Goal: Task Accomplishment & Management: Use online tool/utility

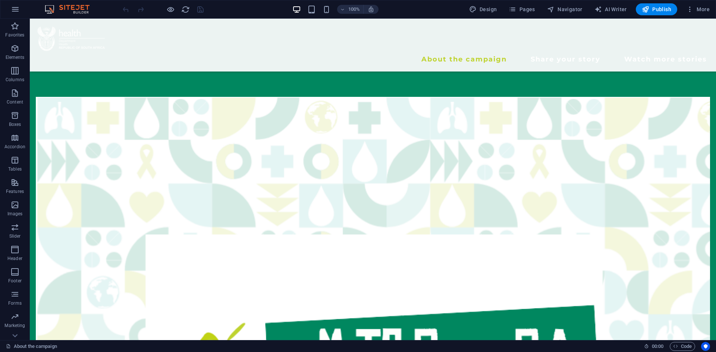
scroll to position [258, 0]
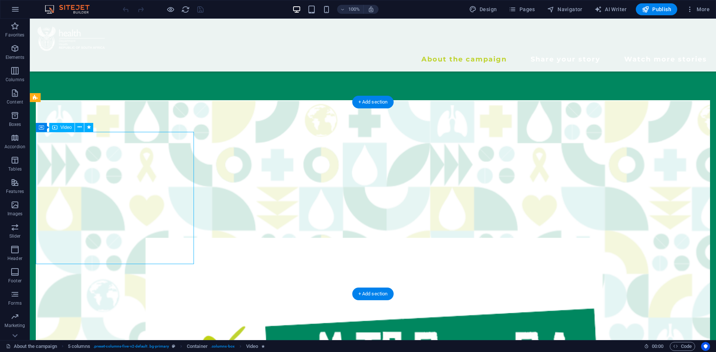
select select "%"
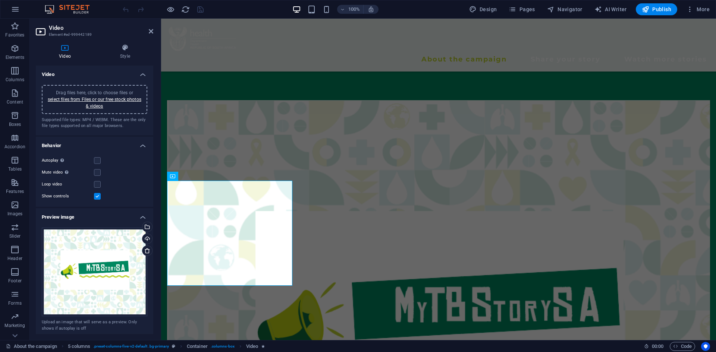
scroll to position [210, 0]
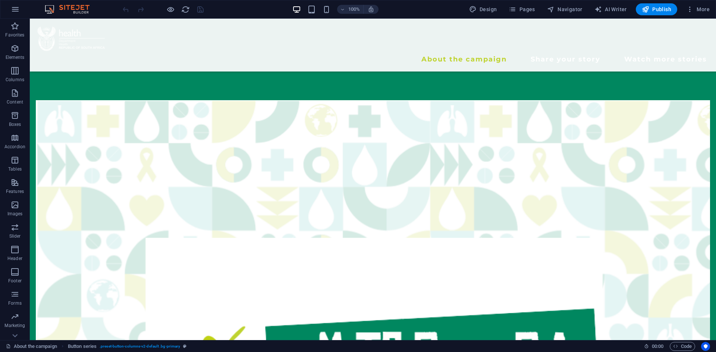
scroll to position [18, 0]
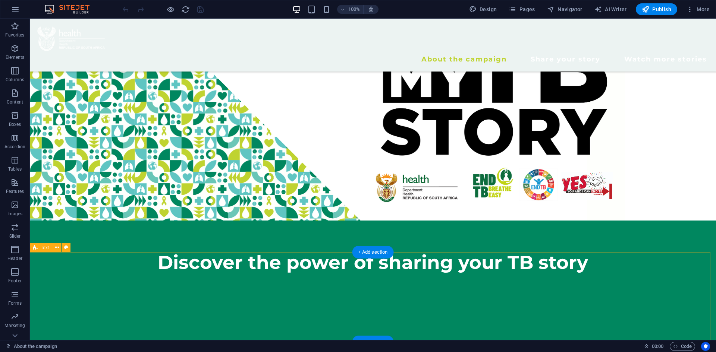
click at [371, 284] on div "Discover the power of sharing your TB story" at bounding box center [373, 266] width 686 height 90
click at [56, 247] on icon at bounding box center [57, 248] width 4 height 8
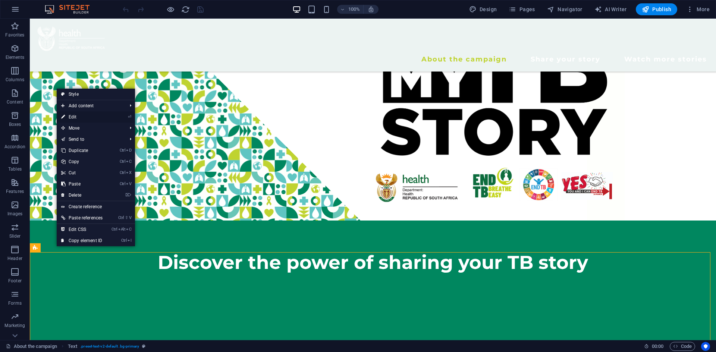
click at [87, 118] on link "⏎ Edit" at bounding box center [82, 116] width 50 height 11
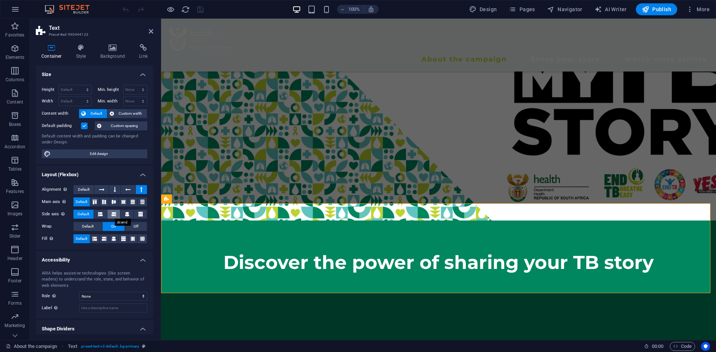
click at [109, 212] on button at bounding box center [113, 214] width 13 height 9
click at [103, 212] on button at bounding box center [100, 214] width 13 height 9
click at [116, 202] on icon at bounding box center [113, 202] width 9 height 4
click at [129, 203] on icon at bounding box center [132, 202] width 9 height 4
click at [141, 202] on icon at bounding box center [142, 202] width 9 height 4
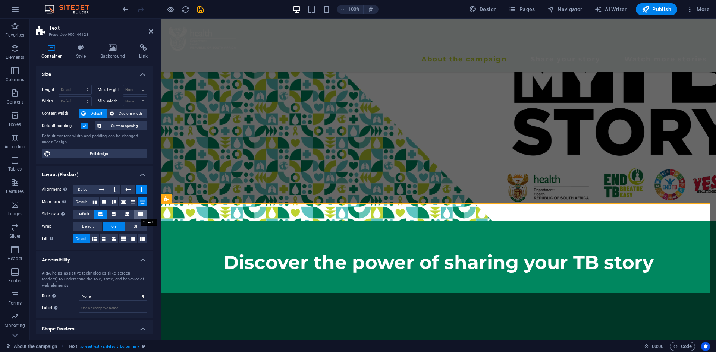
click at [139, 216] on icon at bounding box center [140, 214] width 4 height 9
click at [115, 189] on icon at bounding box center [115, 189] width 2 height 9
click at [100, 191] on icon at bounding box center [101, 189] width 5 height 9
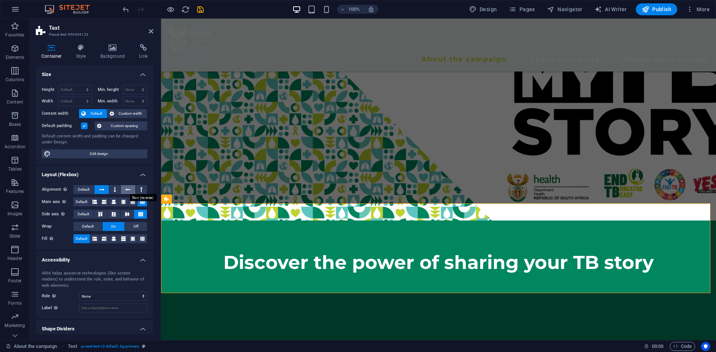
click at [124, 189] on button at bounding box center [128, 189] width 14 height 9
click at [102, 190] on icon at bounding box center [101, 189] width 5 height 9
click at [95, 200] on icon at bounding box center [94, 202] width 4 height 9
click at [100, 214] on icon at bounding box center [100, 214] width 9 height 4
click at [343, 145] on img "1/1" at bounding box center [458, 110] width 595 height 220
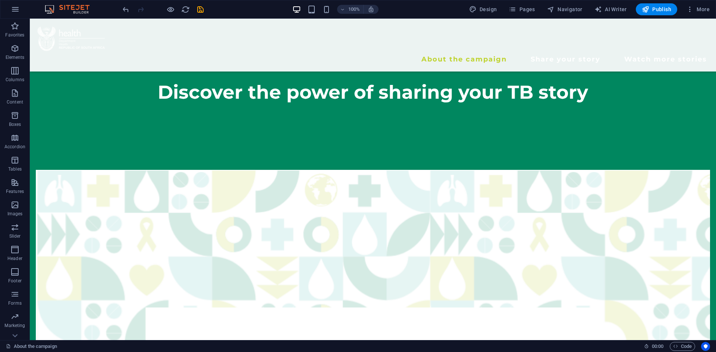
scroll to position [167, 0]
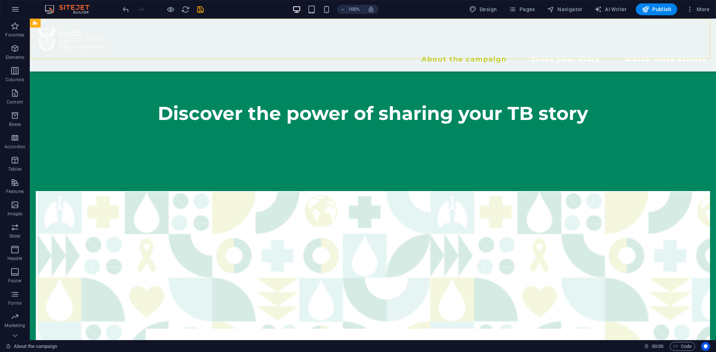
click at [339, 25] on div "About the campaign Share your story Watch more stories Menu" at bounding box center [373, 45] width 686 height 53
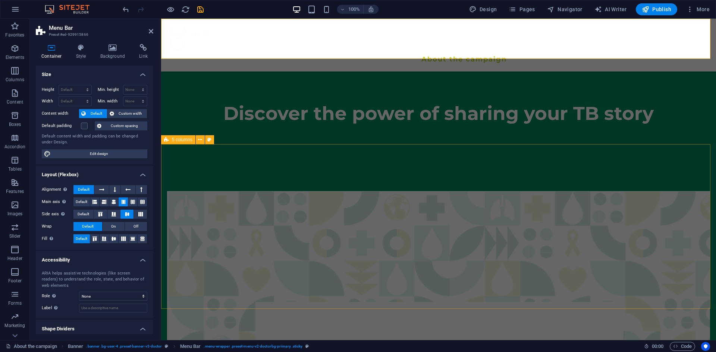
drag, startPoint x: 315, startPoint y: 155, endPoint x: 162, endPoint y: 229, distance: 169.6
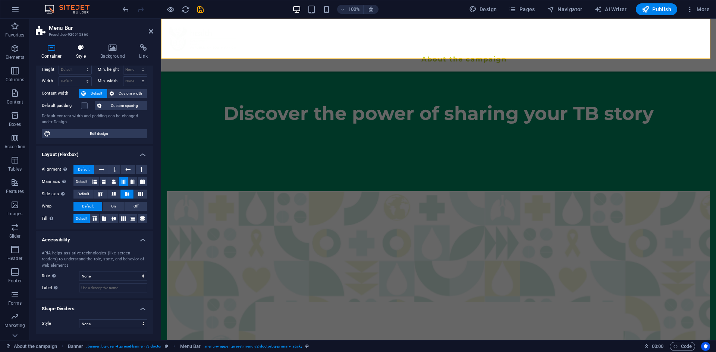
click at [84, 57] on h4 "Style" at bounding box center [82, 52] width 24 height 16
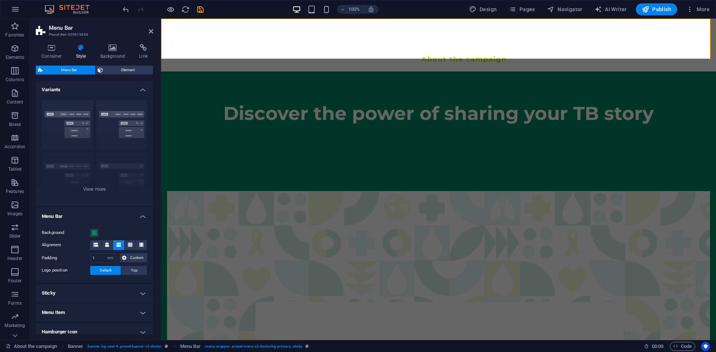
click at [139, 295] on h4 "Sticky" at bounding box center [94, 293] width 117 height 18
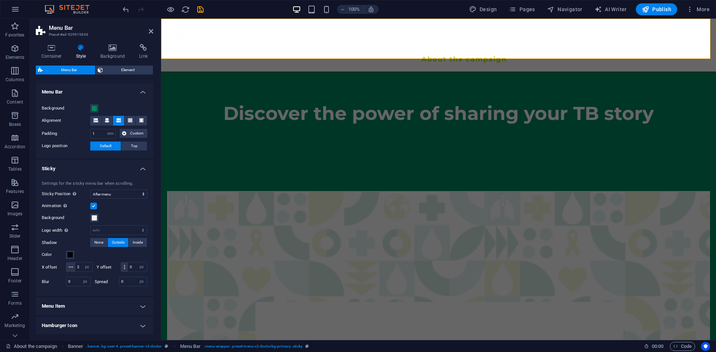
scroll to position [120, 0]
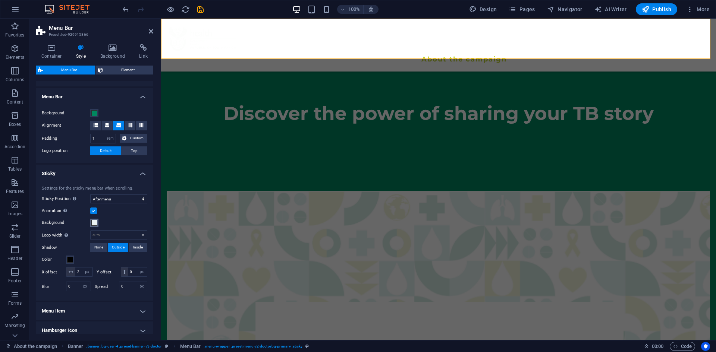
click at [95, 221] on span at bounding box center [94, 223] width 6 height 6
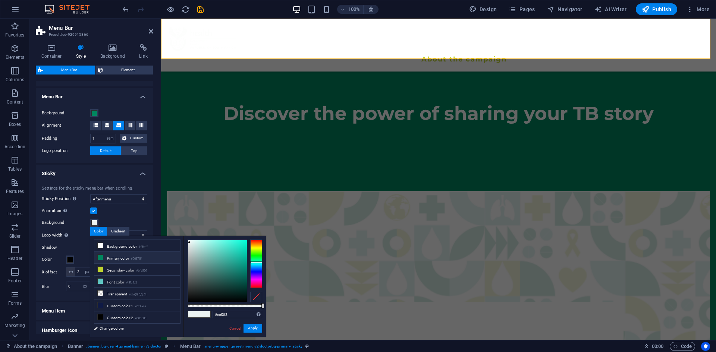
click at [100, 258] on icon at bounding box center [100, 257] width 5 height 5
type input "#00875f"
click at [254, 331] on button "Apply" at bounding box center [252, 328] width 19 height 9
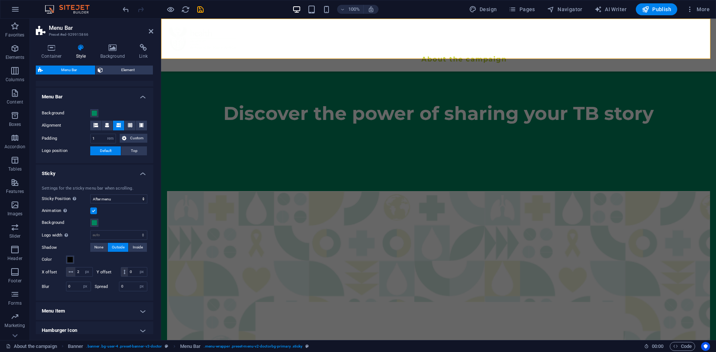
scroll to position [203, 0]
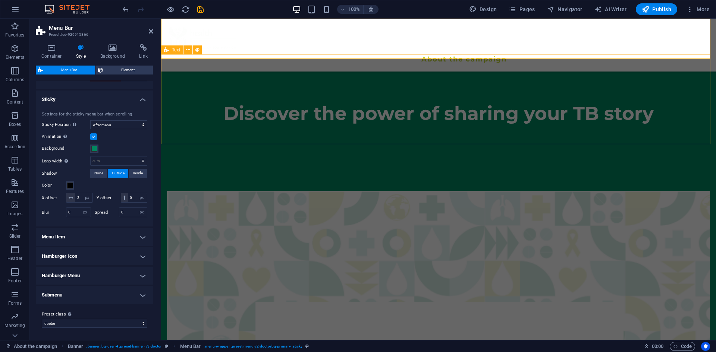
click at [179, 122] on div "Discover the power of sharing your TB story" at bounding box center [438, 117] width 555 height 90
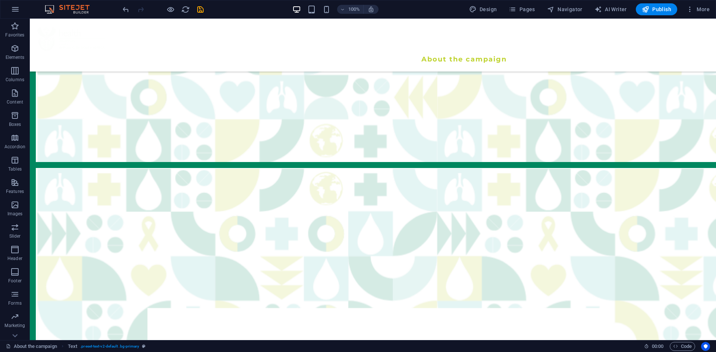
scroll to position [0, 0]
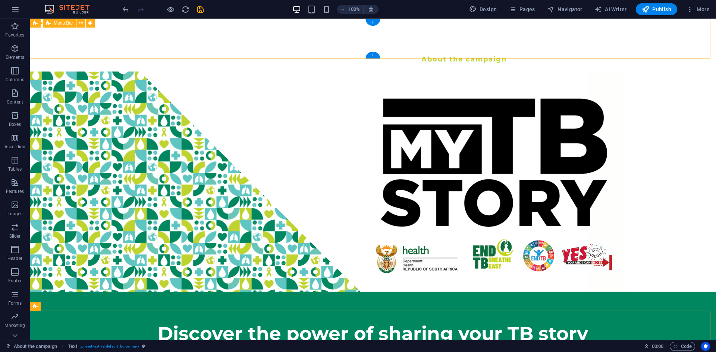
click at [308, 21] on div "About the campaign Share your story Watch more stories Menu" at bounding box center [373, 45] width 686 height 53
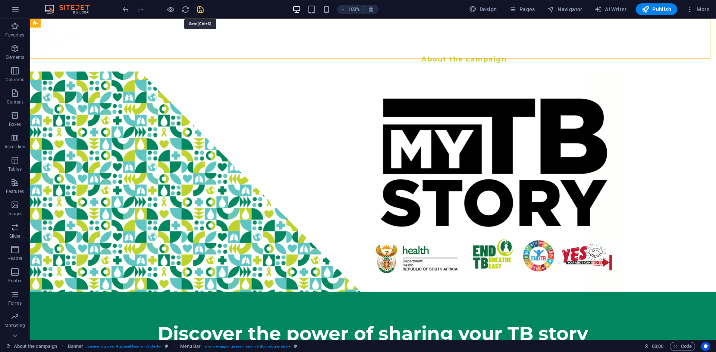
click at [199, 5] on icon "save" at bounding box center [200, 9] width 9 height 9
checkbox input "false"
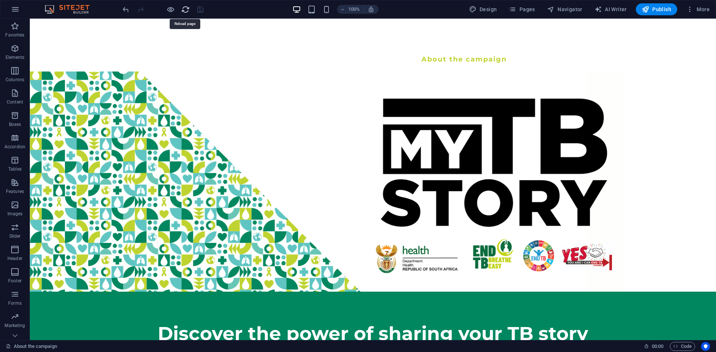
click at [186, 10] on icon "reload" at bounding box center [185, 9] width 9 height 9
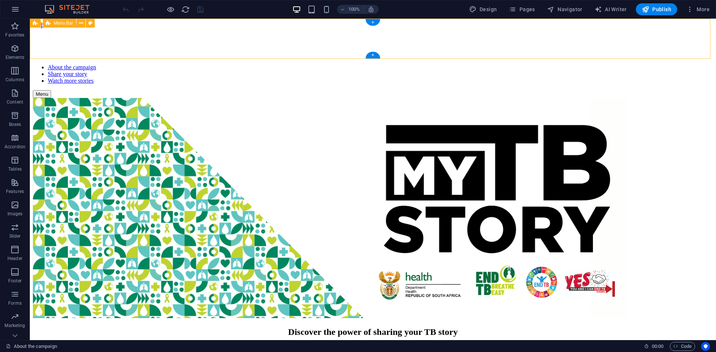
click at [327, 28] on div "About the campaign Share your story Watch more stories Menu" at bounding box center [373, 63] width 680 height 70
click at [91, 21] on icon at bounding box center [90, 23] width 4 height 8
select select "rem"
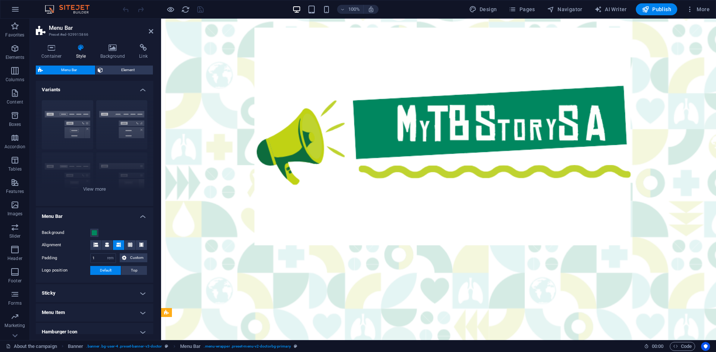
scroll to position [1643, 0]
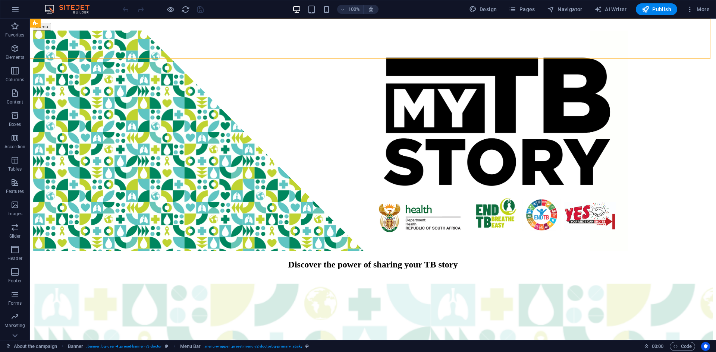
scroll to position [0, 0]
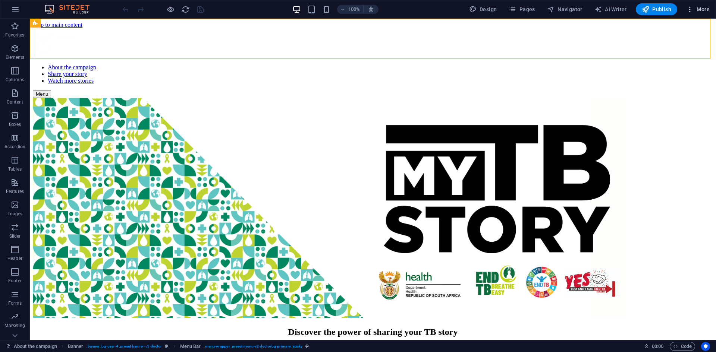
click at [710, 12] on button "More" at bounding box center [697, 9] width 29 height 12
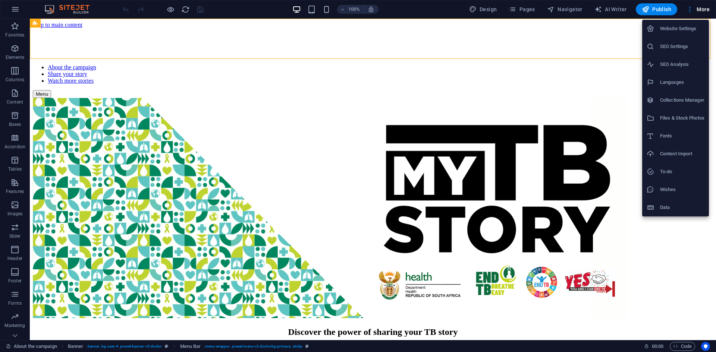
drag, startPoint x: 714, startPoint y: 35, endPoint x: 709, endPoint y: 100, distance: 64.6
click at [709, 100] on div "Website Settings SEO Settings SEO Analysis Languages Collections Manager Files …" at bounding box center [358, 178] width 716 height 348
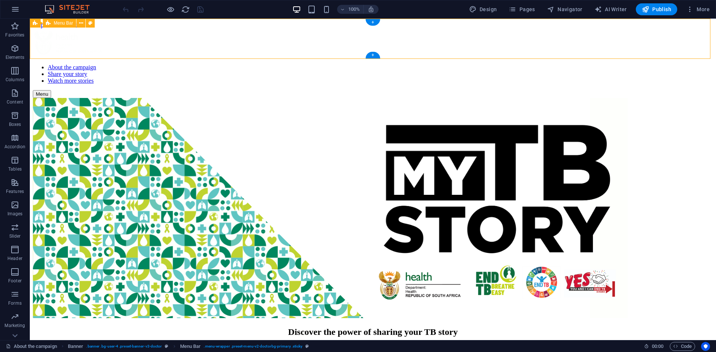
click at [110, 28] on div "About the campaign Share your story Watch more stories Menu" at bounding box center [373, 63] width 680 height 70
click at [72, 25] on icon at bounding box center [72, 23] width 4 height 8
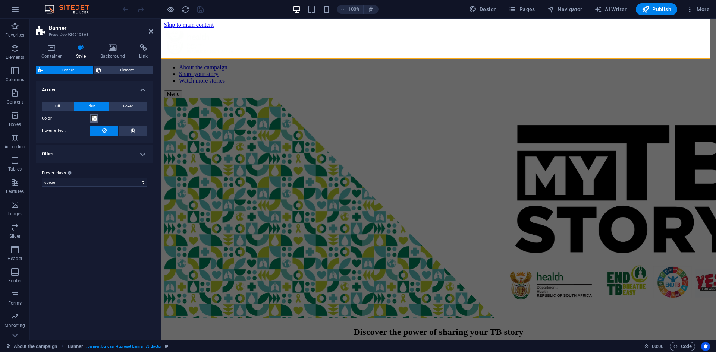
click at [92, 117] on span at bounding box center [94, 119] width 6 height 6
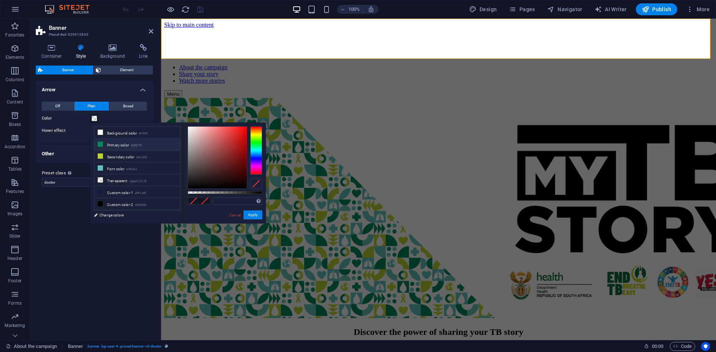
click at [102, 148] on li "Primary color #00875f" at bounding box center [137, 145] width 86 height 12
type input "#00875f"
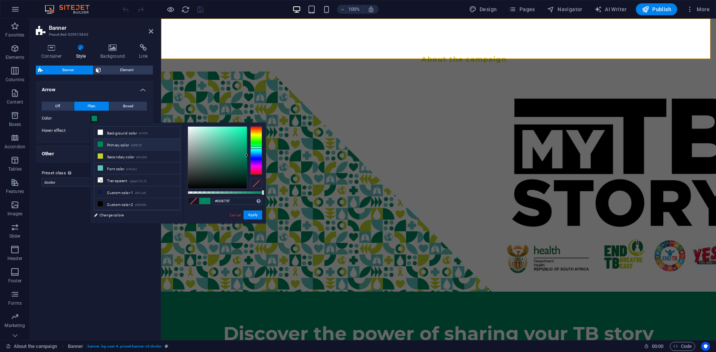
click at [237, 218] on div "Cancel Apply" at bounding box center [246, 215] width 34 height 9
click at [237, 216] on link "Cancel" at bounding box center [235, 216] width 13 height 6
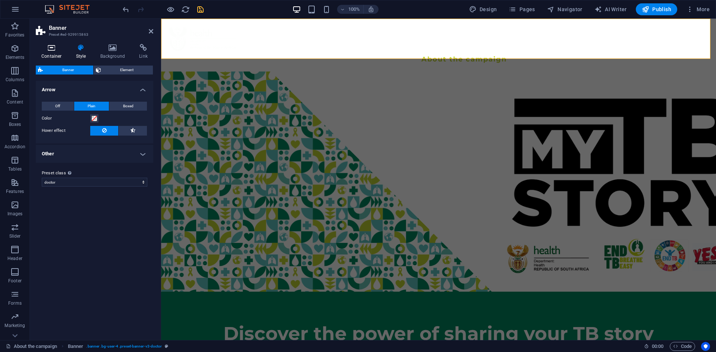
click at [63, 56] on h4 "Container" at bounding box center [53, 52] width 35 height 16
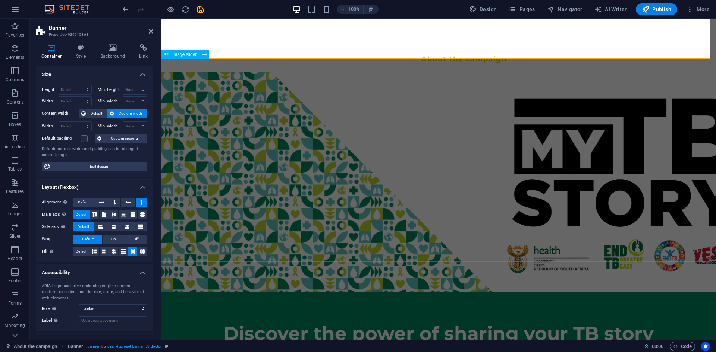
click at [226, 72] on img "1/1" at bounding box center [458, 182] width 595 height 220
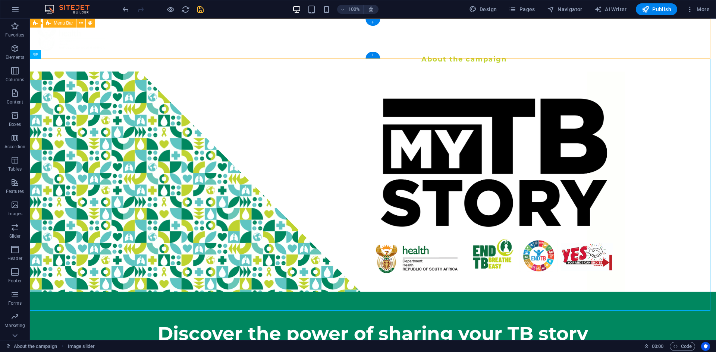
click at [129, 22] on div "About the campaign Share your story Watch more stories Menu" at bounding box center [373, 45] width 686 height 53
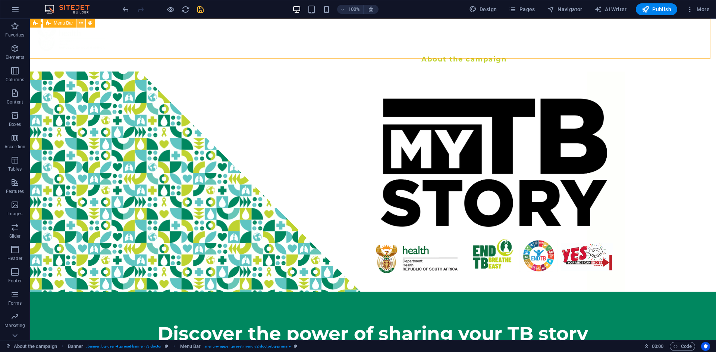
click at [79, 24] on icon at bounding box center [81, 23] width 4 height 8
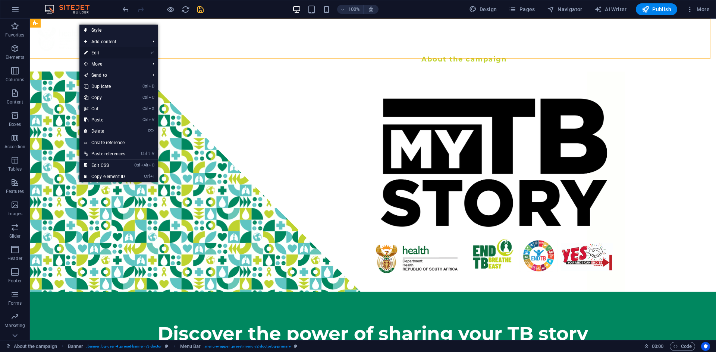
click at [94, 48] on link "⏎ Edit" at bounding box center [104, 52] width 50 height 11
select select "rem"
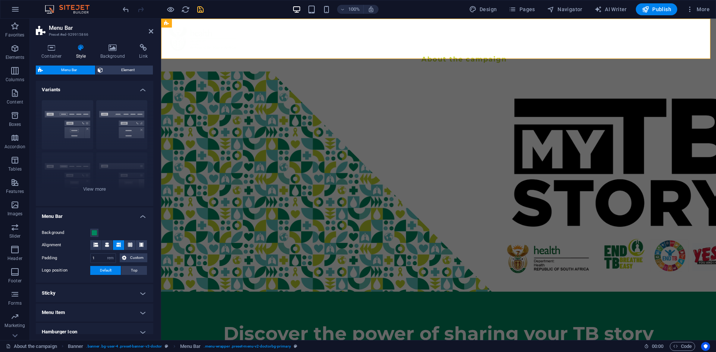
scroll to position [75, 0]
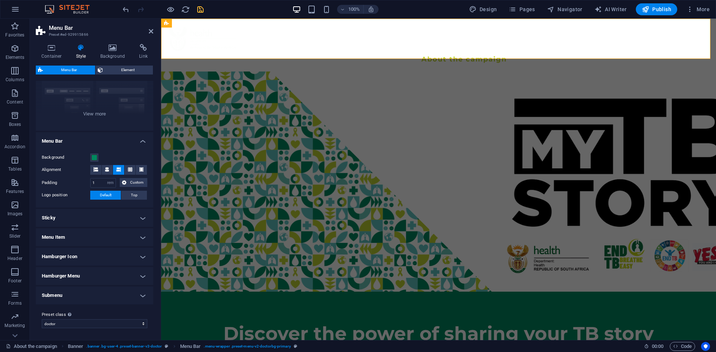
click at [127, 232] on h4 "Menu Item" at bounding box center [94, 238] width 117 height 18
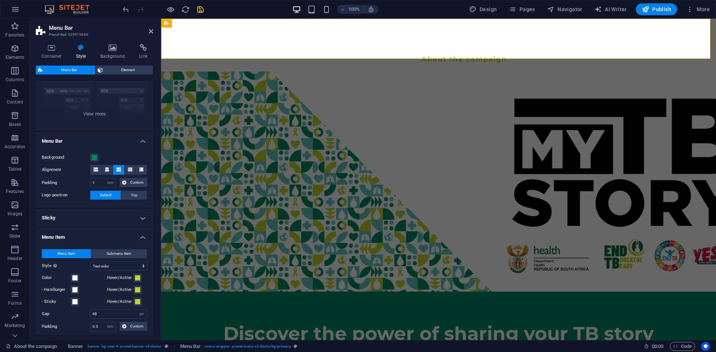
click at [135, 221] on h4 "Sticky" at bounding box center [94, 218] width 117 height 18
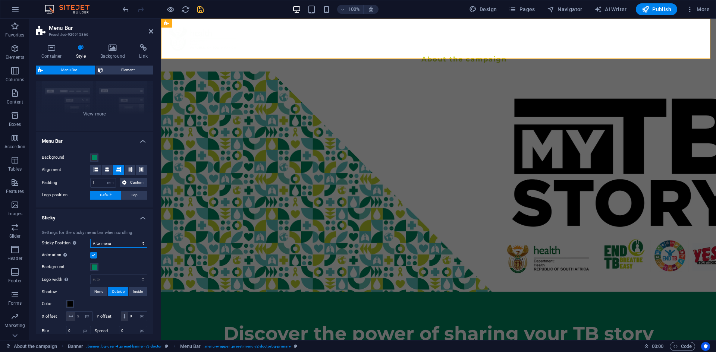
click at [120, 243] on select "Off Instant After menu After banner When scrolling up" at bounding box center [118, 243] width 57 height 9
click at [90, 239] on select "Off Instant After menu After banner When scrolling up" at bounding box center [118, 243] width 57 height 9
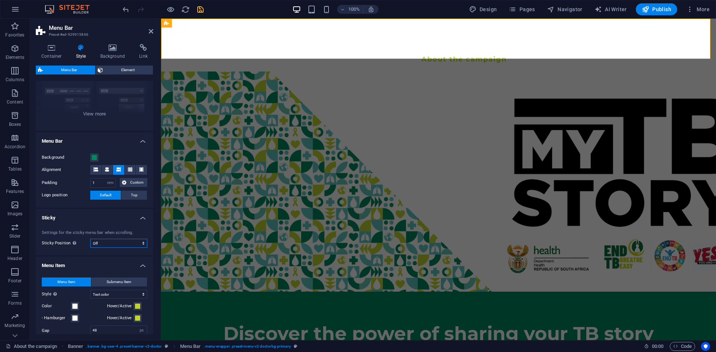
click at [120, 245] on select "Off Instant After menu After banner When scrolling up" at bounding box center [118, 243] width 57 height 9
select select "sticky_menu"
click at [90, 239] on select "Off Instant After menu After banner When scrolling up" at bounding box center [118, 243] width 57 height 9
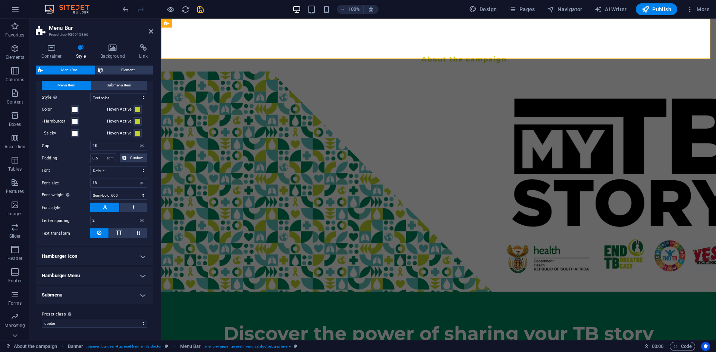
scroll to position [0, 0]
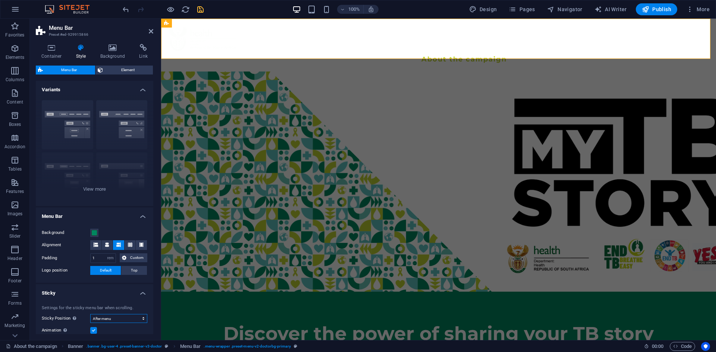
drag, startPoint x: 152, startPoint y: 189, endPoint x: 13, endPoint y: 89, distance: 171.2
click at [198, 13] on icon "save" at bounding box center [200, 9] width 9 height 9
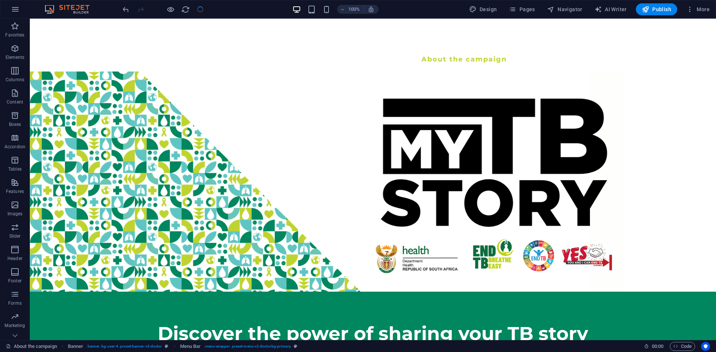
checkbox input "false"
click at [527, 9] on span "Pages" at bounding box center [522, 9] width 26 height 7
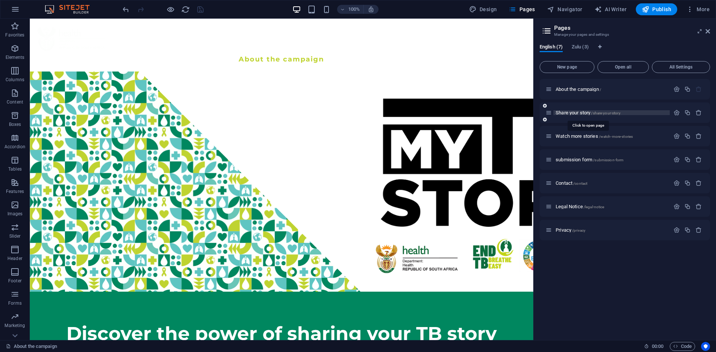
click at [566, 111] on span "Share your story /share-your-story" at bounding box center [588, 113] width 65 height 6
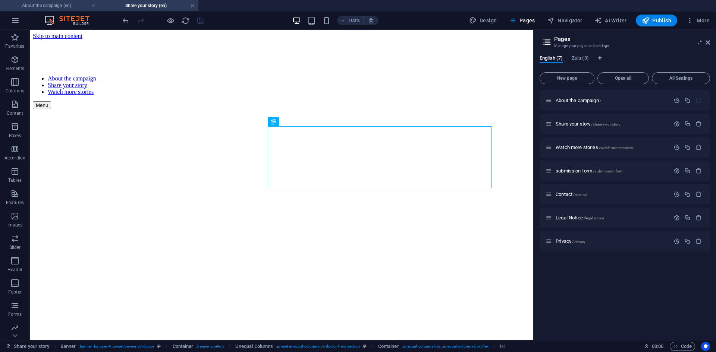
click at [72, 2] on h4 "About the campaign (en)" at bounding box center [49, 5] width 99 height 8
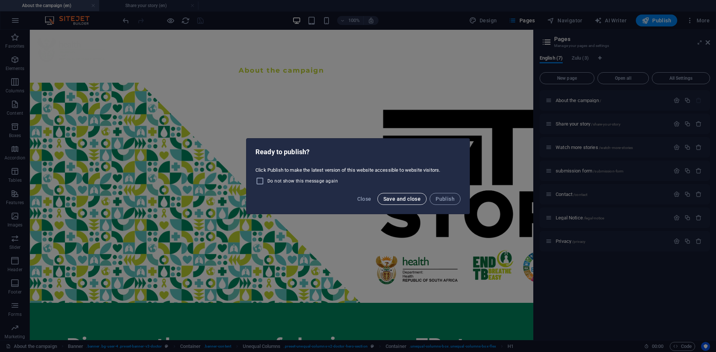
click at [413, 197] on span "Save and close" at bounding box center [402, 199] width 38 height 6
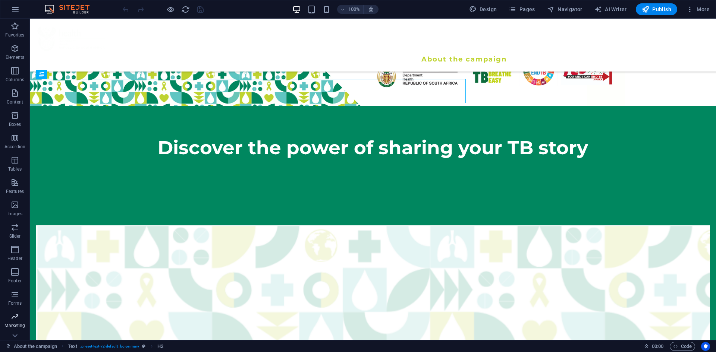
scroll to position [133, 0]
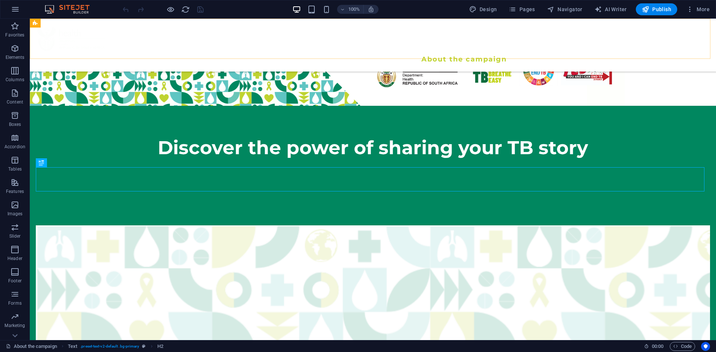
click at [122, 30] on div "About the campaign Share your story Watch more stories Menu" at bounding box center [373, 45] width 686 height 53
click at [189, 28] on div "About the campaign Share your story Watch more stories Menu" at bounding box center [373, 45] width 686 height 53
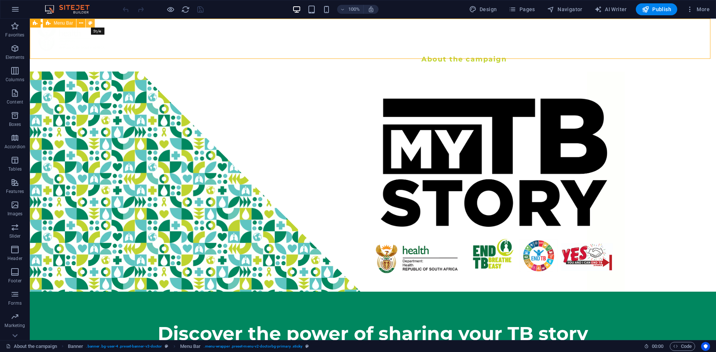
click at [91, 20] on icon at bounding box center [90, 23] width 4 height 8
select select "rem"
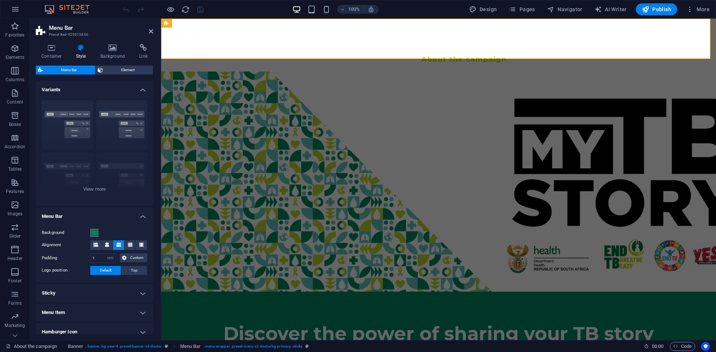
click at [97, 232] on span at bounding box center [94, 233] width 6 height 6
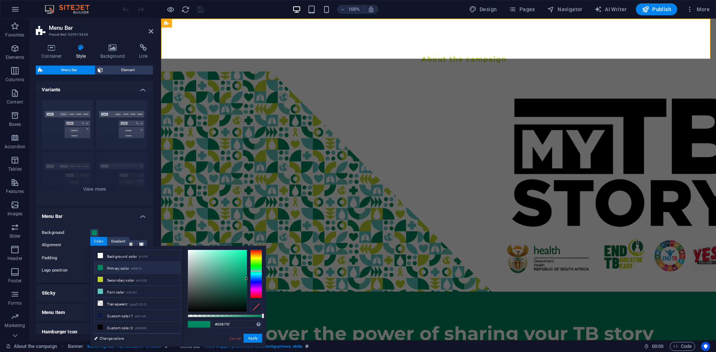
click at [102, 266] on icon at bounding box center [100, 267] width 5 height 5
click at [258, 337] on button "Apply" at bounding box center [252, 338] width 19 height 9
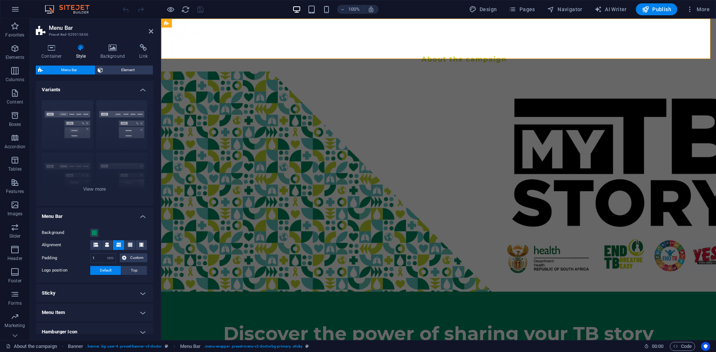
drag, startPoint x: 151, startPoint y: 263, endPoint x: 157, endPoint y: 290, distance: 27.0
click at [157, 290] on div "Container Style Background Link Size Height Default px rem % vh vw Min. height …" at bounding box center [94, 189] width 129 height 302
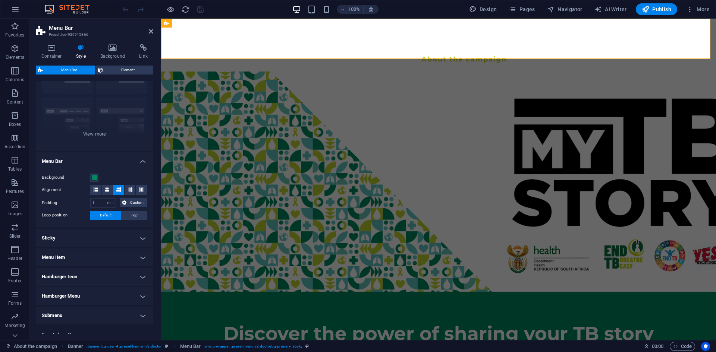
scroll to position [64, 0]
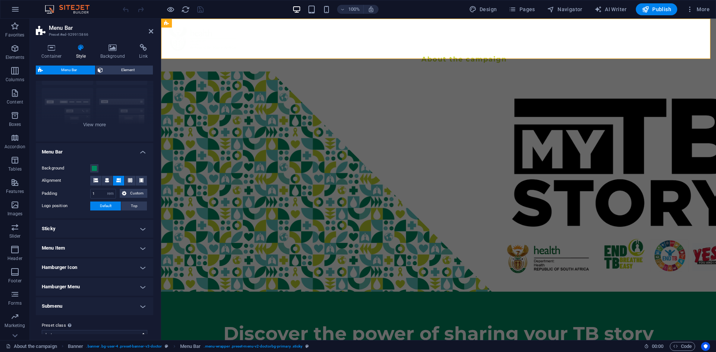
click at [95, 233] on h4 "Sticky" at bounding box center [94, 229] width 117 height 18
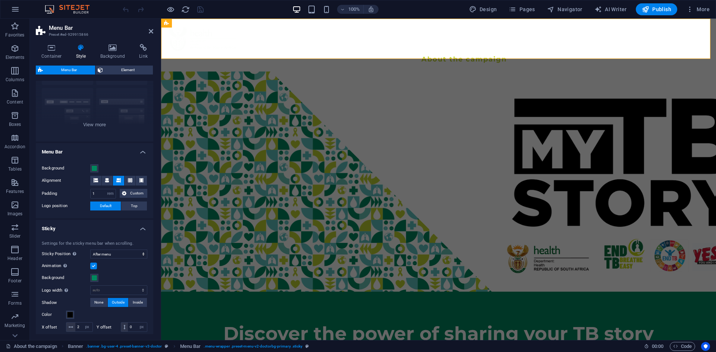
click at [95, 263] on label at bounding box center [93, 266] width 7 height 7
click at [0, 0] on input "Animation Sets a smooth transition when sticky menu appears" at bounding box center [0, 0] width 0 height 0
click at [118, 289] on select "auto px rem % vh vw" at bounding box center [119, 290] width 56 height 9
click at [133, 274] on div "Background" at bounding box center [95, 278] width 106 height 9
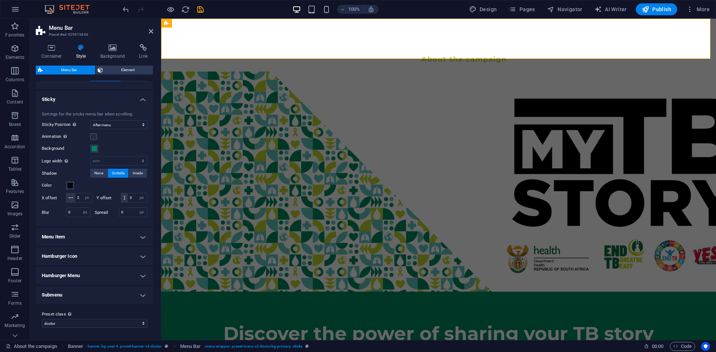
scroll to position [203, 0]
click at [136, 300] on h4 "Submenu" at bounding box center [94, 295] width 117 height 18
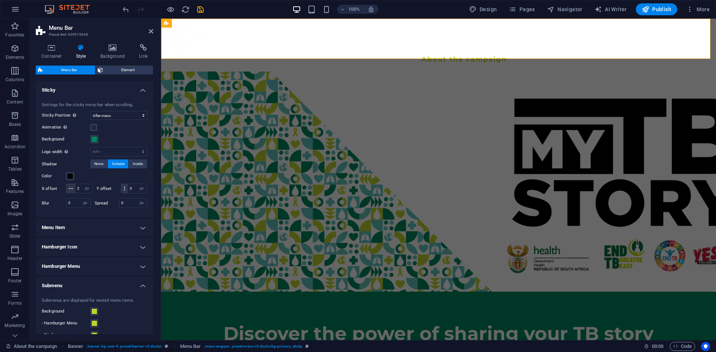
click at [136, 300] on div "Submenus are displayed for nested menu items. Background - Hamburger Menu - Sti…" at bounding box center [94, 357] width 120 height 134
click at [201, 10] on icon "save" at bounding box center [200, 9] width 9 height 9
checkbox input "false"
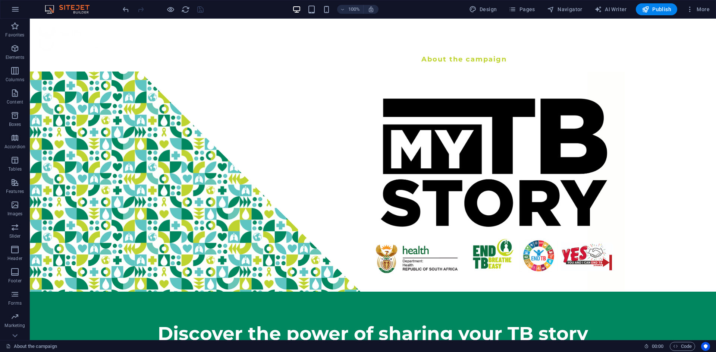
click at [201, 11] on div at bounding box center [163, 9] width 84 height 12
click at [82, 22] on icon at bounding box center [81, 23] width 4 height 8
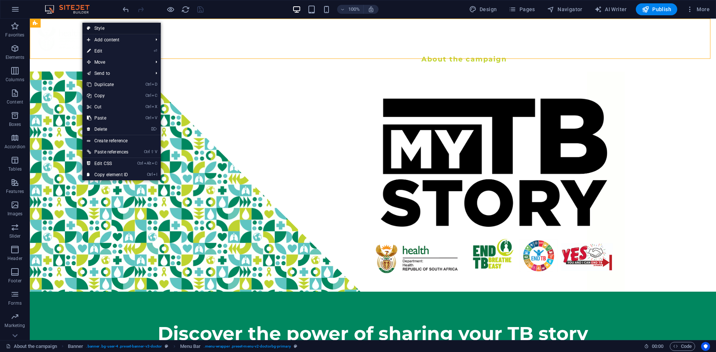
click at [103, 23] on link "Style" at bounding box center [121, 28] width 78 height 11
select select "rem"
select select "sticky_menu"
select select "px"
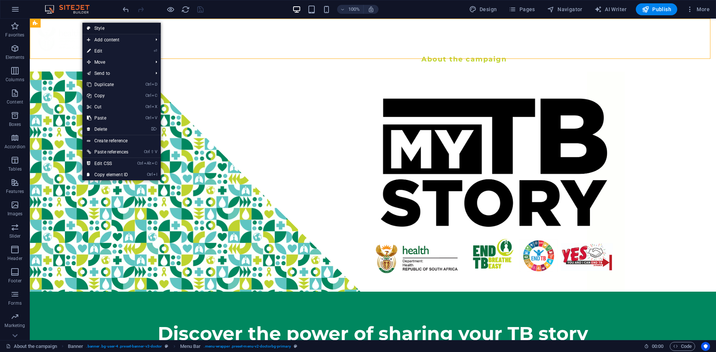
select select "px"
select select "rem"
select select "px"
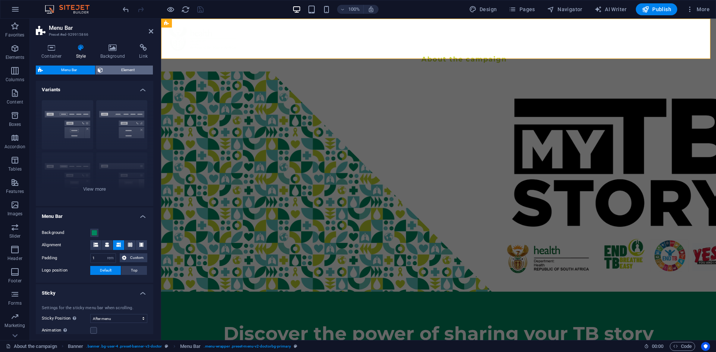
click at [115, 72] on span "Element" at bounding box center [127, 70] width 45 height 9
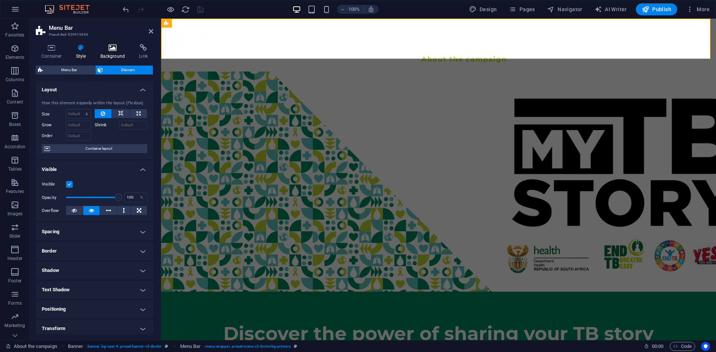
click at [119, 53] on h4 "Background" at bounding box center [114, 52] width 39 height 16
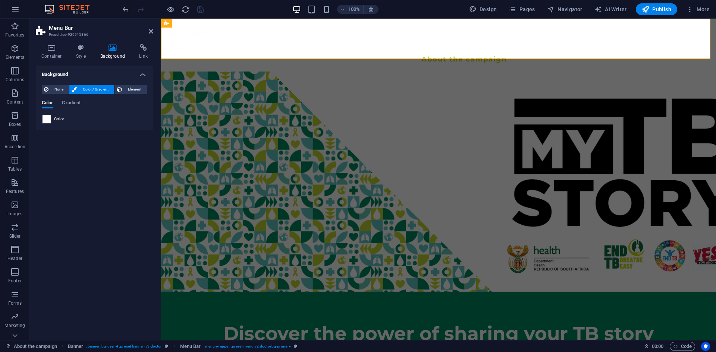
click at [47, 118] on span at bounding box center [47, 119] width 8 height 8
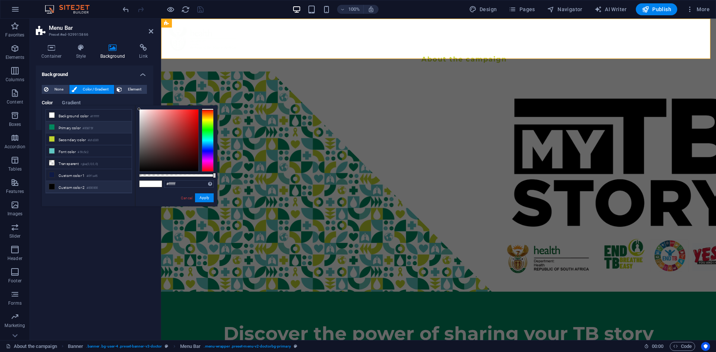
click at [51, 126] on icon at bounding box center [51, 127] width 5 height 5
type input "#00875f"
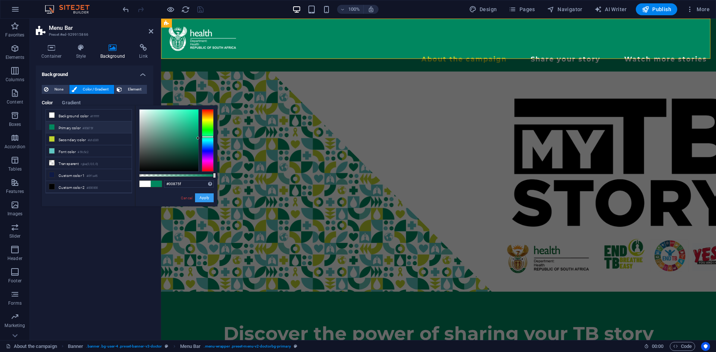
click at [208, 199] on button "Apply" at bounding box center [204, 197] width 19 height 9
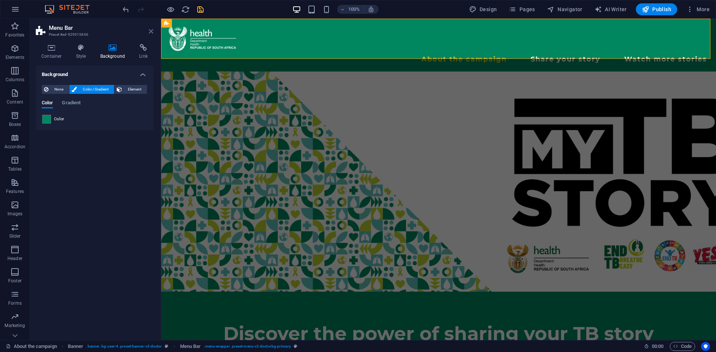
click at [149, 33] on icon at bounding box center [151, 31] width 4 height 6
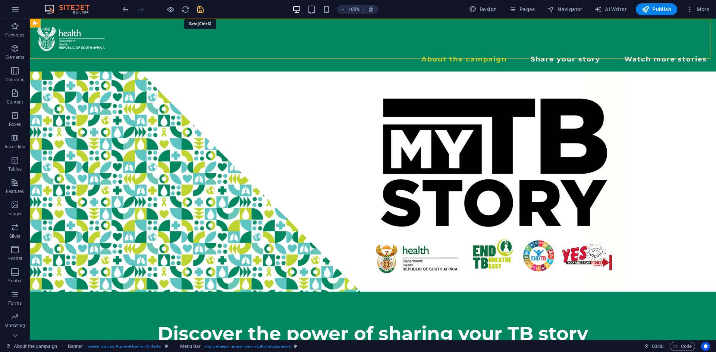
click at [200, 12] on icon "save" at bounding box center [200, 9] width 9 height 9
checkbox input "false"
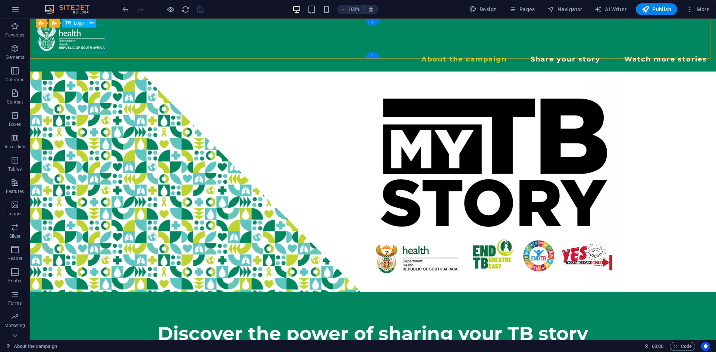
click at [84, 37] on div at bounding box center [373, 39] width 674 height 28
click at [92, 25] on icon at bounding box center [91, 23] width 4 height 8
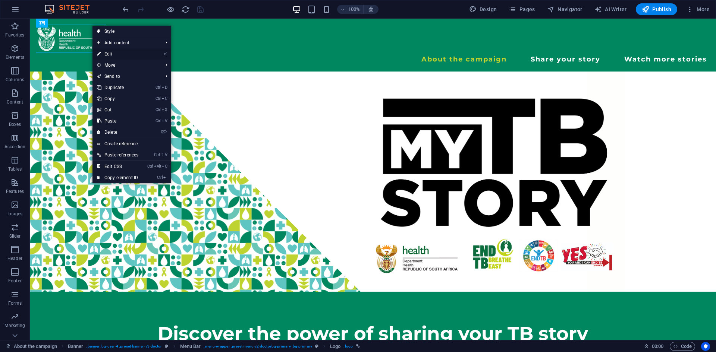
click at [113, 52] on link "⏎ Edit" at bounding box center [117, 53] width 50 height 11
select select "px"
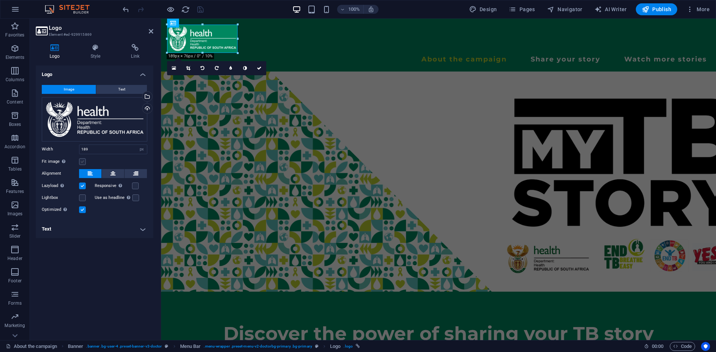
click at [79, 164] on label at bounding box center [82, 161] width 7 height 7
click at [0, 0] on input "Fit image Automatically fit image to a fixed width and height" at bounding box center [0, 0] width 0 height 0
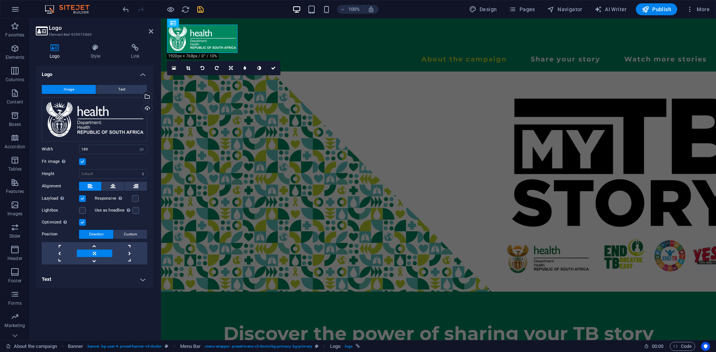
click at [79, 164] on label at bounding box center [82, 161] width 7 height 7
click at [0, 0] on input "Fit image Automatically fit image to a fixed width and height" at bounding box center [0, 0] width 0 height 0
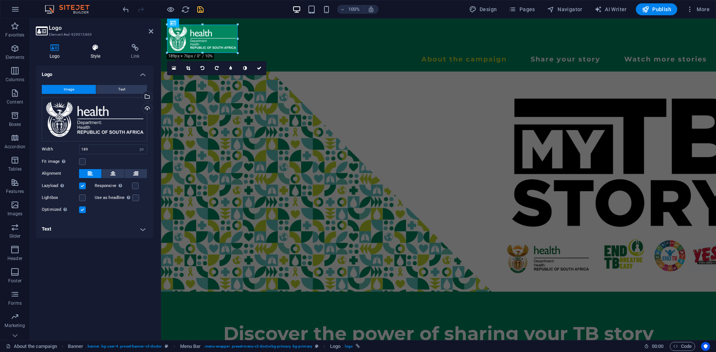
click at [101, 54] on h4 "Style" at bounding box center [97, 52] width 41 height 16
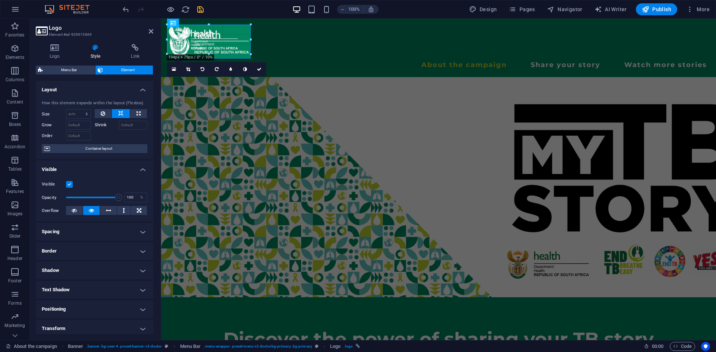
drag, startPoint x: 237, startPoint y: 24, endPoint x: 249, endPoint y: 18, distance: 12.5
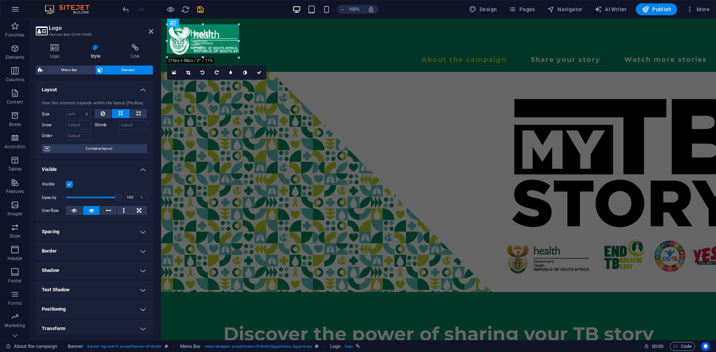
drag, startPoint x: 249, startPoint y: 24, endPoint x: 84, endPoint y: 10, distance: 165.7
click at [156, 303] on div "Logo Style Link Logo Image Text Drag files here, click to choose files or selec…" at bounding box center [94, 189] width 129 height 302
click at [151, 32] on icon at bounding box center [151, 31] width 4 height 6
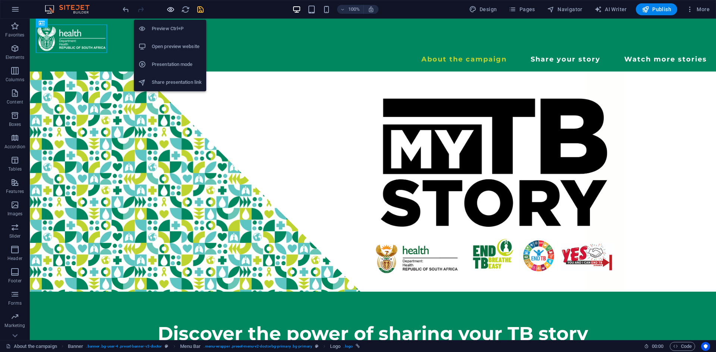
click at [172, 13] on icon "button" at bounding box center [170, 9] width 9 height 9
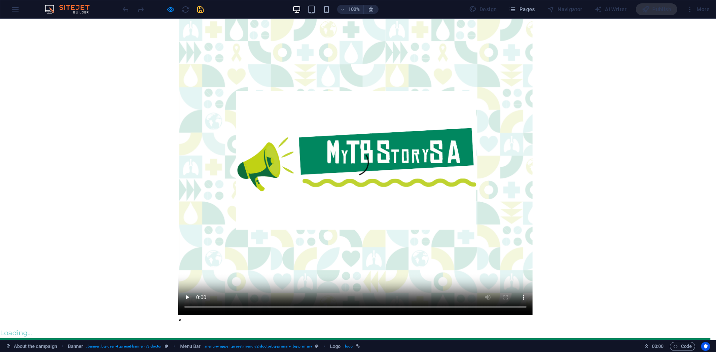
drag, startPoint x: 715, startPoint y: 55, endPoint x: 714, endPoint y: 111, distance: 55.9
click at [710, 111] on div "× Loading..." at bounding box center [355, 179] width 710 height 320
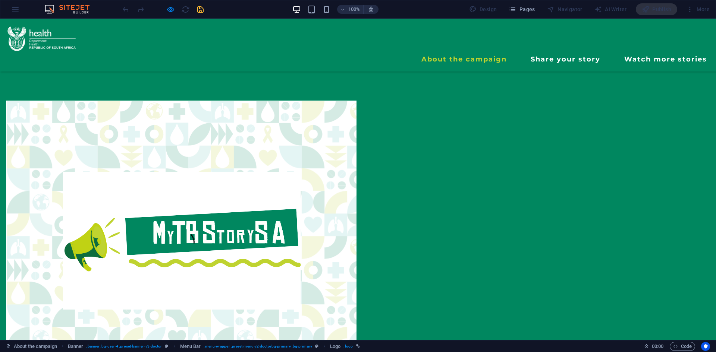
scroll to position [246, 0]
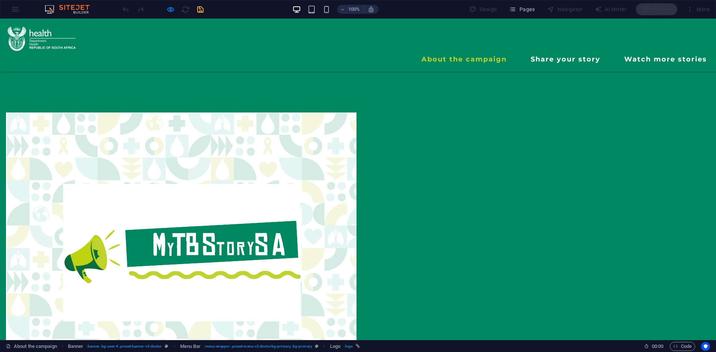
click at [54, 198] on div at bounding box center [358, 261] width 704 height 297
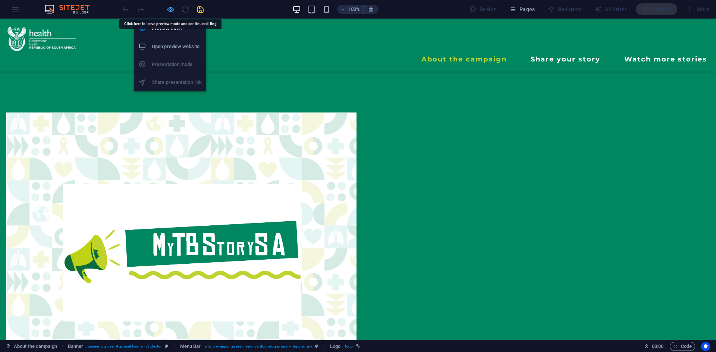
click at [170, 12] on icon "button" at bounding box center [170, 9] width 9 height 9
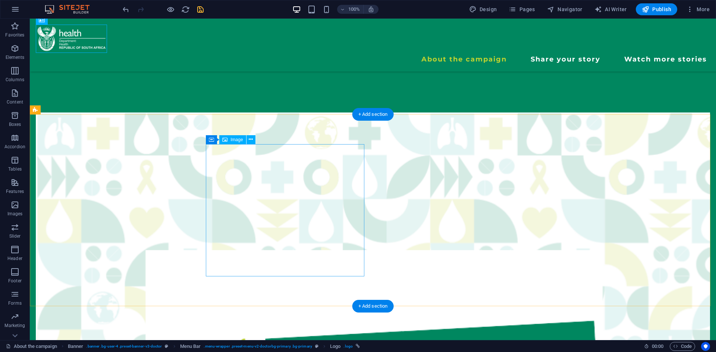
click at [252, 140] on icon at bounding box center [251, 140] width 4 height 8
click at [250, 141] on icon at bounding box center [251, 140] width 4 height 8
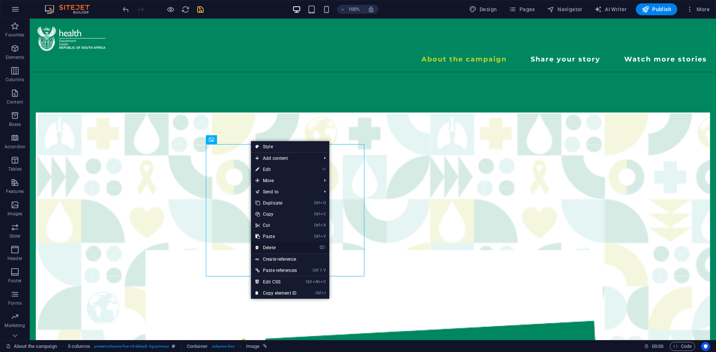
click at [286, 245] on link "⌦ Delete" at bounding box center [276, 247] width 50 height 11
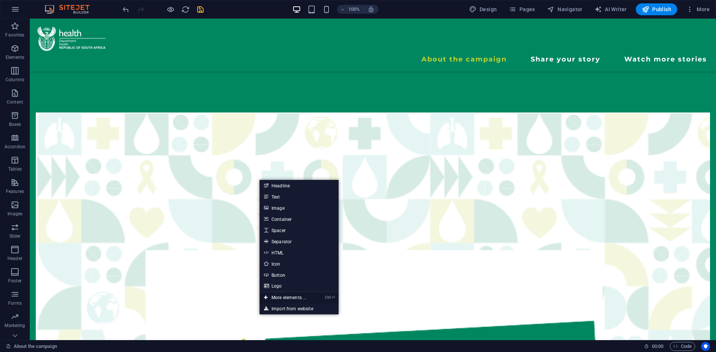
click at [281, 298] on link "Ctrl ⏎ More elements ..." at bounding box center [284, 297] width 51 height 11
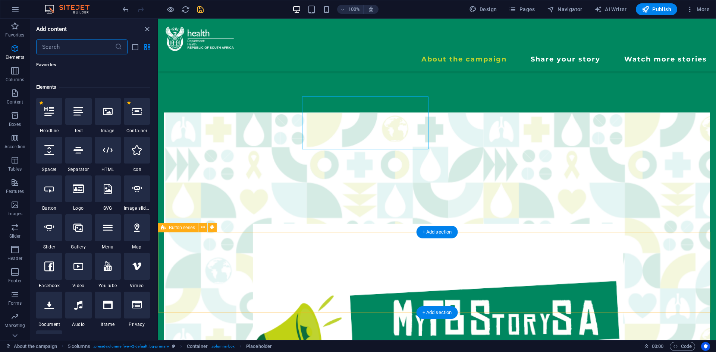
scroll to position [79, 0]
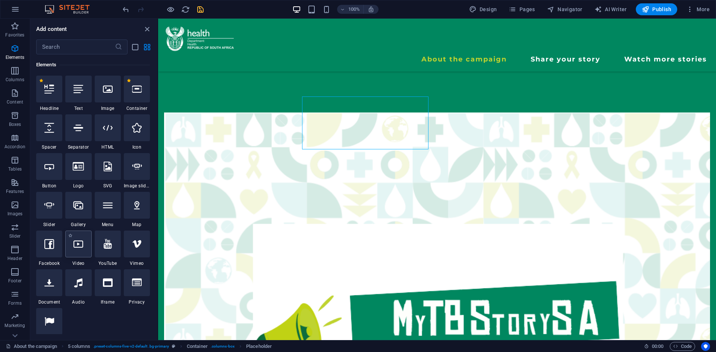
click at [79, 243] on icon at bounding box center [78, 244] width 10 height 10
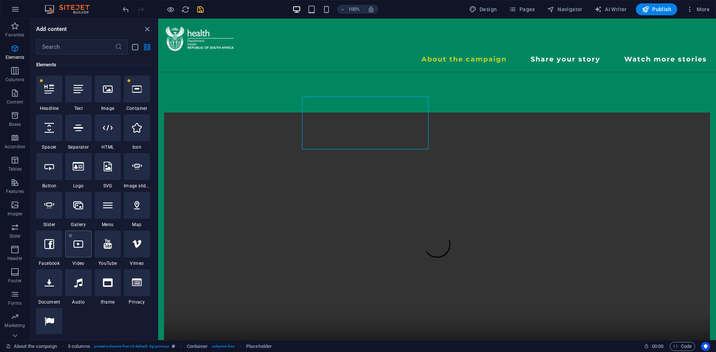
select select "%"
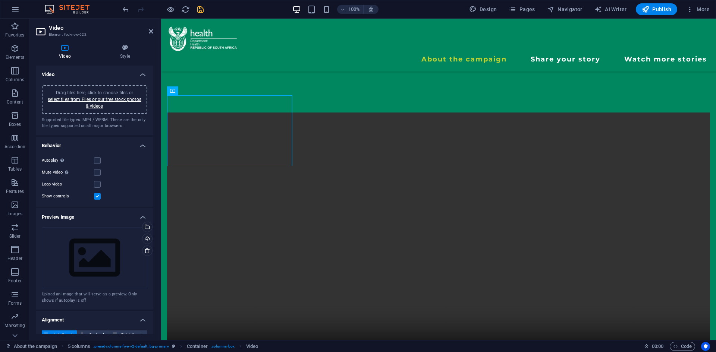
drag, startPoint x: 235, startPoint y: 102, endPoint x: 347, endPoint y: 128, distance: 115.2
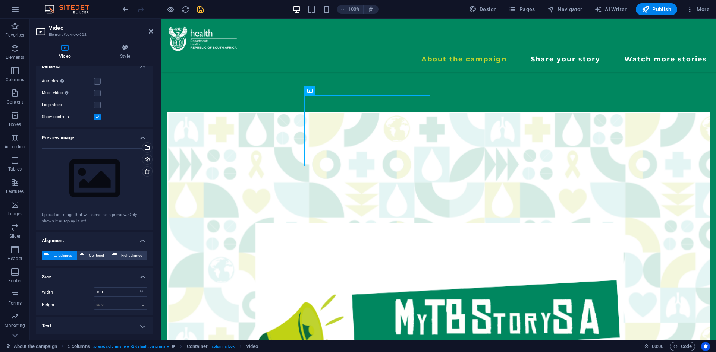
scroll to position [0, 0]
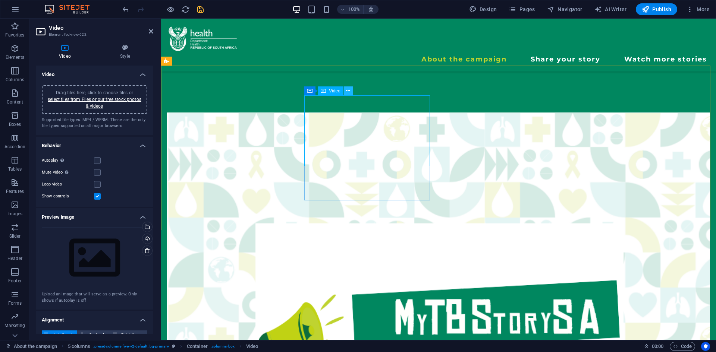
click at [352, 94] on button at bounding box center [348, 90] width 9 height 9
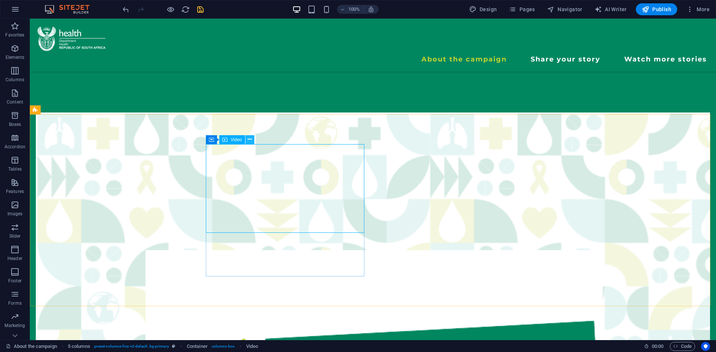
click at [253, 141] on button at bounding box center [249, 139] width 9 height 9
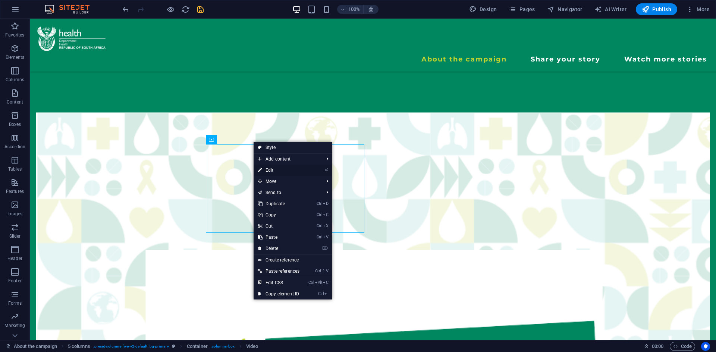
click at [263, 167] on link "⏎ Edit" at bounding box center [279, 170] width 50 height 11
select select "%"
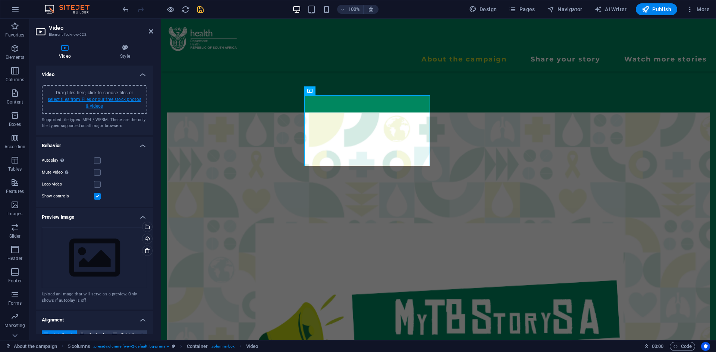
click at [121, 101] on link "select files from Files or our free stock photos & videos" at bounding box center [95, 103] width 94 height 12
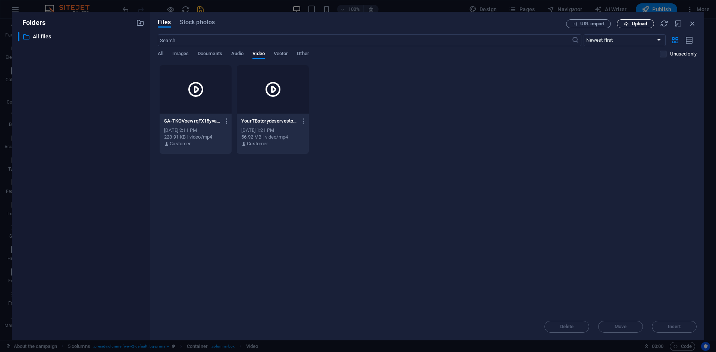
click at [640, 23] on span "Upload" at bounding box center [639, 24] width 15 height 4
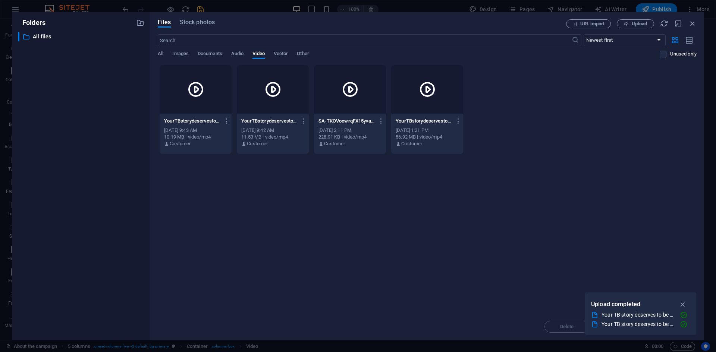
click at [196, 96] on icon at bounding box center [196, 90] width 18 height 18
click at [685, 304] on icon "button" at bounding box center [683, 304] width 9 height 8
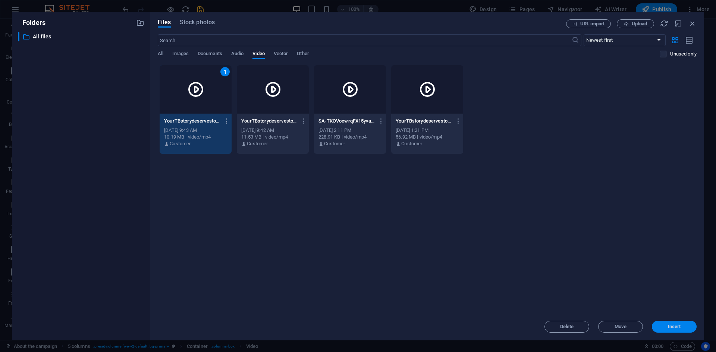
click at [663, 327] on span "Insert" at bounding box center [674, 327] width 39 height 4
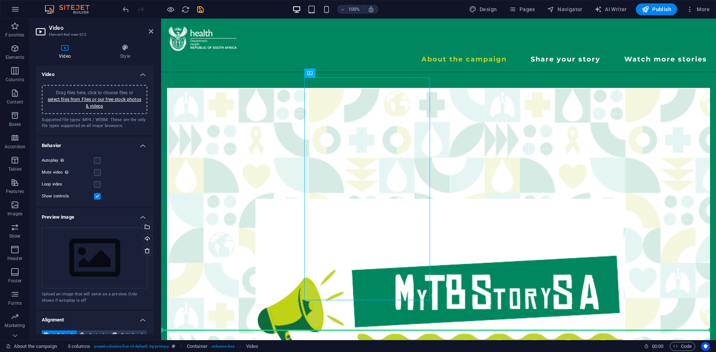
drag, startPoint x: 314, startPoint y: 309, endPoint x: 325, endPoint y: 311, distance: 10.9
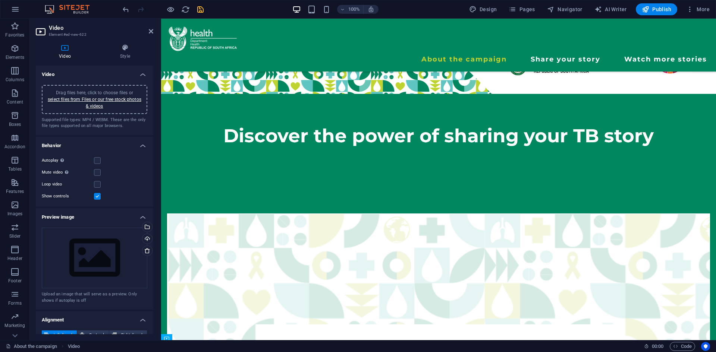
scroll to position [117, 0]
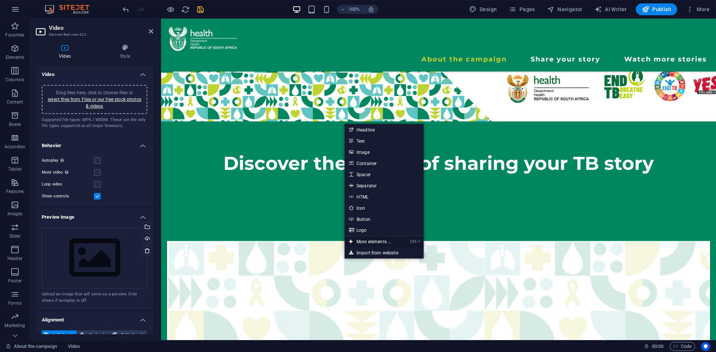
click at [374, 243] on link "Ctrl ⏎ More elements ..." at bounding box center [369, 241] width 51 height 11
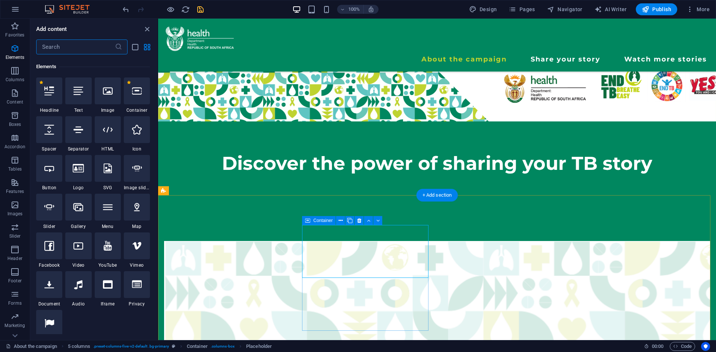
scroll to position [79, 0]
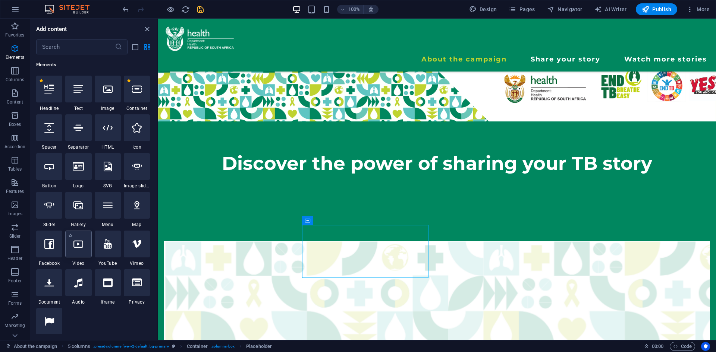
click at [72, 253] on div at bounding box center [78, 244] width 26 height 27
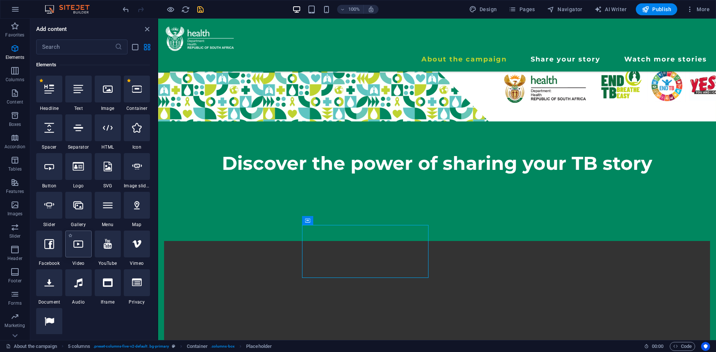
select select "%"
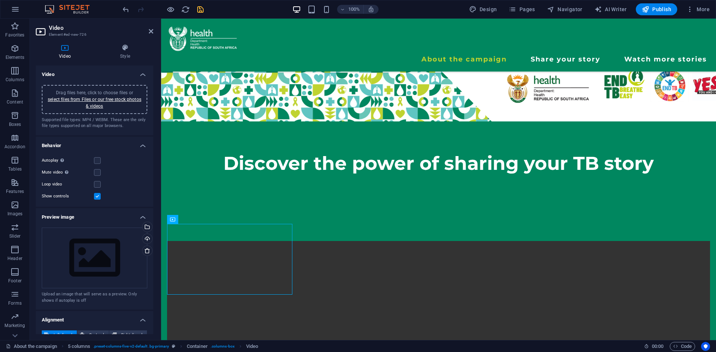
drag, startPoint x: 212, startPoint y: 250, endPoint x: 361, endPoint y: 261, distance: 149.5
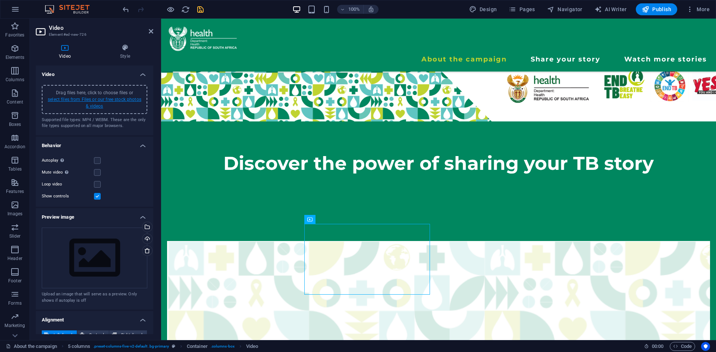
click at [122, 97] on link "select files from Files or our free stock photos & videos" at bounding box center [95, 103] width 94 height 12
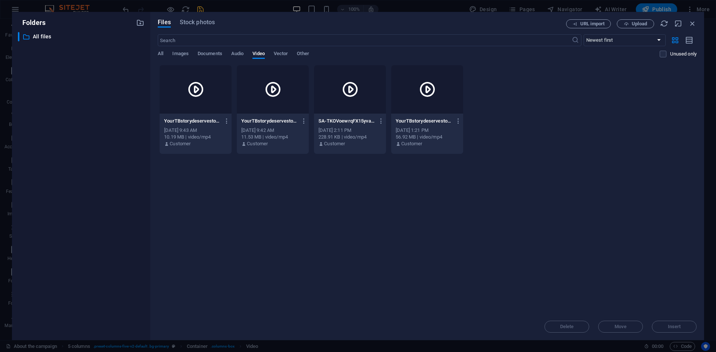
click at [214, 126] on div "YourTBstorydeservestobetold47-BeSDAhK5j74LqjY5C_g0MQ.mp4 YourTBstorydeservestob…" at bounding box center [195, 121] width 63 height 12
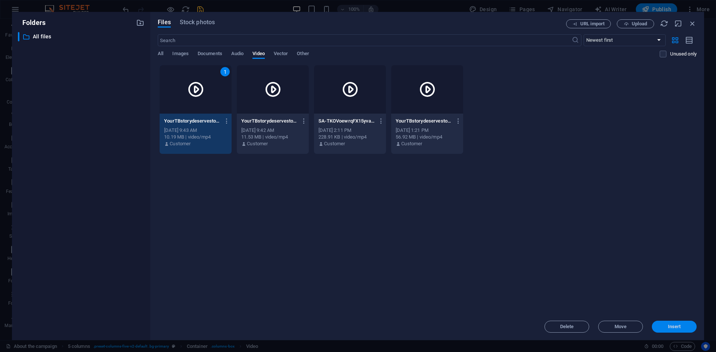
click at [668, 331] on button "Insert" at bounding box center [674, 327] width 45 height 12
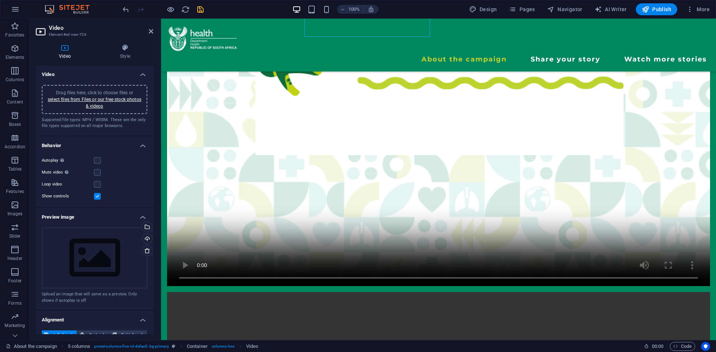
scroll to position [491, 0]
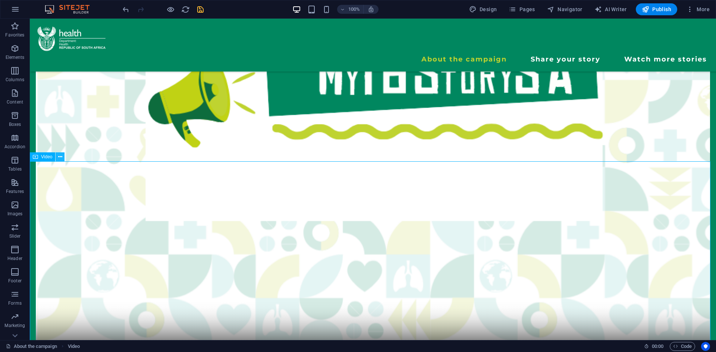
click at [63, 157] on button at bounding box center [60, 156] width 9 height 9
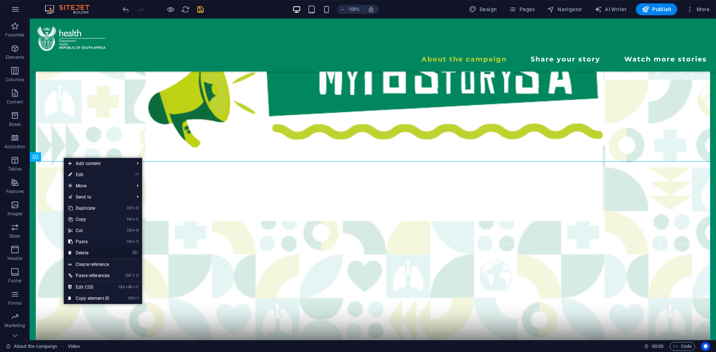
click at [81, 250] on link "⌦ Delete" at bounding box center [89, 253] width 50 height 11
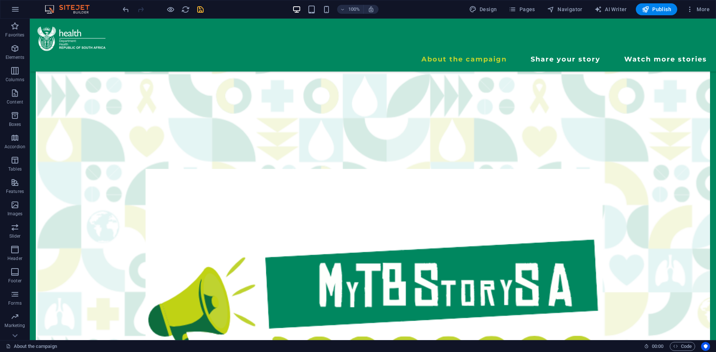
scroll to position [353, 0]
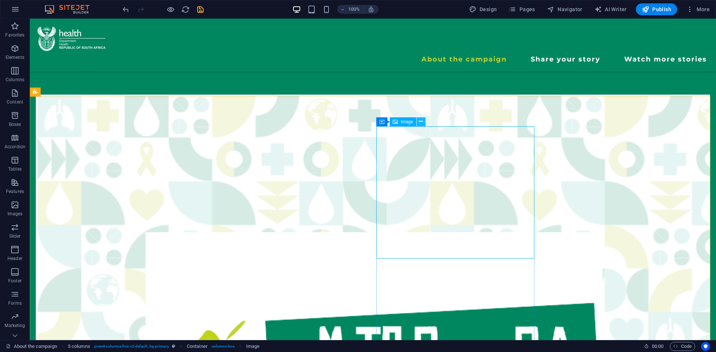
click at [423, 123] on icon at bounding box center [421, 122] width 4 height 8
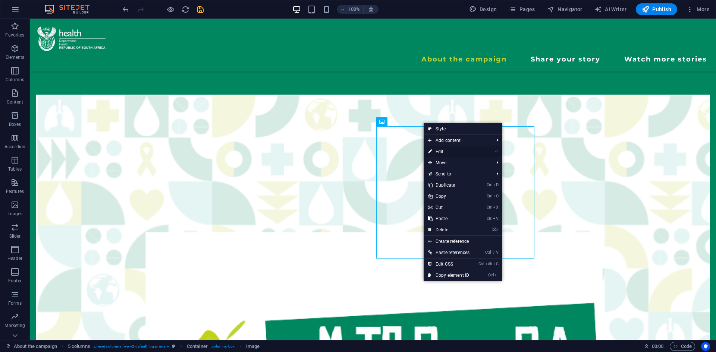
click at [444, 151] on link "⏎ Edit" at bounding box center [449, 151] width 50 height 11
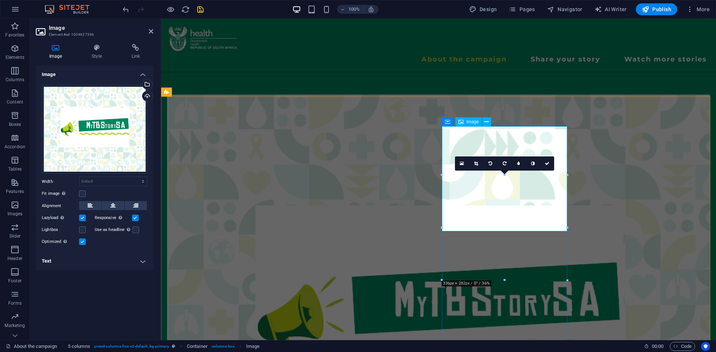
scroll to position [215, 0]
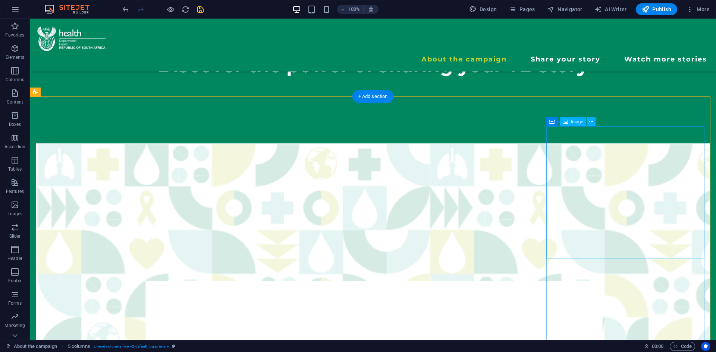
scroll to position [264, 0]
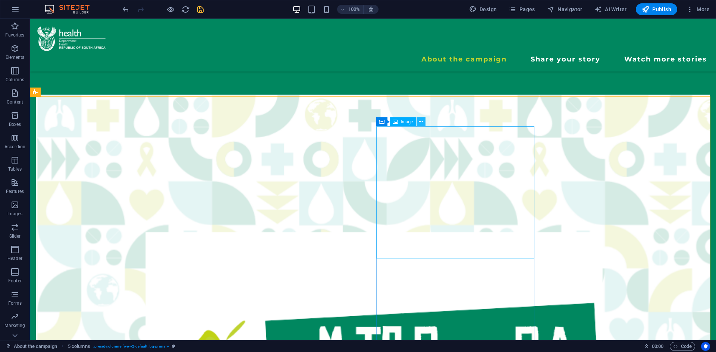
click at [423, 121] on button at bounding box center [420, 121] width 9 height 9
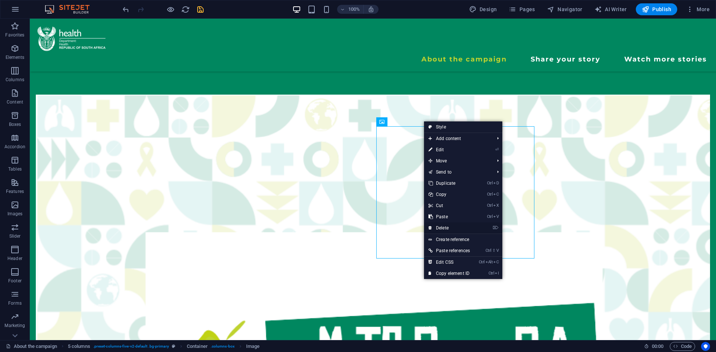
click at [444, 225] on link "⌦ Delete" at bounding box center [449, 228] width 50 height 11
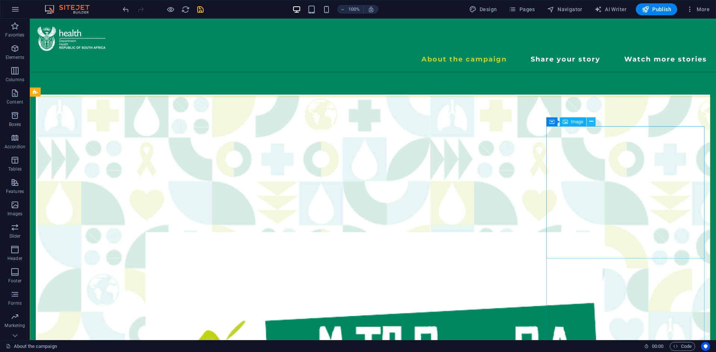
click at [592, 122] on icon at bounding box center [591, 122] width 4 height 8
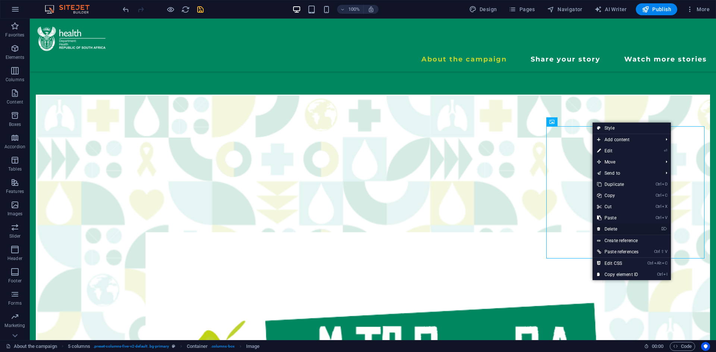
click at [607, 229] on link "⌦ Delete" at bounding box center [617, 229] width 50 height 11
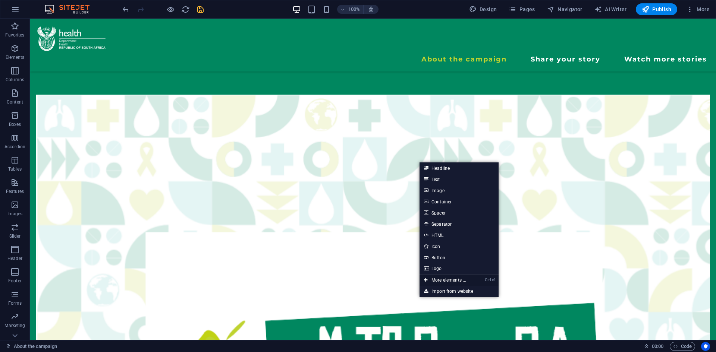
click at [436, 279] on link "Ctrl ⏎ More elements ..." at bounding box center [444, 280] width 51 height 11
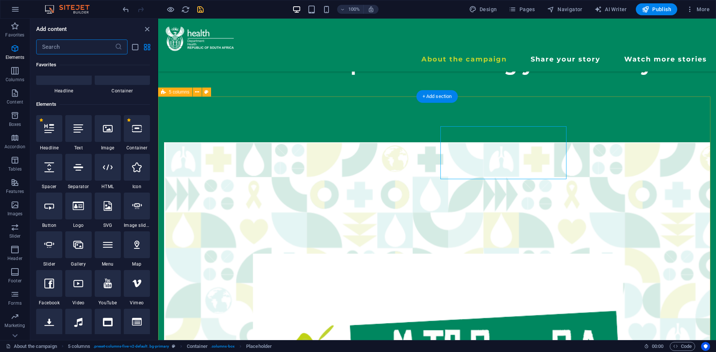
scroll to position [79, 0]
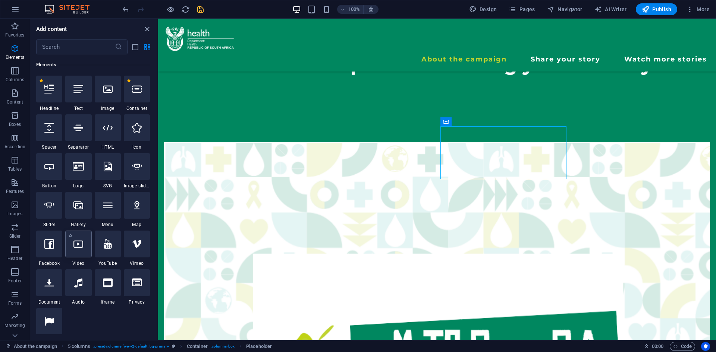
click at [78, 237] on div at bounding box center [78, 244] width 26 height 27
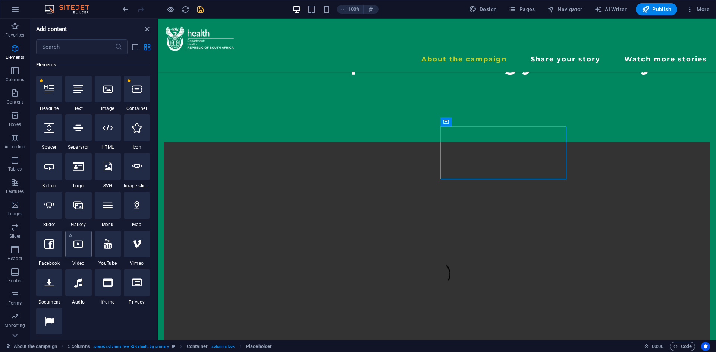
select select "%"
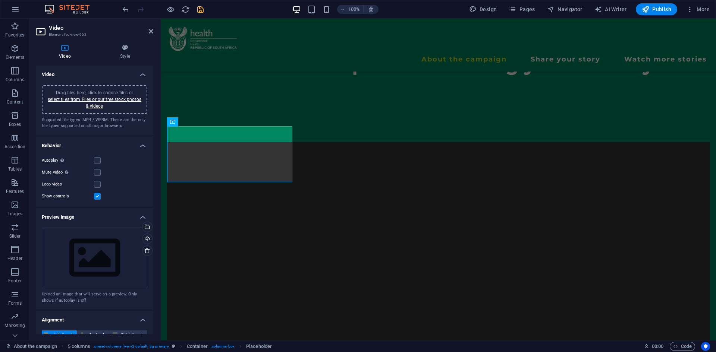
scroll to position [215, 0]
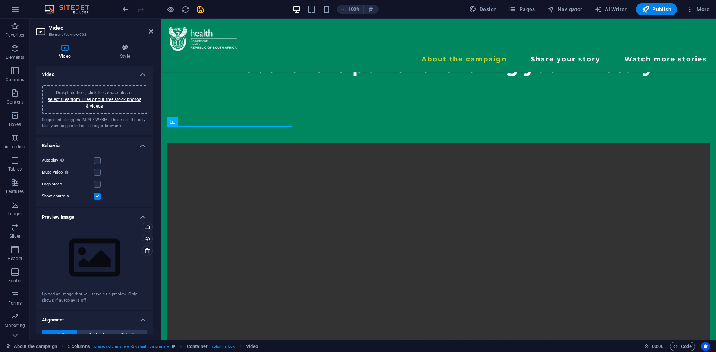
drag, startPoint x: 233, startPoint y: 145, endPoint x: 509, endPoint y: 146, distance: 275.1
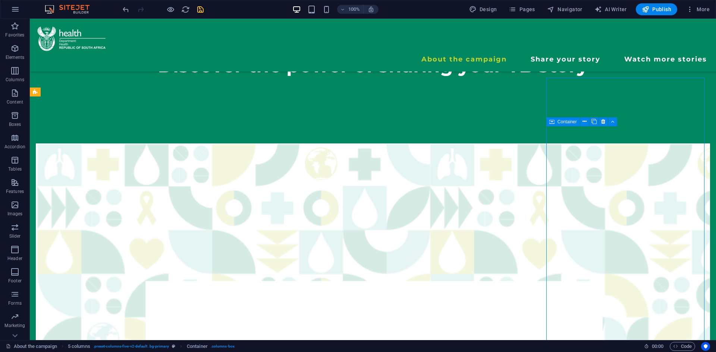
scroll to position [264, 0]
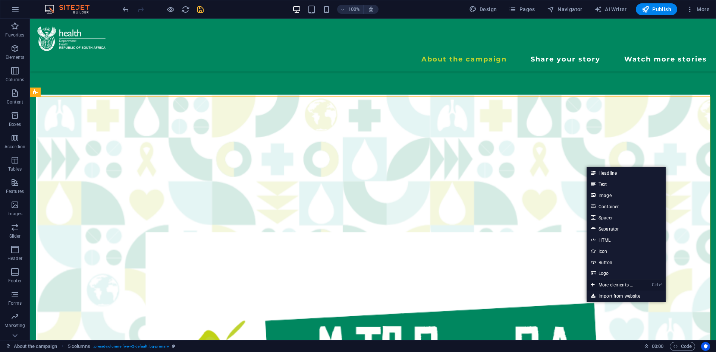
click at [599, 289] on link "Ctrl ⏎ More elements ..." at bounding box center [611, 285] width 51 height 11
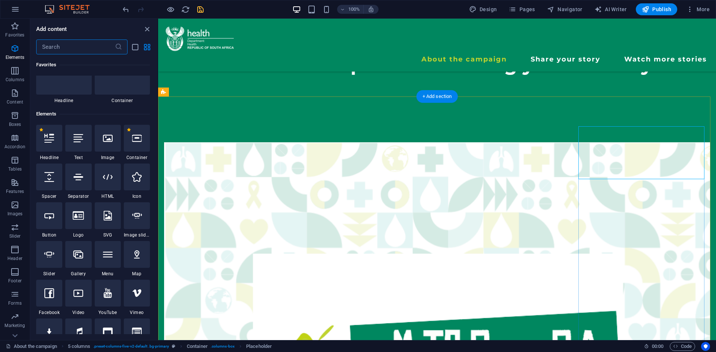
scroll to position [79, 0]
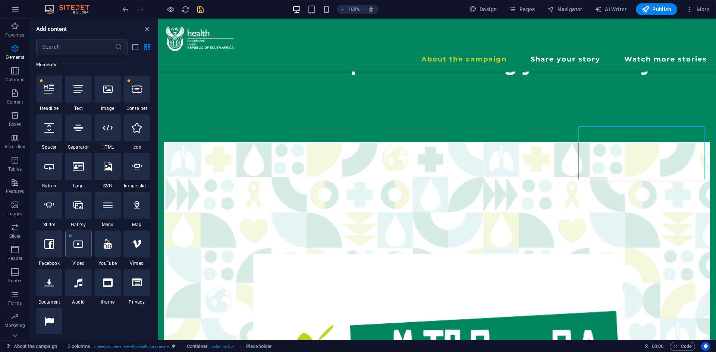
click at [79, 246] on icon at bounding box center [78, 244] width 10 height 10
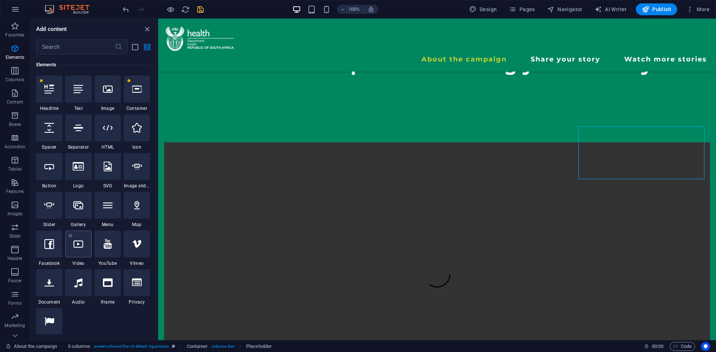
select select "%"
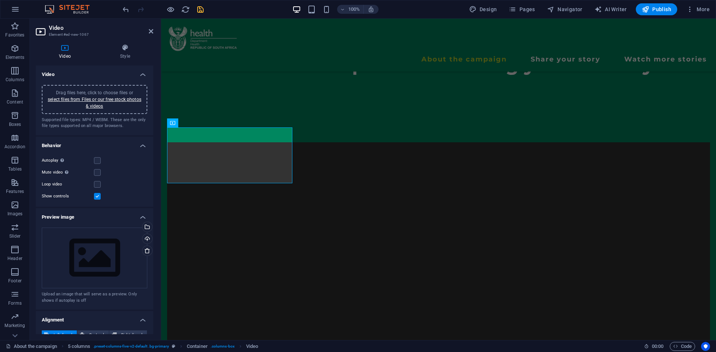
scroll to position [215, 0]
click at [97, 103] on div "Drag files here, click to choose files or select files from Files or our free s…" at bounding box center [94, 99] width 97 height 20
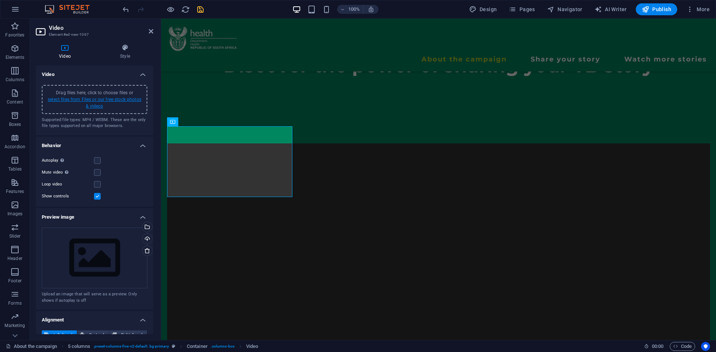
click at [129, 100] on link "select files from Files or our free stock photos & videos" at bounding box center [95, 103] width 94 height 12
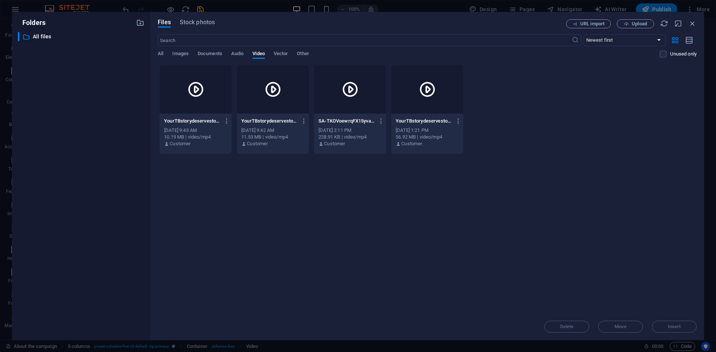
click at [267, 101] on div at bounding box center [273, 89] width 72 height 48
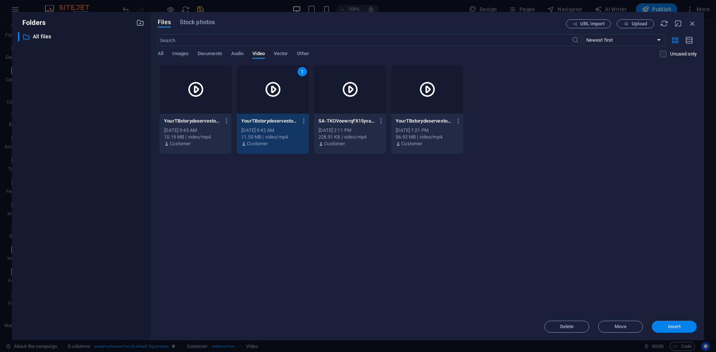
click at [679, 325] on span "Insert" at bounding box center [674, 327] width 13 height 4
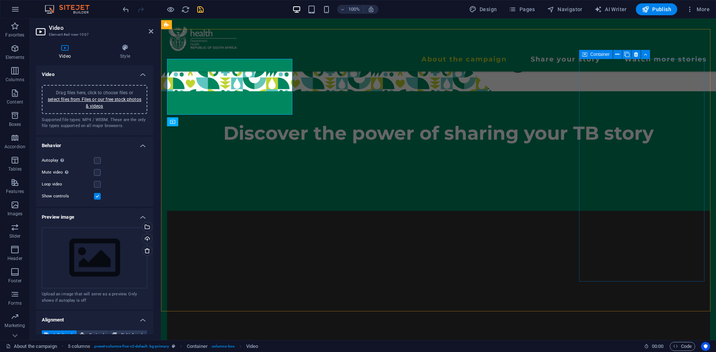
scroll to position [215, 0]
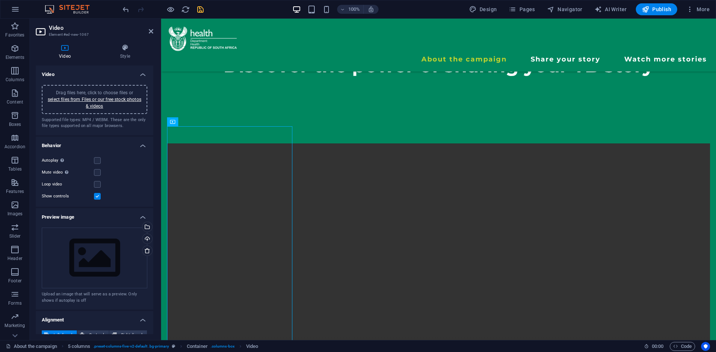
drag, startPoint x: 241, startPoint y: 140, endPoint x: 643, endPoint y: 156, distance: 402.6
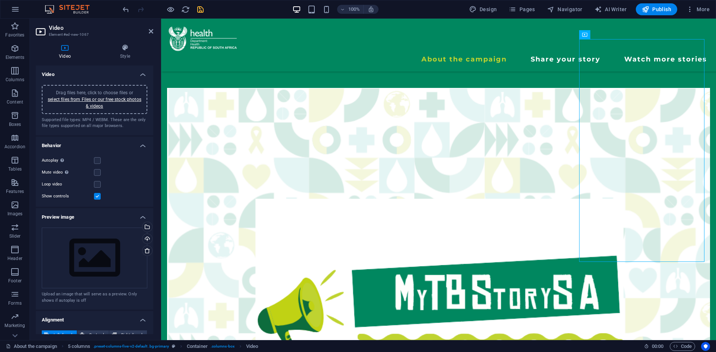
scroll to position [254, 0]
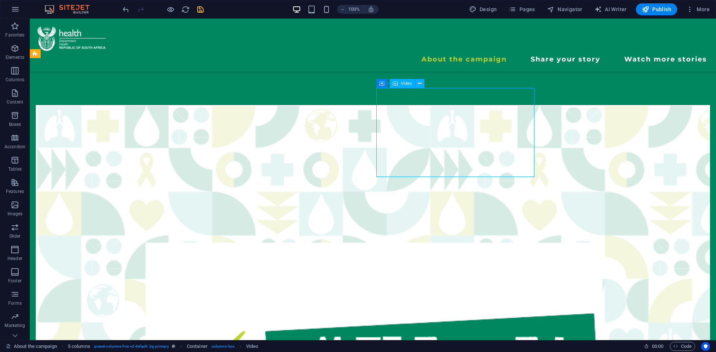
scroll to position [302, 0]
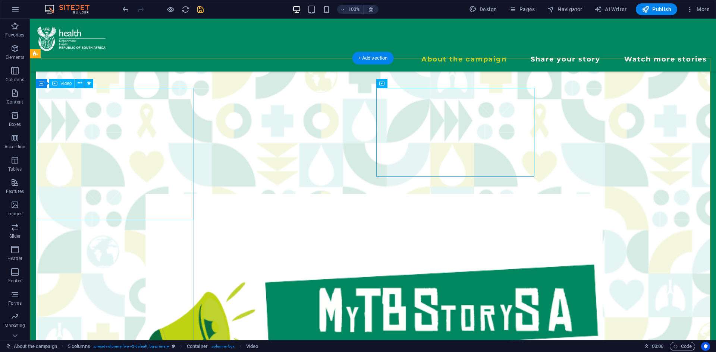
click at [118, 160] on figure at bounding box center [373, 338] width 674 height 565
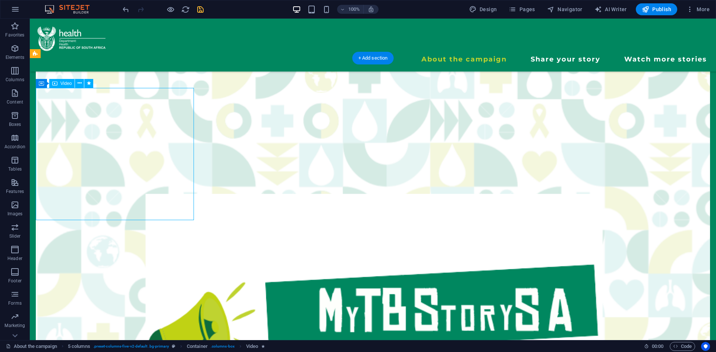
click at [44, 202] on figure at bounding box center [373, 338] width 674 height 565
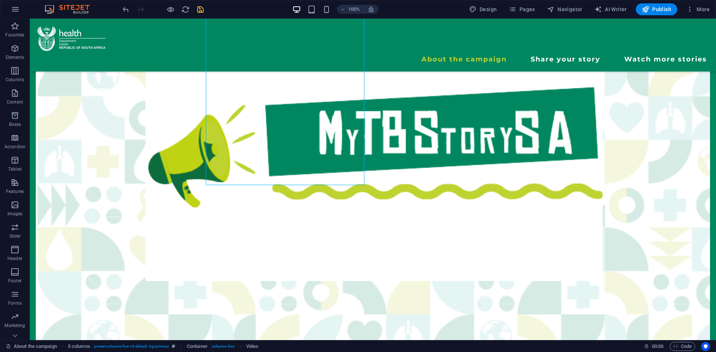
scroll to position [470, 0]
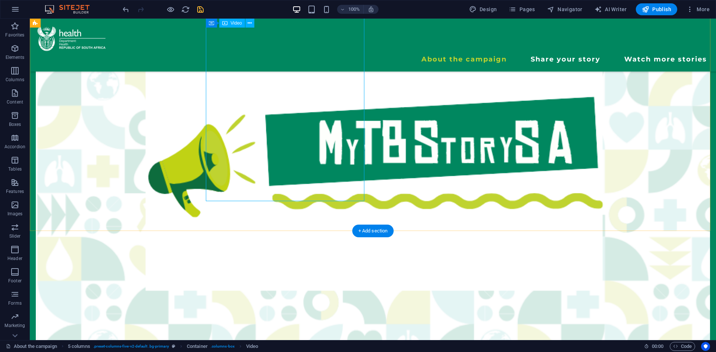
click at [198, 8] on icon "save" at bounding box center [200, 9] width 9 height 9
checkbox input "false"
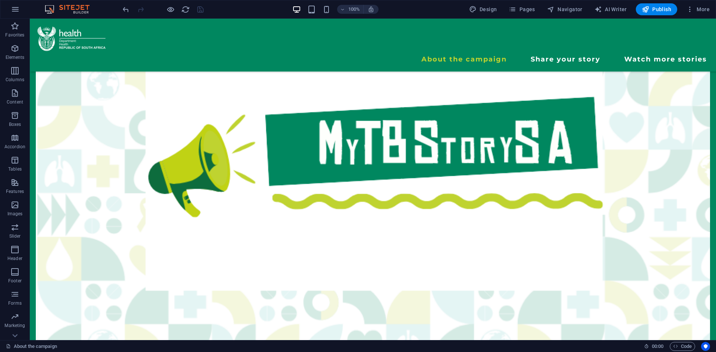
click at [199, 7] on div at bounding box center [163, 9] width 84 height 12
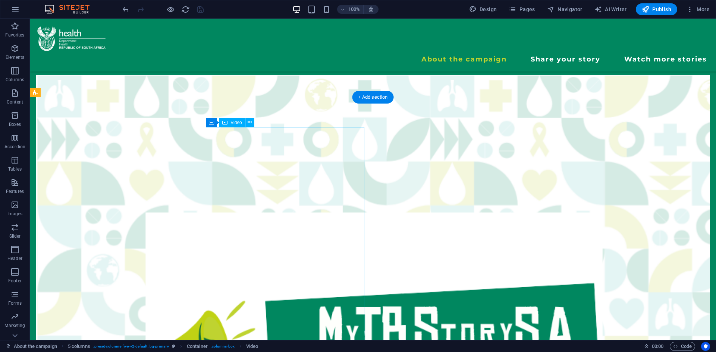
scroll to position [246, 0]
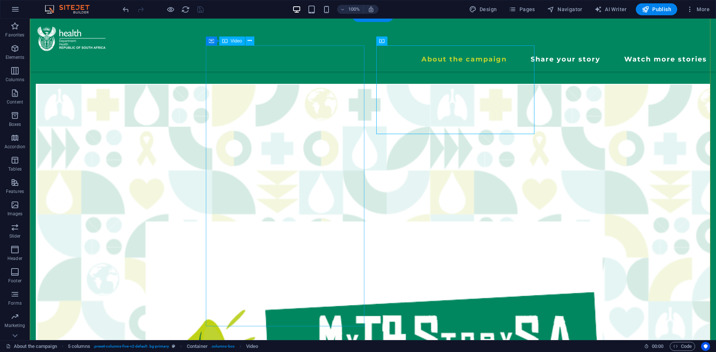
scroll to position [358, 0]
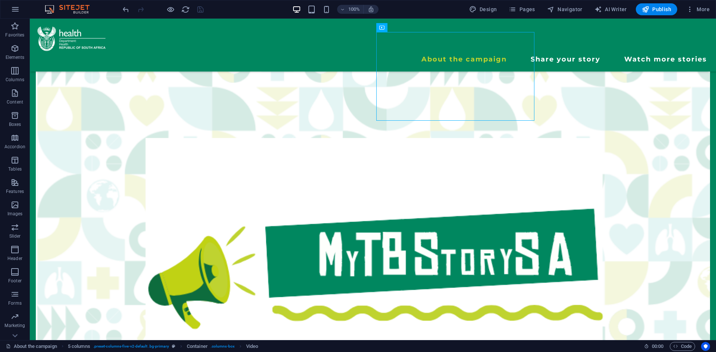
click at [169, 4] on div at bounding box center [163, 9] width 84 height 12
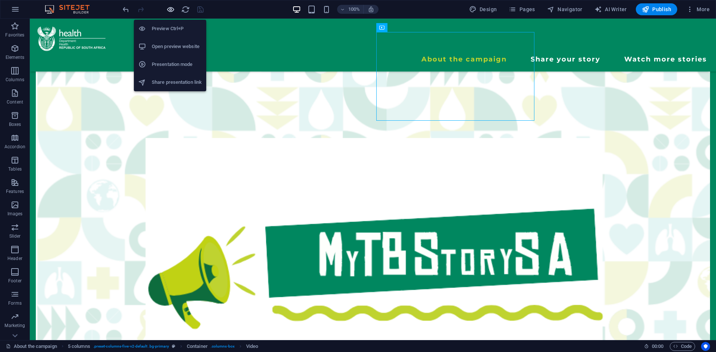
click at [169, 12] on icon "button" at bounding box center [170, 9] width 9 height 9
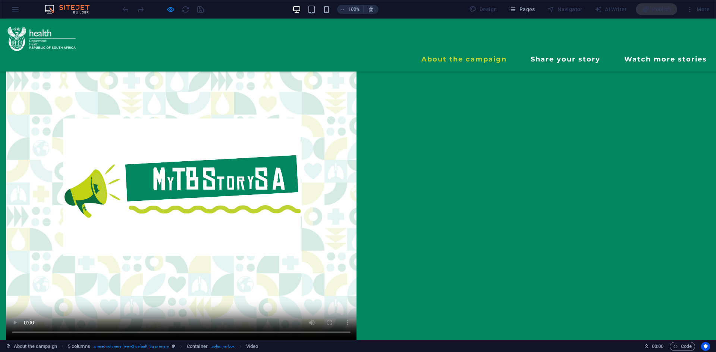
scroll to position [302, 0]
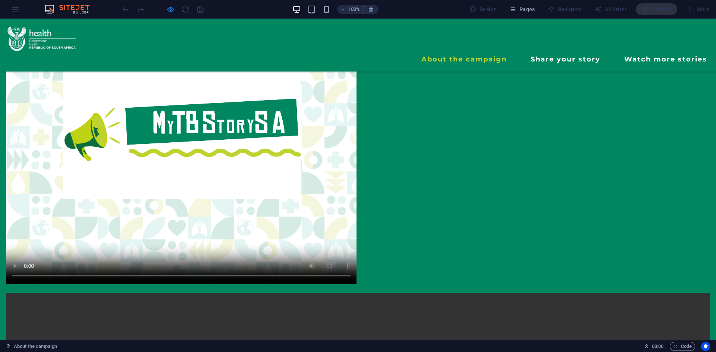
scroll to position [365, 0]
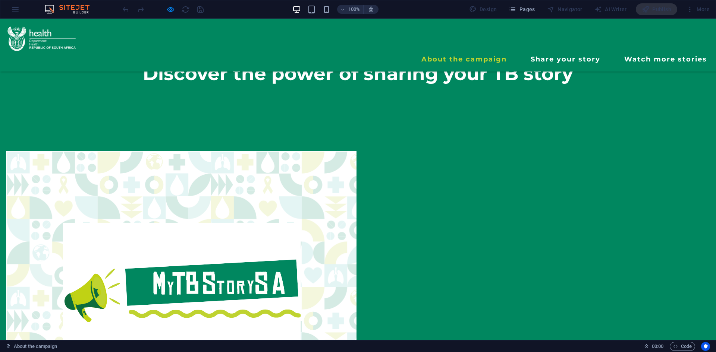
scroll to position [201, 0]
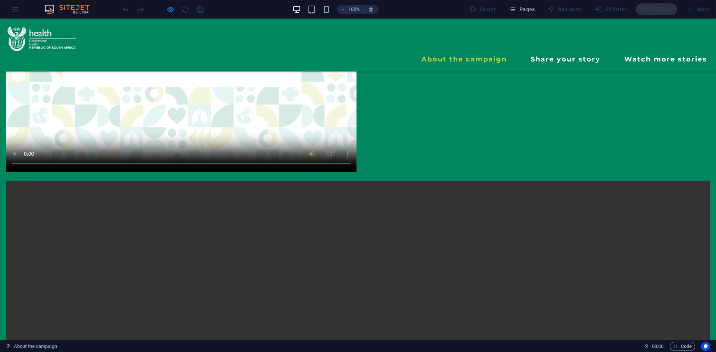
scroll to position [387, 0]
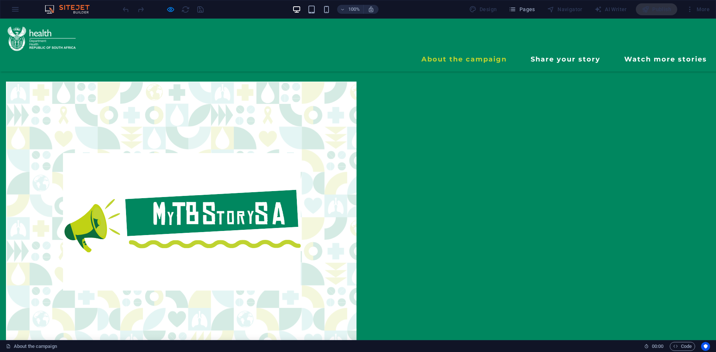
scroll to position [276, 0]
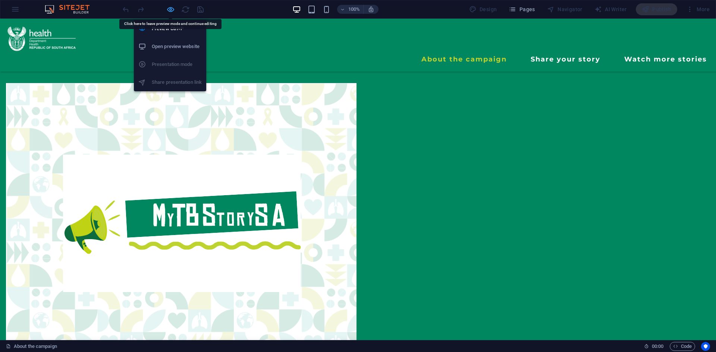
click at [170, 7] on icon "button" at bounding box center [170, 9] width 9 height 9
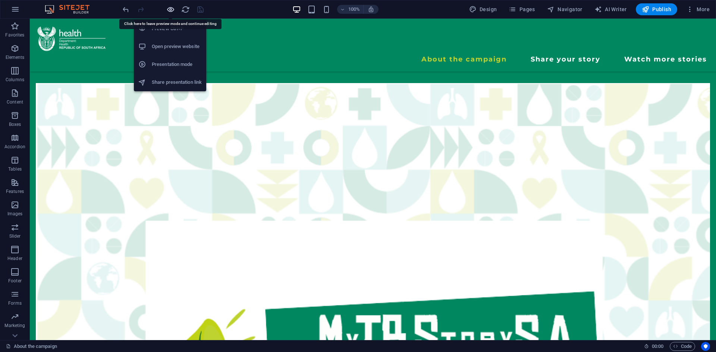
scroll to position [265, 0]
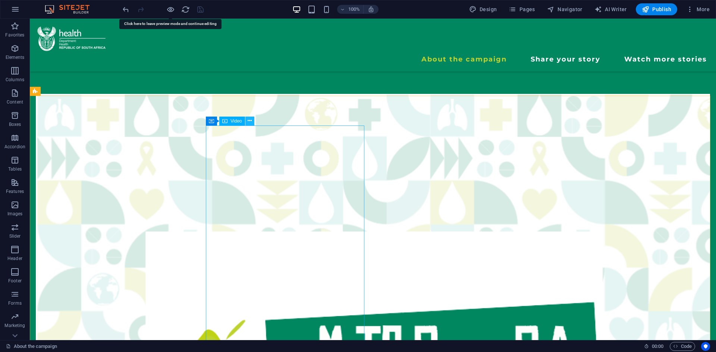
click at [248, 121] on icon at bounding box center [250, 121] width 4 height 8
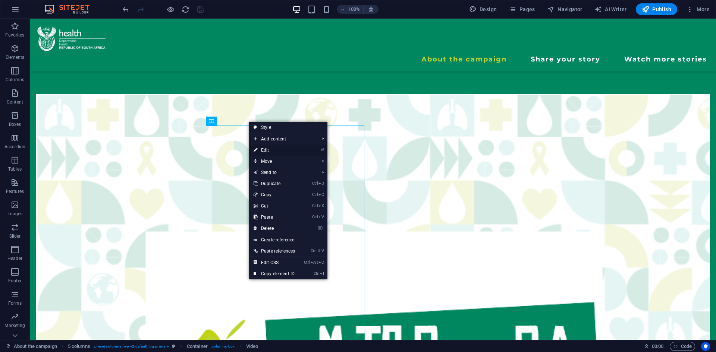
click at [264, 150] on link "⏎ Edit" at bounding box center [274, 150] width 50 height 11
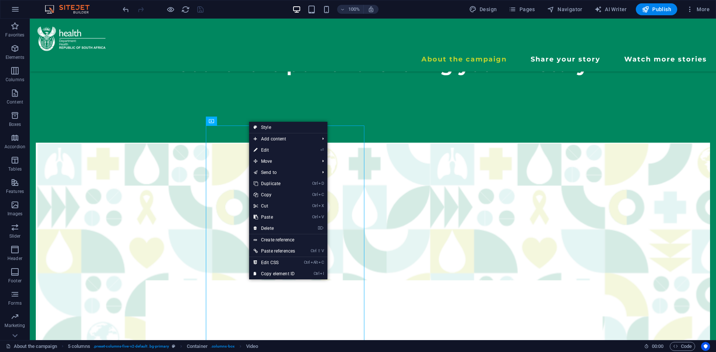
select select "%"
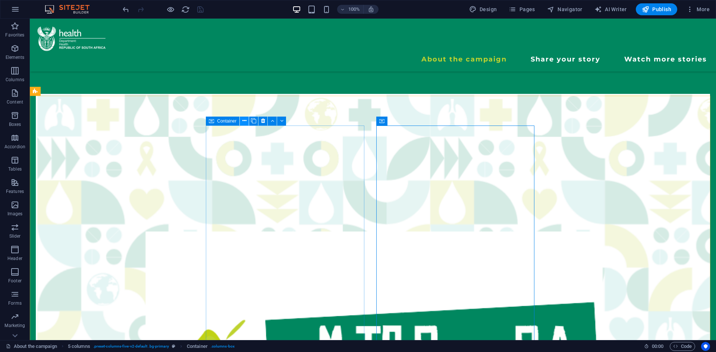
click at [246, 122] on icon at bounding box center [244, 121] width 4 height 8
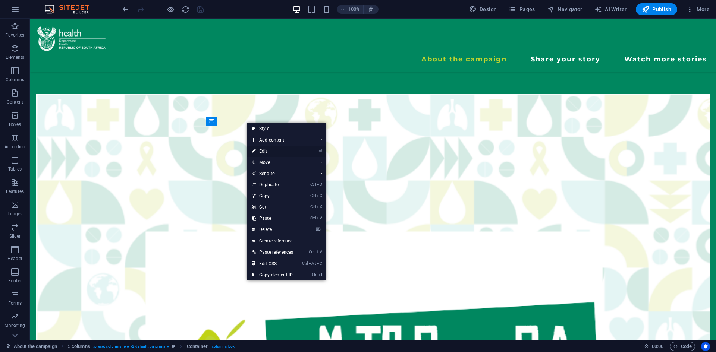
click at [261, 150] on link "⏎ Edit" at bounding box center [272, 151] width 50 height 11
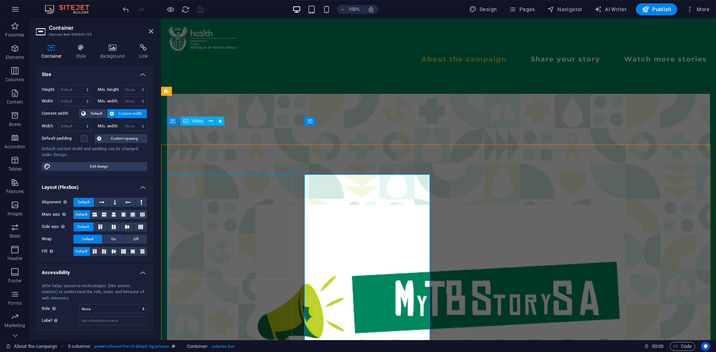
scroll to position [216, 0]
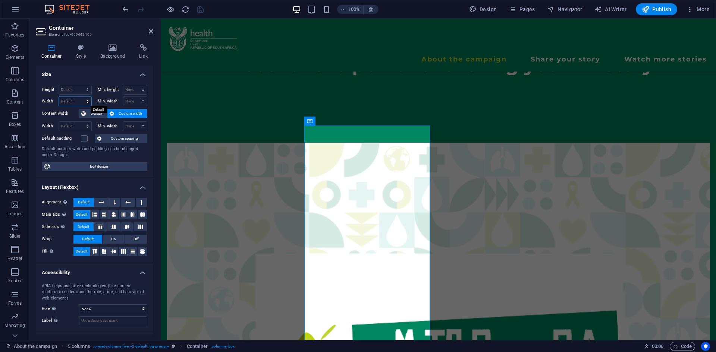
click at [85, 103] on select "Default px rem % em vh vw" at bounding box center [75, 101] width 32 height 9
click at [82, 88] on select "Default px rem % vh vw" at bounding box center [75, 89] width 32 height 9
select select "px"
click at [80, 85] on select "Default px rem % vh vw" at bounding box center [75, 89] width 32 height 9
type input "598"
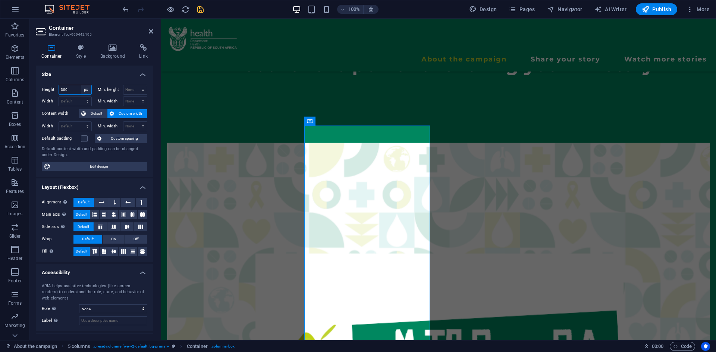
type input "300"
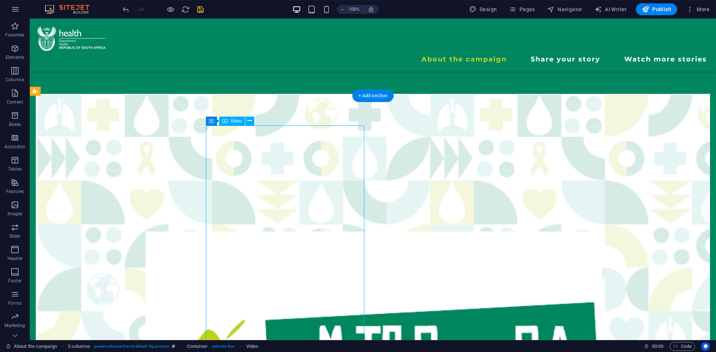
select select "%"
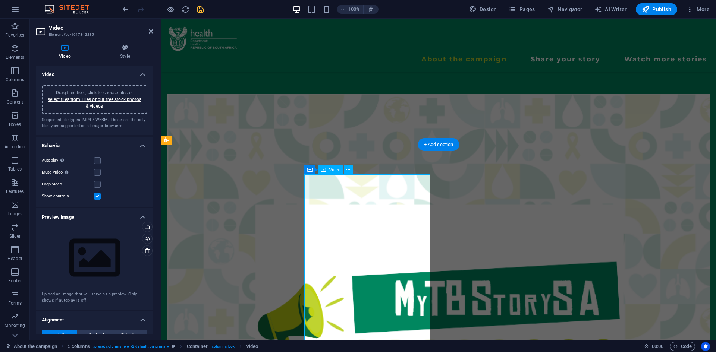
scroll to position [216, 0]
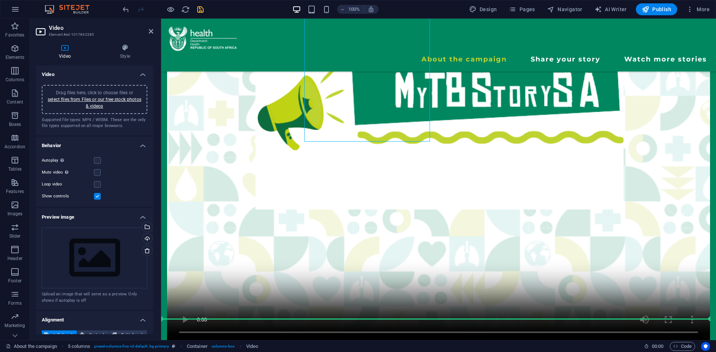
drag, startPoint x: 348, startPoint y: 339, endPoint x: 306, endPoint y: 339, distance: 42.1
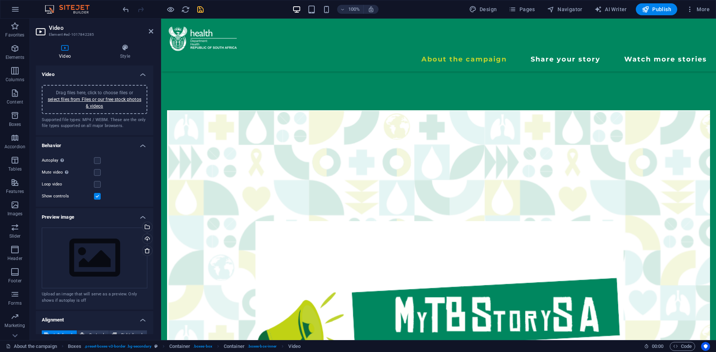
scroll to position [245, 0]
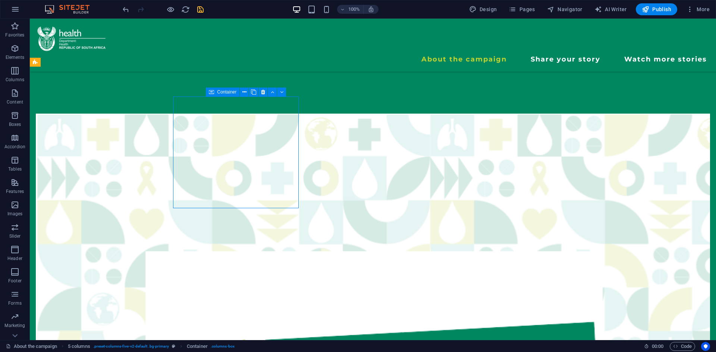
scroll to position [294, 0]
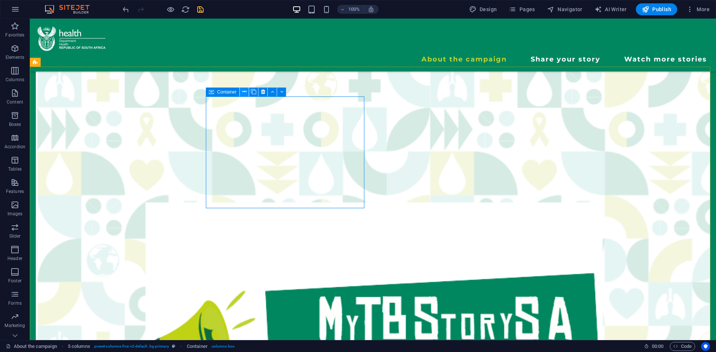
click at [245, 92] on icon at bounding box center [244, 92] width 4 height 8
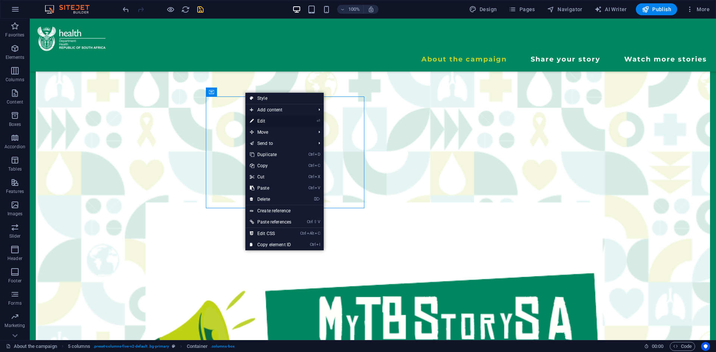
click at [253, 124] on icon at bounding box center [252, 121] width 4 height 11
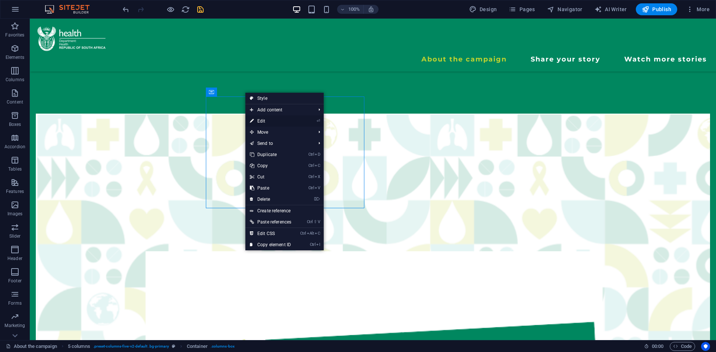
select select "px"
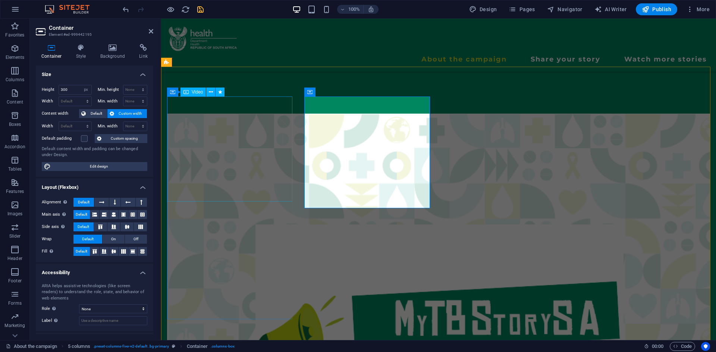
click at [233, 125] on figure at bounding box center [438, 341] width 543 height 455
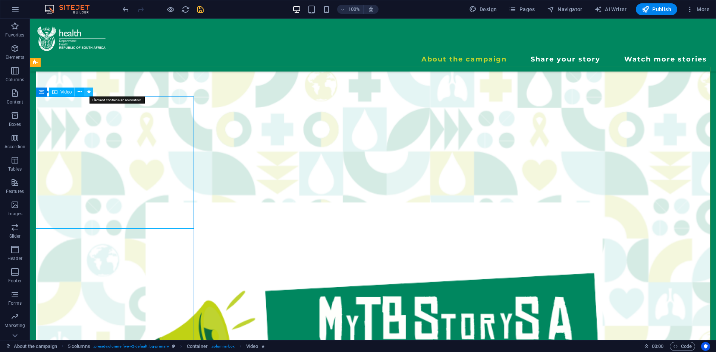
click at [88, 93] on icon at bounding box center [89, 92] width 4 height 8
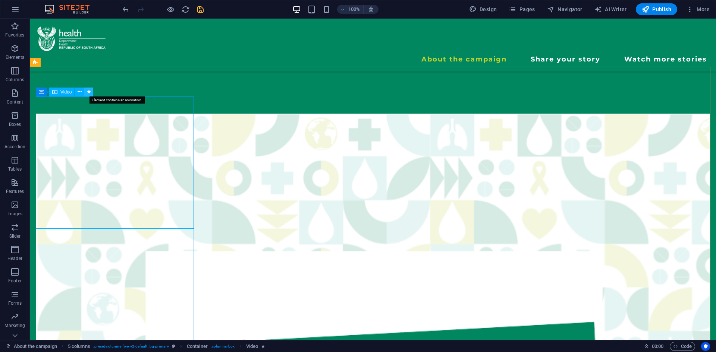
select select "overlay"
select select "onload"
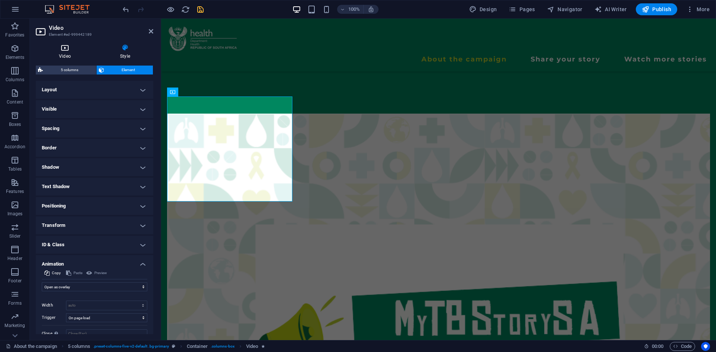
click at [60, 50] on icon at bounding box center [65, 47] width 58 height 7
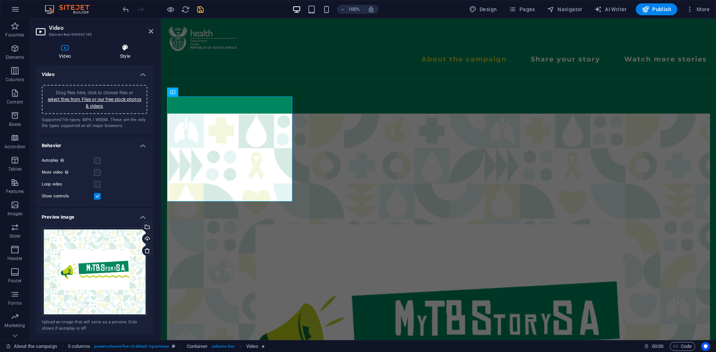
click at [124, 53] on h4 "Style" at bounding box center [125, 52] width 56 height 16
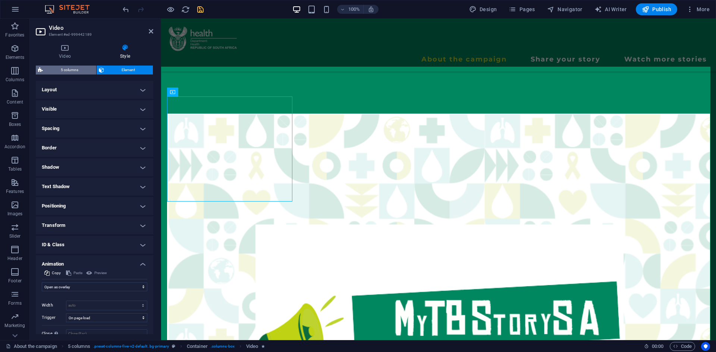
click at [62, 71] on span "5 columns" at bounding box center [69, 70] width 49 height 9
select select "rem"
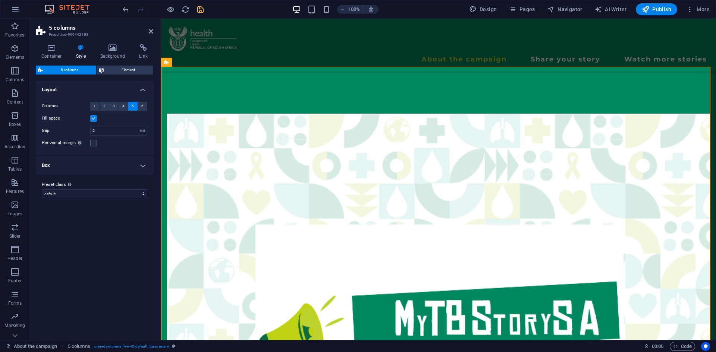
click at [132, 105] on span "5" at bounding box center [133, 106] width 2 height 9
click at [56, 49] on icon at bounding box center [52, 47] width 32 height 7
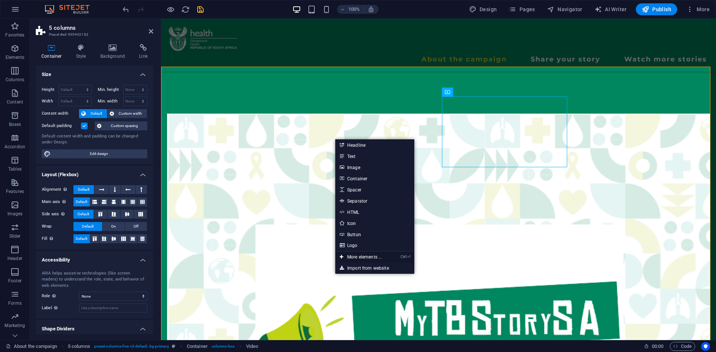
click at [363, 258] on link "Ctrl ⏎ More elements ..." at bounding box center [360, 257] width 51 height 11
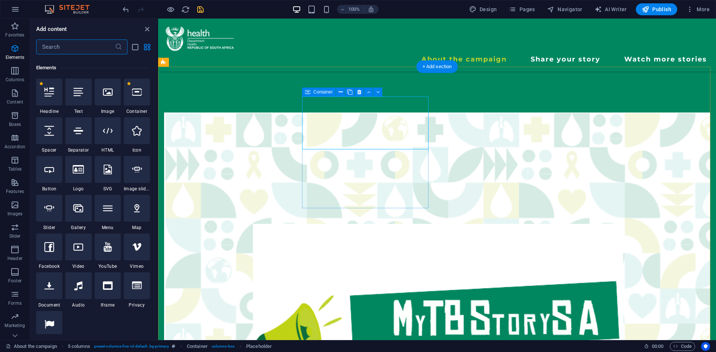
scroll to position [79, 0]
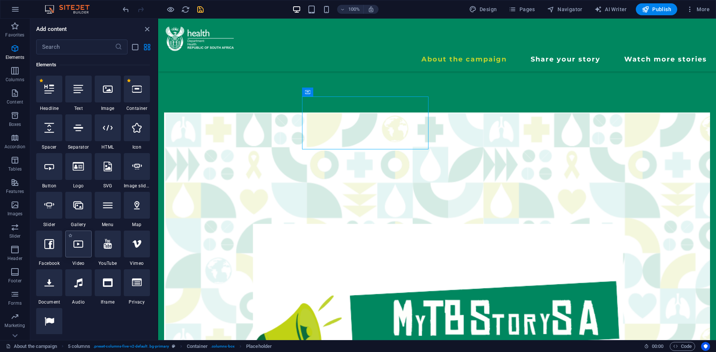
click at [82, 243] on icon at bounding box center [78, 244] width 10 height 10
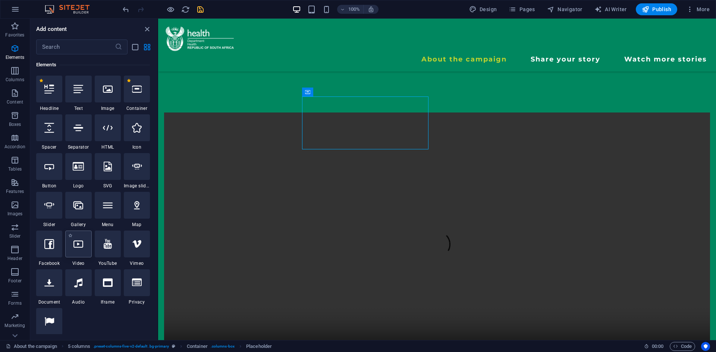
select select "%"
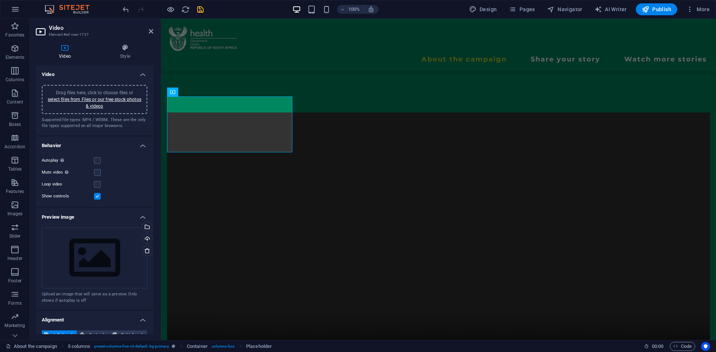
scroll to position [245, 0]
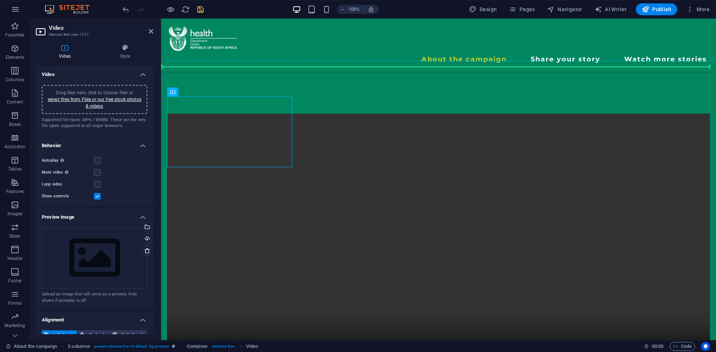
drag, startPoint x: 222, startPoint y: 99, endPoint x: 362, endPoint y: 198, distance: 171.6
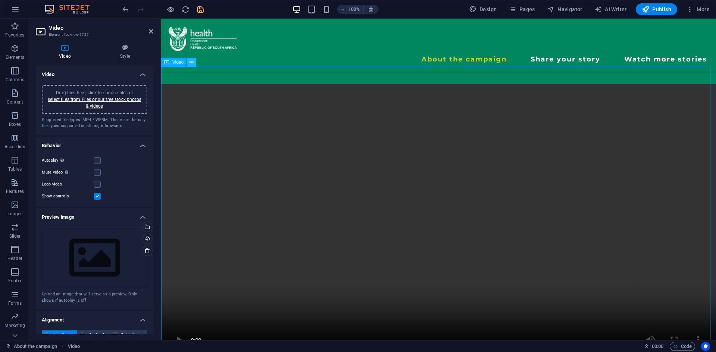
click at [191, 62] on icon at bounding box center [191, 63] width 4 height 8
click at [129, 12] on div at bounding box center [163, 9] width 84 height 12
click at [129, 12] on icon "undo" at bounding box center [126, 9] width 9 height 9
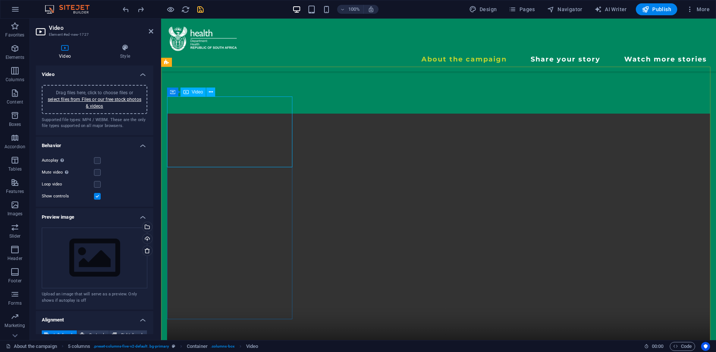
click at [191, 114] on figure at bounding box center [438, 249] width 543 height 271
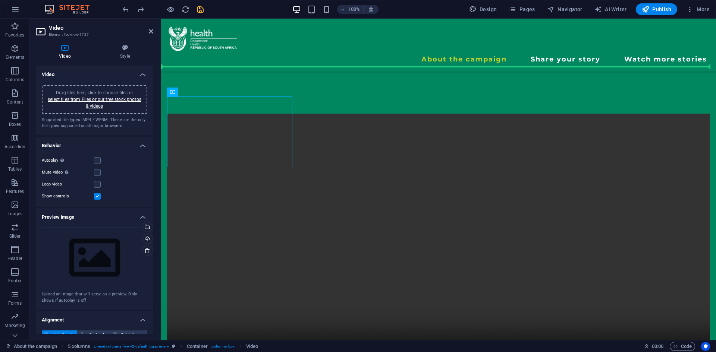
drag, startPoint x: 191, startPoint y: 104, endPoint x: 385, endPoint y: 205, distance: 219.1
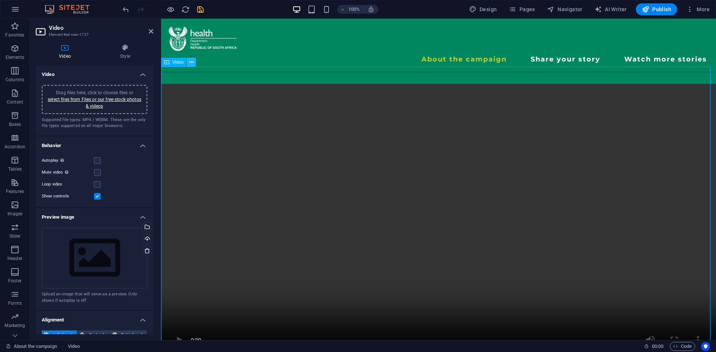
click at [189, 63] on button at bounding box center [191, 62] width 9 height 9
click at [128, 10] on icon "undo" at bounding box center [126, 9] width 9 height 9
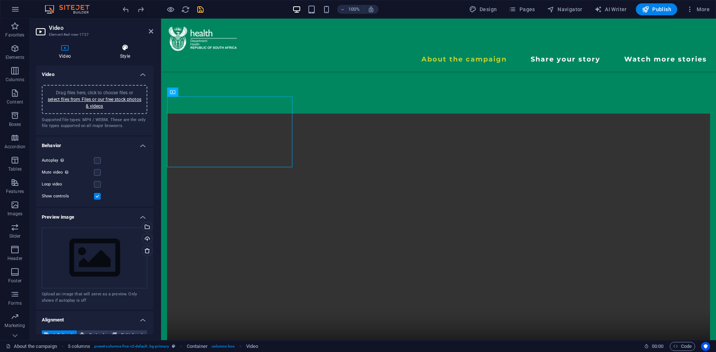
click at [121, 47] on icon at bounding box center [125, 47] width 56 height 7
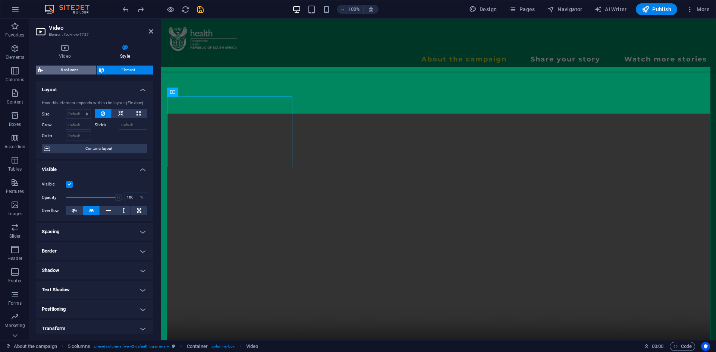
click at [68, 69] on span "5 columns" at bounding box center [69, 70] width 49 height 9
select select "rem"
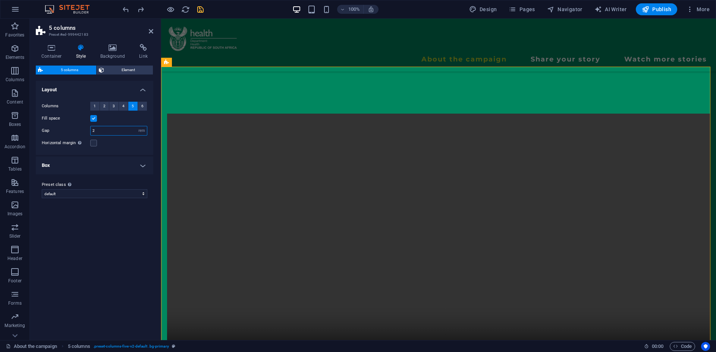
click at [100, 132] on input "2" at bounding box center [119, 130] width 56 height 9
click at [92, 117] on label at bounding box center [93, 118] width 7 height 7
click at [0, 0] on input "Fill space" at bounding box center [0, 0] width 0 height 0
click at [92, 117] on label at bounding box center [93, 118] width 7 height 7
click at [0, 0] on input "Fill space" at bounding box center [0, 0] width 0 height 0
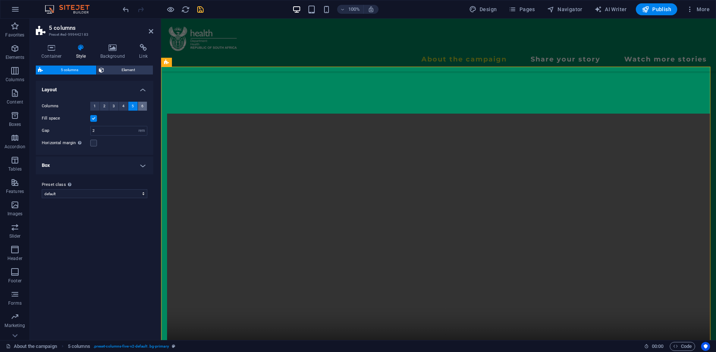
click at [144, 105] on button "6" at bounding box center [142, 106] width 9 height 9
click at [132, 106] on span "5" at bounding box center [133, 106] width 2 height 9
click at [115, 104] on button "3" at bounding box center [113, 106] width 9 height 9
click at [132, 105] on span "5" at bounding box center [133, 106] width 2 height 9
click at [145, 104] on button "6" at bounding box center [142, 106] width 9 height 9
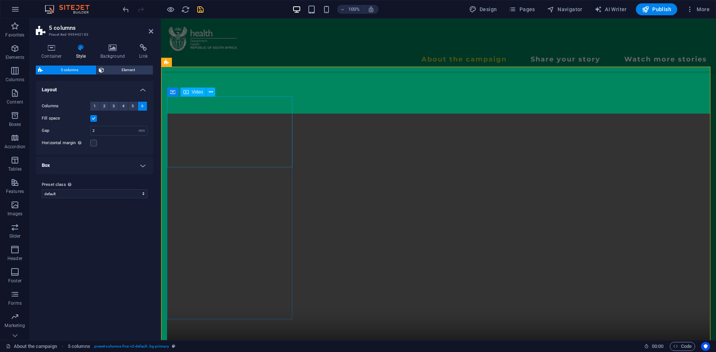
click at [236, 114] on figure at bounding box center [438, 249] width 543 height 271
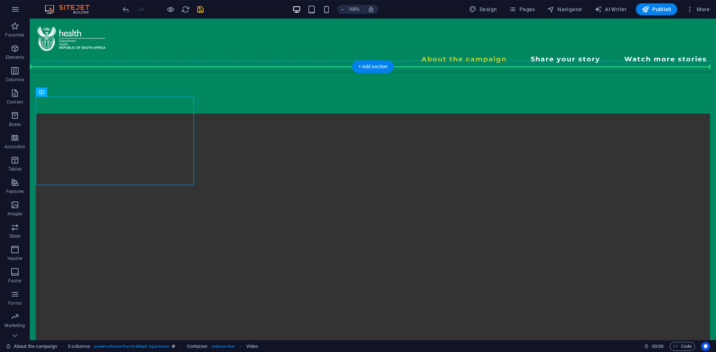
scroll to position [294, 0]
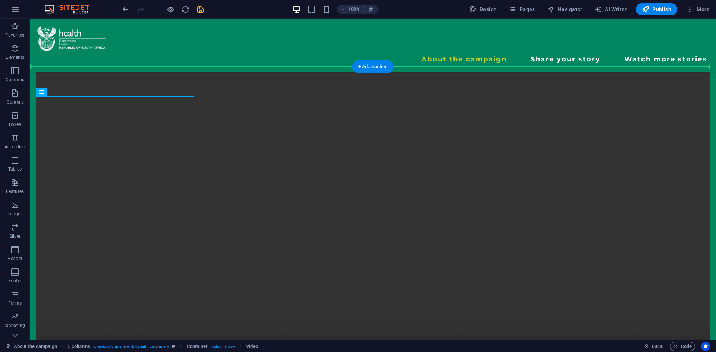
drag, startPoint x: 105, startPoint y: 111, endPoint x: 315, endPoint y: 176, distance: 219.7
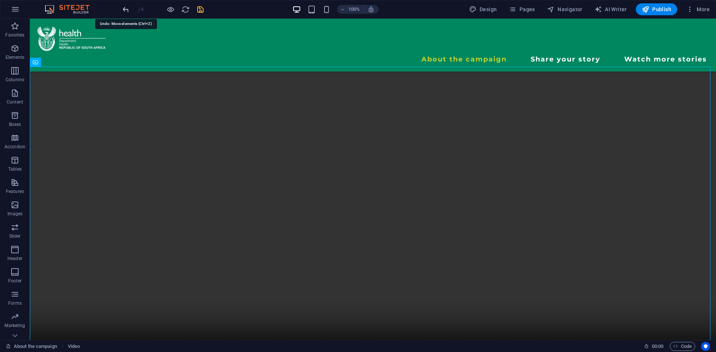
click at [125, 8] on icon "undo" at bounding box center [126, 9] width 9 height 9
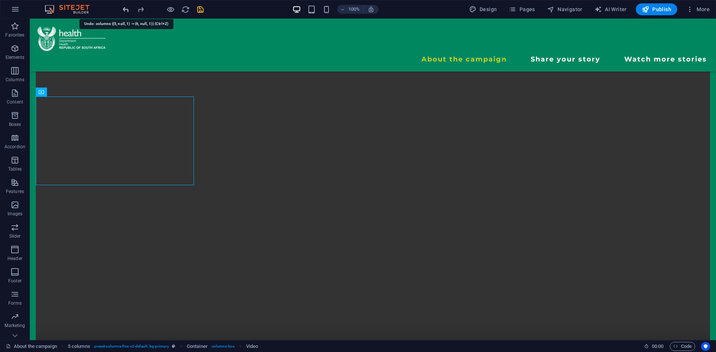
click at [125, 8] on icon "undo" at bounding box center [126, 9] width 9 height 9
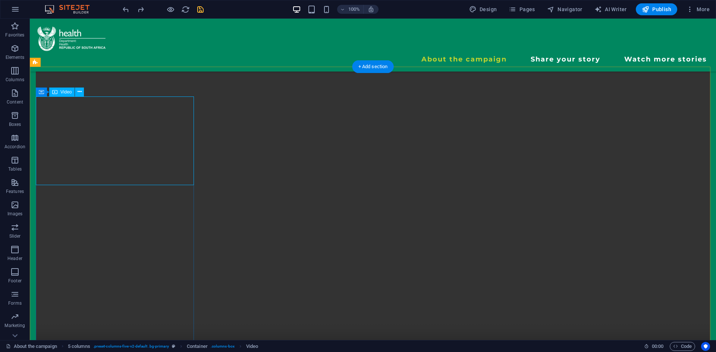
click at [163, 123] on figure at bounding box center [373, 233] width 674 height 337
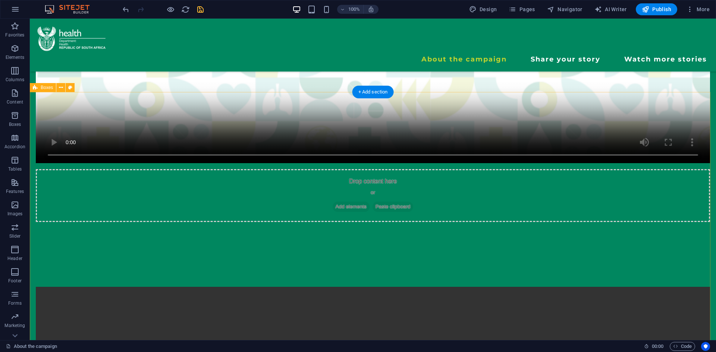
scroll to position [757, 0]
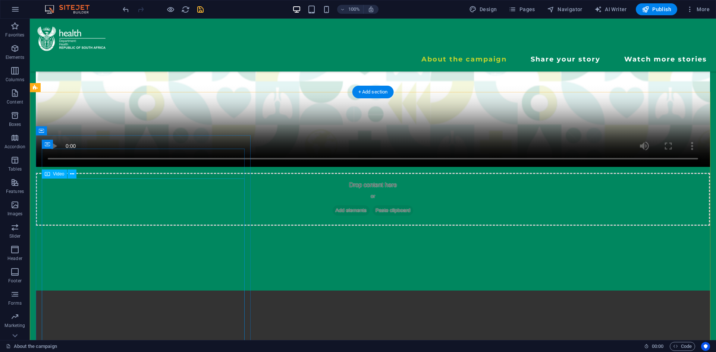
click at [73, 174] on icon at bounding box center [72, 174] width 4 height 8
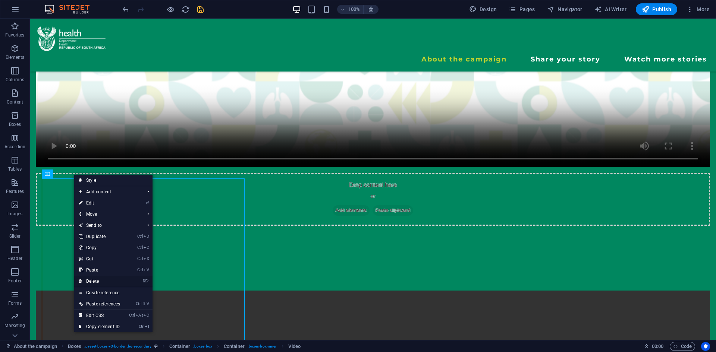
click at [98, 278] on link "⌦ Delete" at bounding box center [99, 281] width 50 height 11
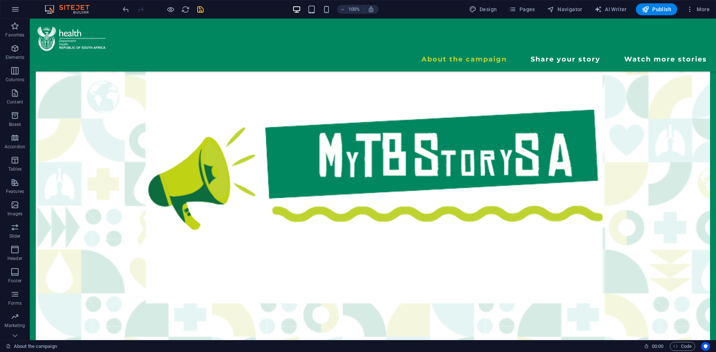
scroll to position [435, 0]
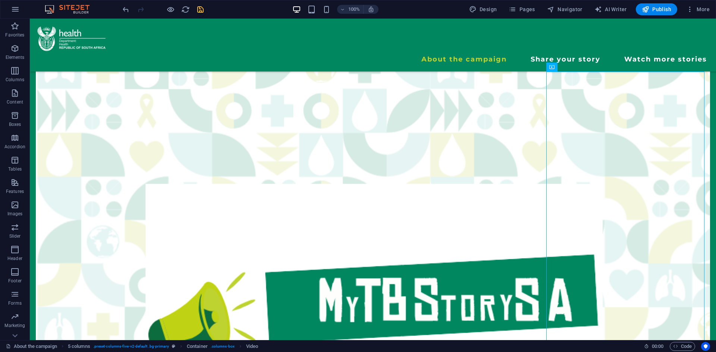
scroll to position [274, 0]
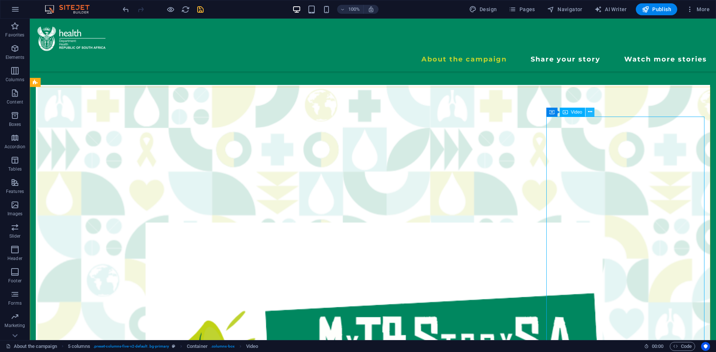
click at [590, 112] on icon at bounding box center [590, 112] width 4 height 8
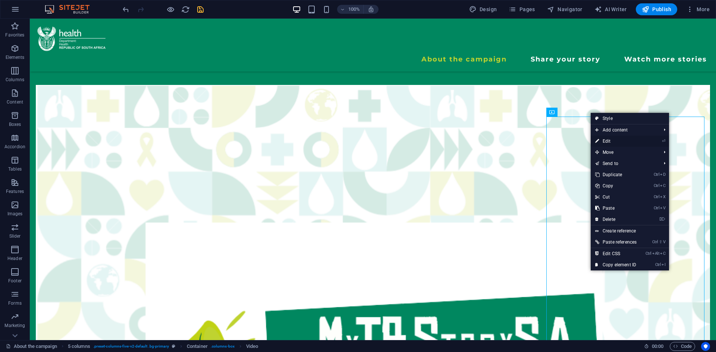
click at [602, 142] on link "⏎ Edit" at bounding box center [616, 141] width 50 height 11
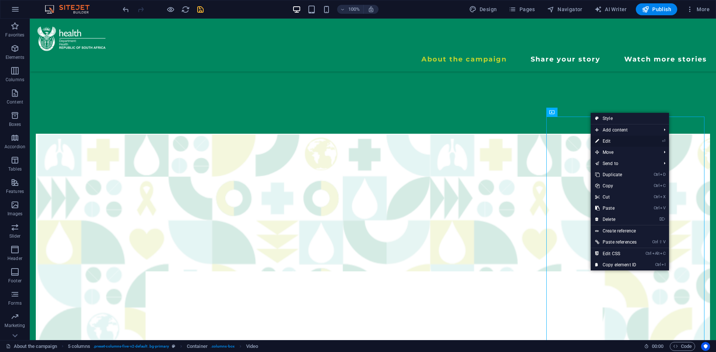
select select "%"
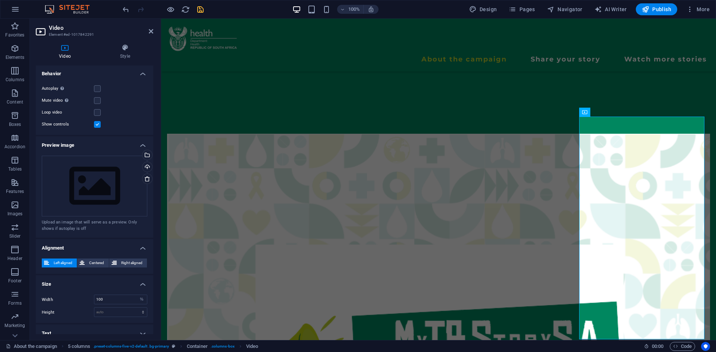
scroll to position [79, 0]
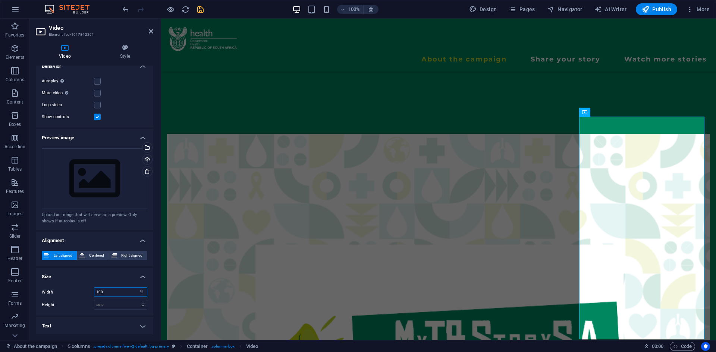
click at [126, 290] on input "100" at bounding box center [120, 292] width 53 height 9
type input "1"
type input "50"
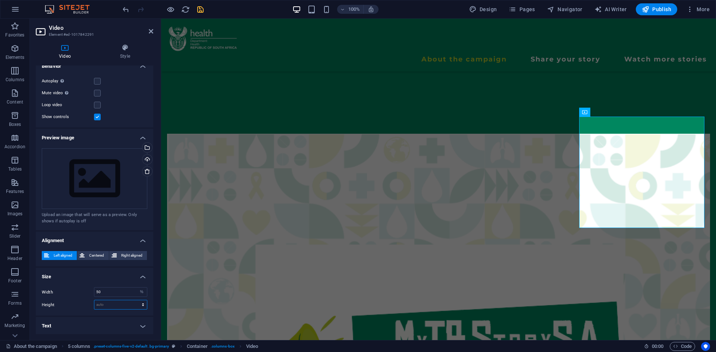
click at [143, 303] on select "auto px" at bounding box center [120, 304] width 53 height 9
select select "px"
click at [135, 300] on select "auto px" at bounding box center [120, 304] width 53 height 9
type input "0"
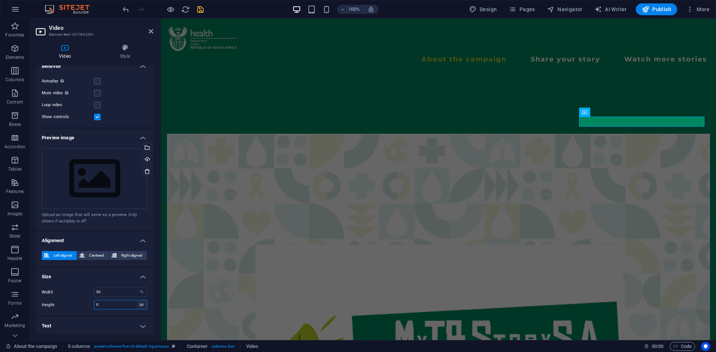
click at [139, 304] on select "auto px" at bounding box center [141, 304] width 10 height 9
select select "auto"
click at [136, 300] on select "auto px" at bounding box center [141, 304] width 10 height 9
select select "DISABLED_OPTION_VALUE"
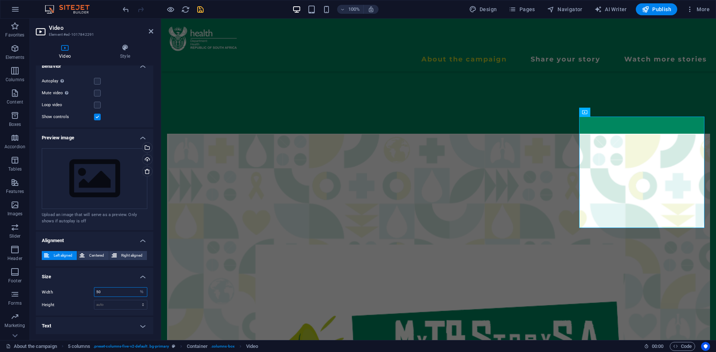
click at [119, 288] on input "50" at bounding box center [120, 292] width 53 height 9
click at [621, 111] on icon at bounding box center [623, 112] width 4 height 8
click at [104, 258] on span "Centered" at bounding box center [96, 255] width 19 height 9
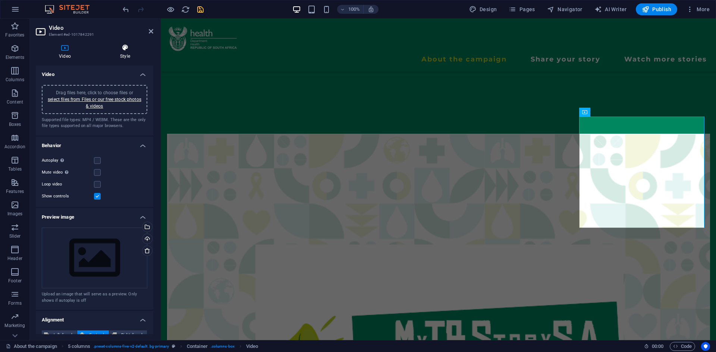
drag, startPoint x: 133, startPoint y: 62, endPoint x: 129, endPoint y: 59, distance: 5.1
click at [129, 59] on div "Video Style Video Drag files here, click to choose files or select files from F…" at bounding box center [94, 189] width 117 height 290
click at [129, 59] on h4 "Style" at bounding box center [125, 52] width 56 height 16
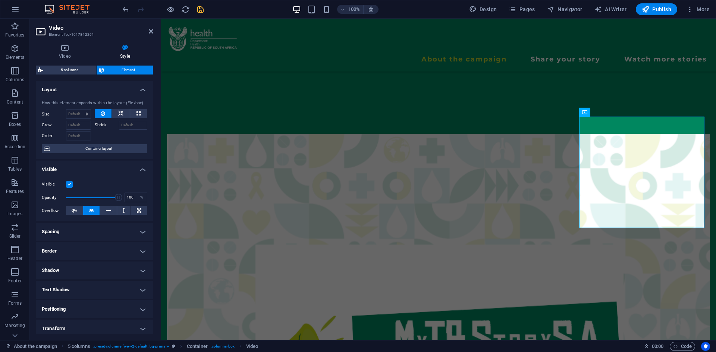
scroll to position [62, 0]
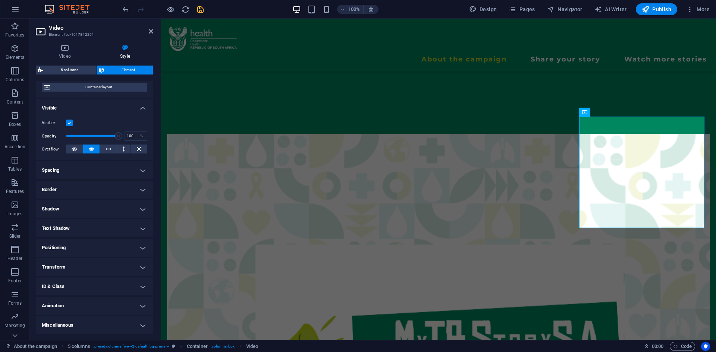
click at [125, 305] on h4 "Animation" at bounding box center [94, 306] width 117 height 18
drag, startPoint x: 154, startPoint y: 272, endPoint x: 154, endPoint y: 318, distance: 45.9
click at [154, 318] on div "Video Style Video Drag files here, click to choose files or select files from F…" at bounding box center [94, 189] width 129 height 302
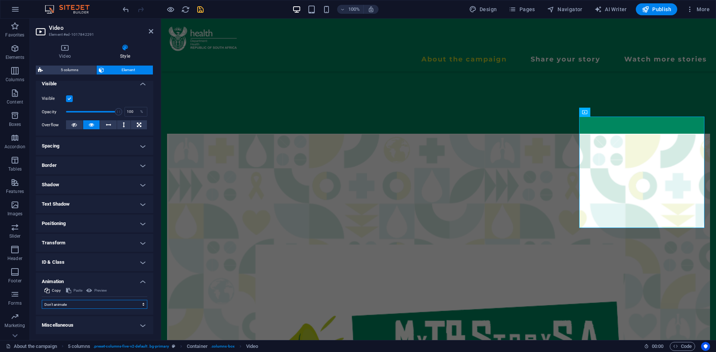
click at [125, 307] on select "Don't animate Show / Hide Slide up/down Zoom in/out Slide left to right Slide r…" at bounding box center [95, 304] width 106 height 9
select select "overlay"
click at [42, 300] on select "Don't animate Show / Hide Slide up/down Zoom in/out Slide left to right Slide r…" at bounding box center [95, 304] width 106 height 9
drag, startPoint x: 153, startPoint y: 260, endPoint x: 154, endPoint y: 296, distance: 35.8
click at [154, 296] on div "Video Style Video Drag files here, click to choose files or select files from F…" at bounding box center [94, 189] width 129 height 302
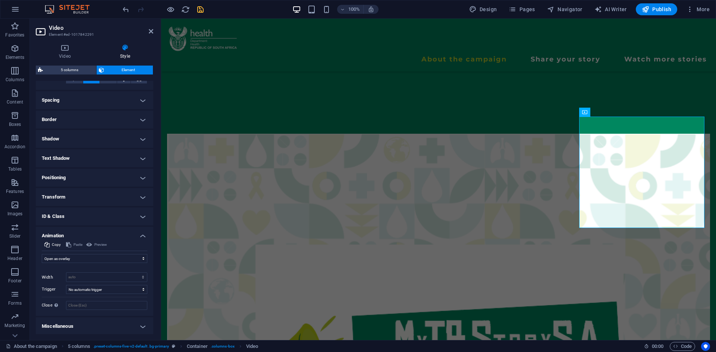
scroll to position [133, 0]
click at [124, 288] on select "No automatic trigger On page load Element scrolled into view" at bounding box center [106, 288] width 81 height 9
select select "scroll"
click at [66, 284] on select "No automatic trigger On page load Element scrolled into view" at bounding box center [106, 288] width 81 height 9
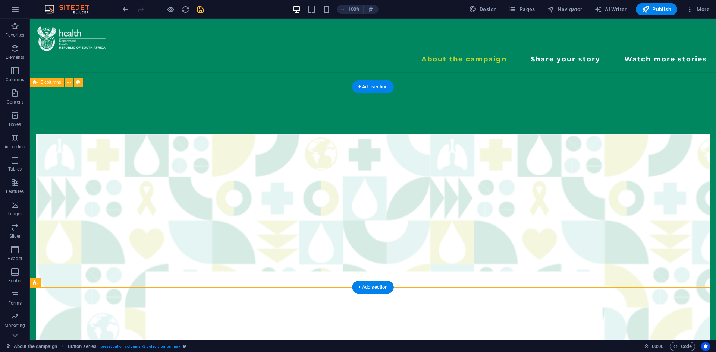
scroll to position [274, 0]
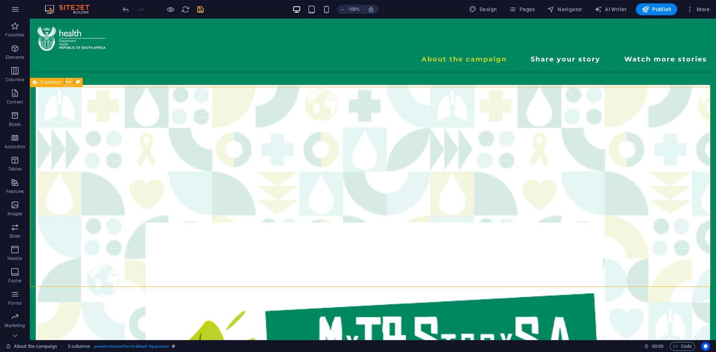
click at [72, 82] on button at bounding box center [68, 82] width 9 height 9
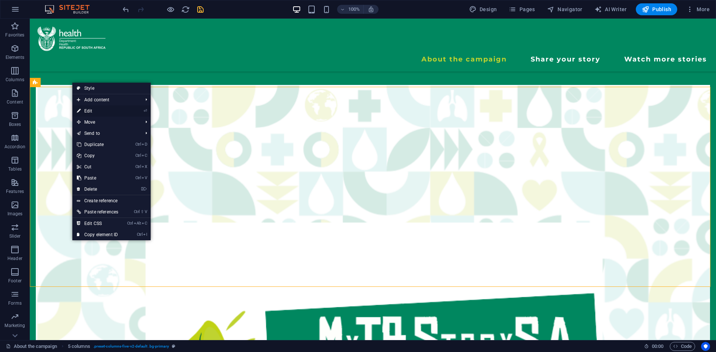
click at [86, 108] on link "⏎ Edit" at bounding box center [97, 111] width 50 height 11
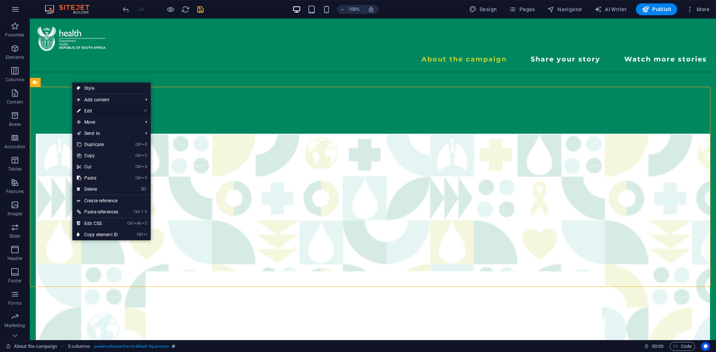
select select "rem"
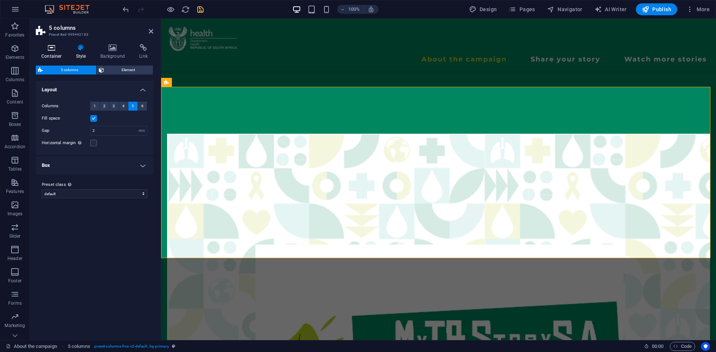
click at [47, 52] on h4 "Container" at bounding box center [53, 52] width 35 height 16
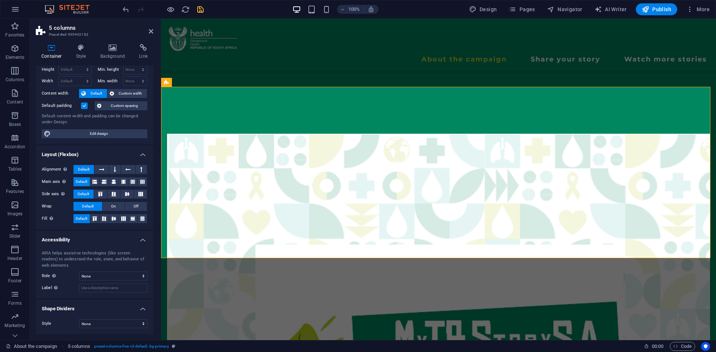
scroll to position [0, 0]
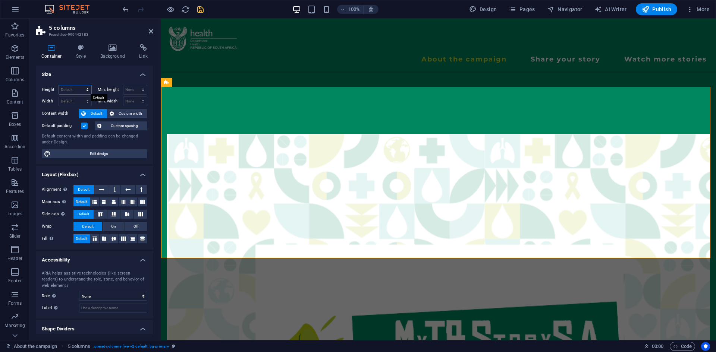
click at [79, 93] on select "Default px rem % vh vw" at bounding box center [75, 89] width 32 height 9
select select "%"
click at [80, 85] on select "Default px rem % vh vw" at bounding box center [75, 89] width 32 height 9
click at [75, 91] on input "106.96" at bounding box center [75, 89] width 32 height 9
click at [92, 76] on h4 "Size" at bounding box center [94, 72] width 117 height 13
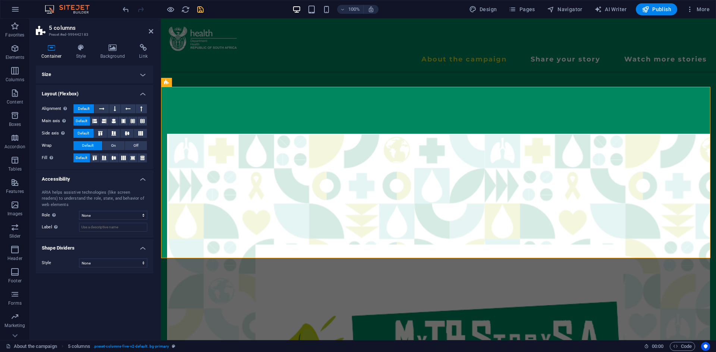
click at [85, 78] on h4 "Size" at bounding box center [94, 75] width 117 height 18
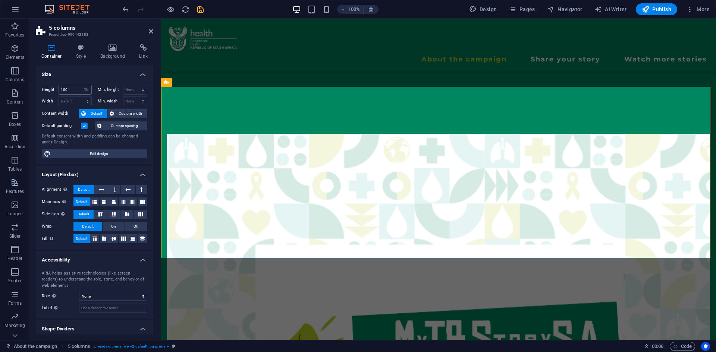
click at [77, 94] on div "100 Default px rem % vh vw" at bounding box center [75, 90] width 33 height 10
click at [76, 93] on input "100" at bounding box center [75, 89] width 32 height 9
type input "1"
type input "80"
click at [75, 89] on input "80" at bounding box center [75, 89] width 32 height 9
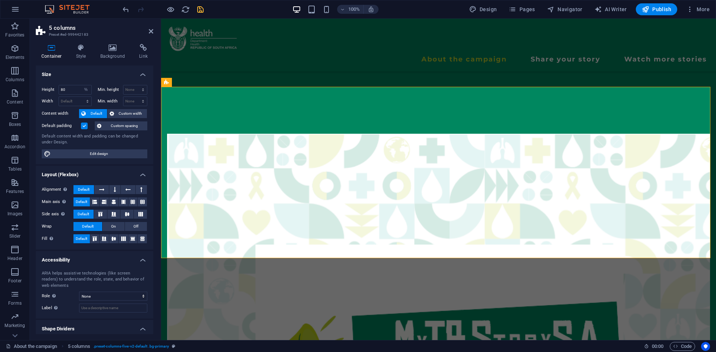
click at [86, 81] on div "Height 80 Default px rem % vh vw Min. height None px rem % vh vw Width Default …" at bounding box center [94, 121] width 117 height 85
click at [113, 114] on icon at bounding box center [112, 113] width 4 height 9
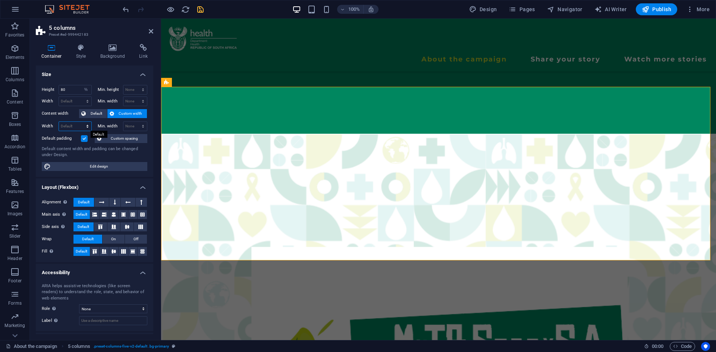
click at [80, 126] on select "Default px rem % em vh vw" at bounding box center [75, 126] width 32 height 9
select select "%"
click at [80, 122] on select "Default px rem % em vh vw" at bounding box center [75, 126] width 32 height 9
type input "102.17"
type input "8"
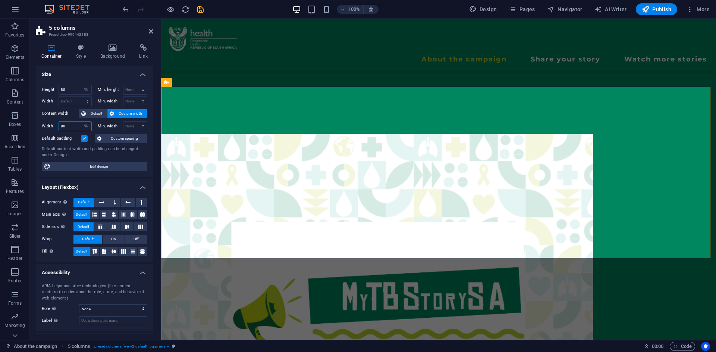
click at [71, 125] on input "80" at bounding box center [75, 126] width 32 height 9
type input "8"
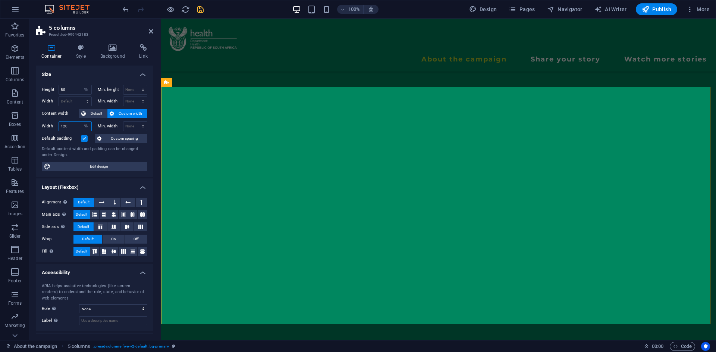
type input "120"
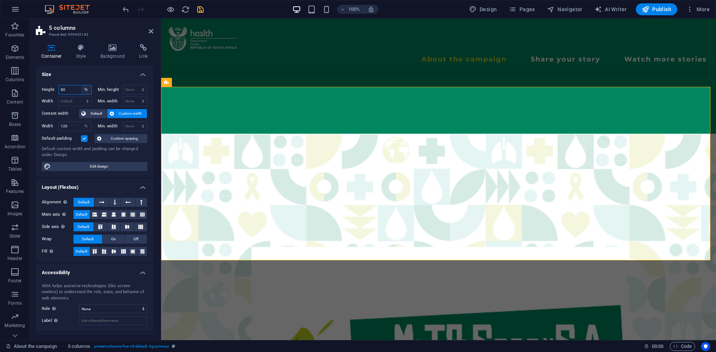
click at [81, 85] on select "Default px rem % vh vw" at bounding box center [86, 89] width 10 height 9
click at [73, 91] on input "80" at bounding box center [75, 89] width 32 height 9
type input "8"
type input "60"
click at [70, 123] on input "120" at bounding box center [75, 126] width 32 height 9
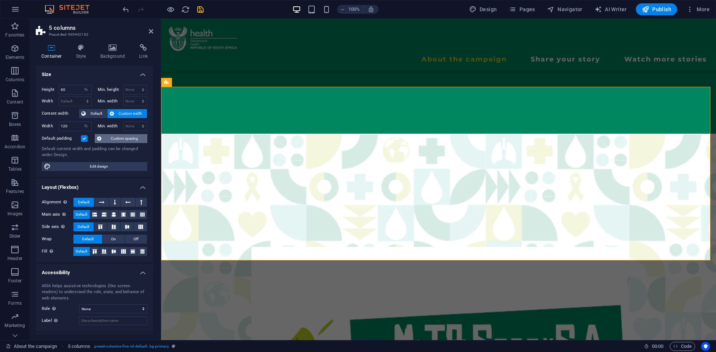
click at [114, 136] on span "Custom spacing" at bounding box center [124, 138] width 41 height 9
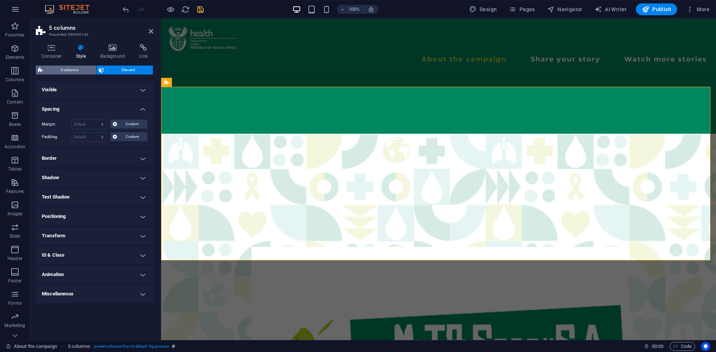
click at [79, 69] on span "5 columns" at bounding box center [69, 70] width 49 height 9
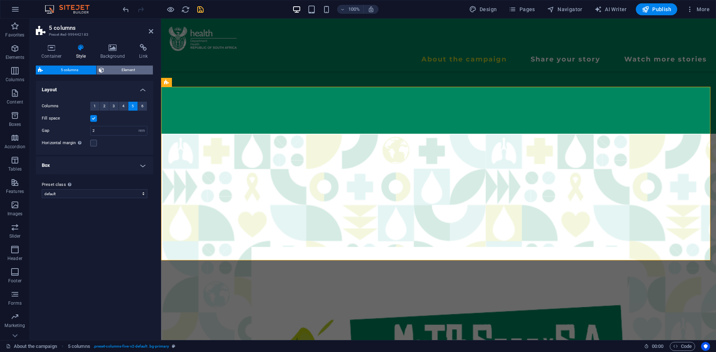
click at [114, 70] on span "Element" at bounding box center [128, 70] width 45 height 9
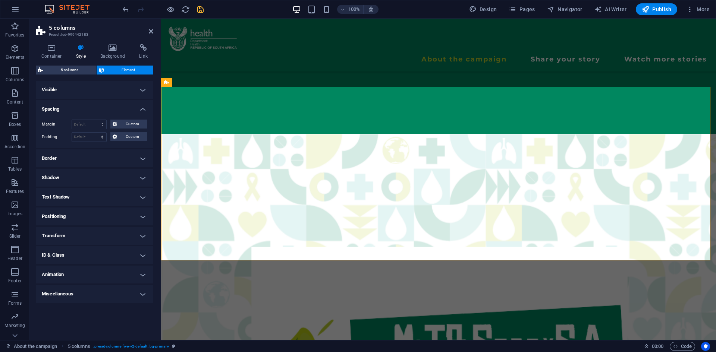
click at [139, 110] on h4 "Spacing" at bounding box center [94, 106] width 117 height 13
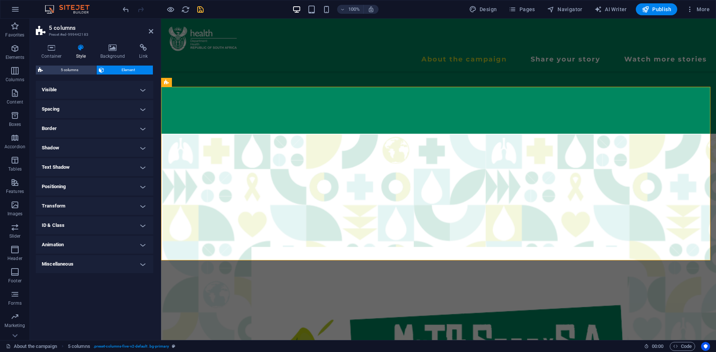
click at [144, 89] on h4 "Visible" at bounding box center [94, 90] width 117 height 18
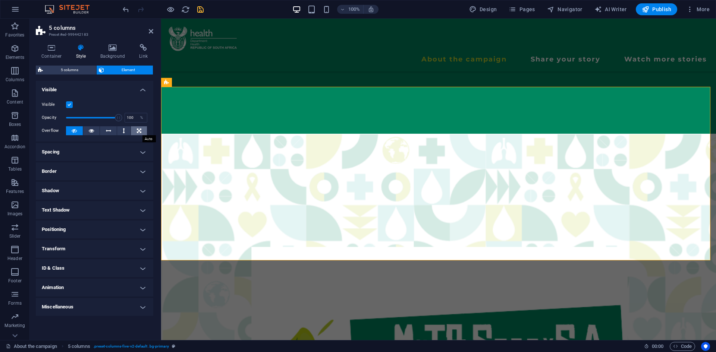
click at [138, 130] on icon at bounding box center [139, 130] width 4 height 9
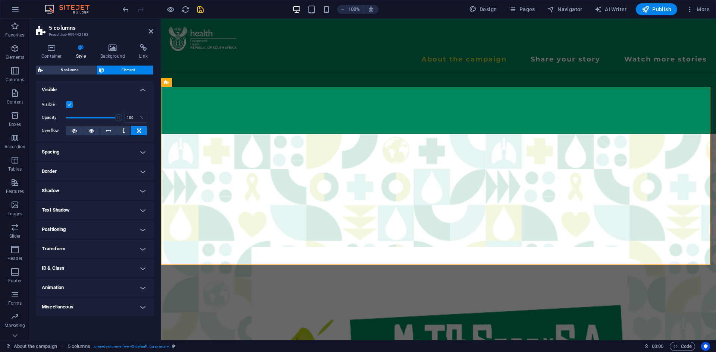
click at [138, 130] on icon at bounding box center [139, 130] width 4 height 9
click at [77, 128] on button at bounding box center [74, 130] width 17 height 9
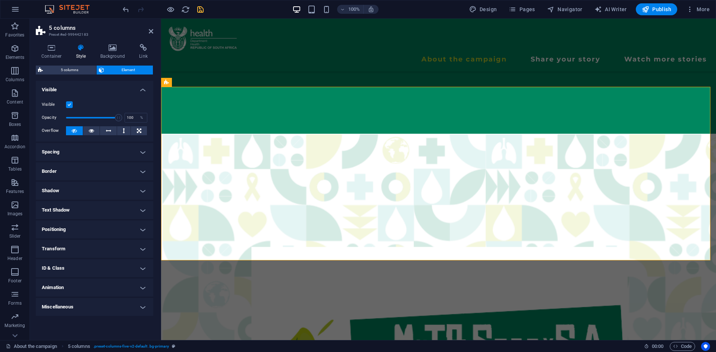
click at [74, 151] on h4 "Spacing" at bounding box center [94, 152] width 117 height 18
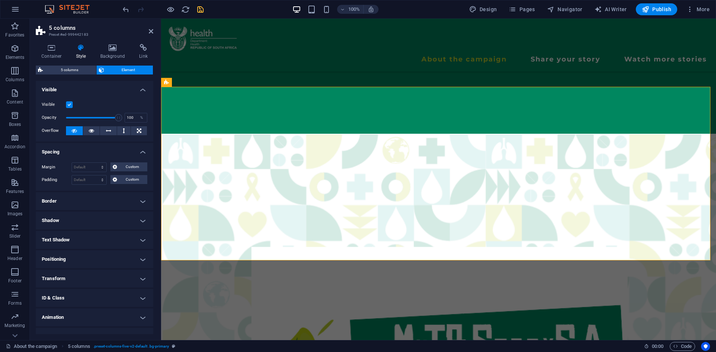
click at [74, 151] on h4 "Spacing" at bounding box center [94, 149] width 117 height 13
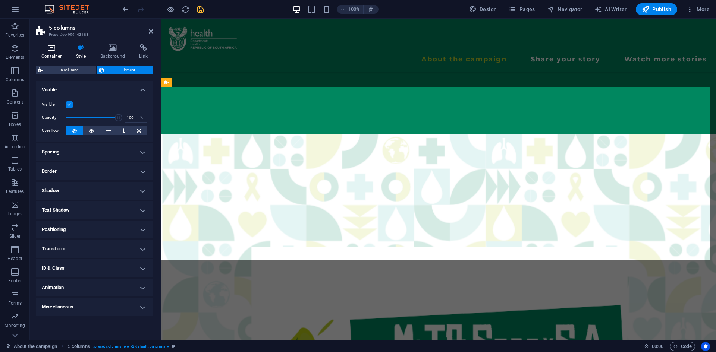
click at [57, 55] on h4 "Container" at bounding box center [53, 52] width 35 height 16
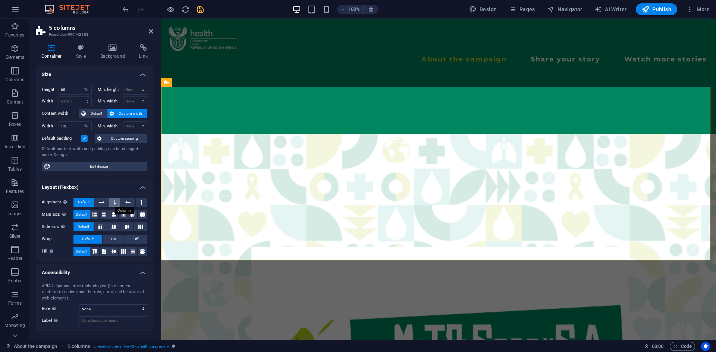
click at [114, 205] on icon at bounding box center [115, 202] width 2 height 9
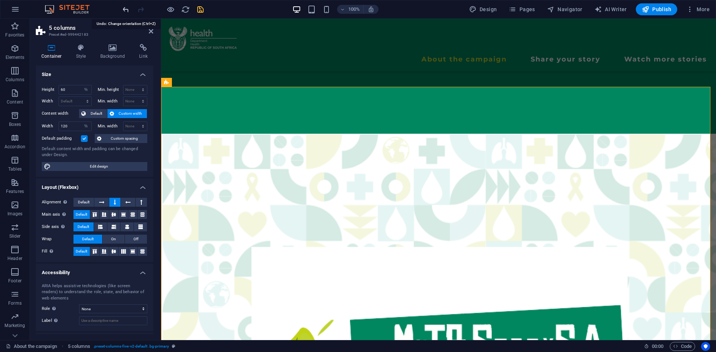
click at [127, 7] on icon "undo" at bounding box center [126, 9] width 9 height 9
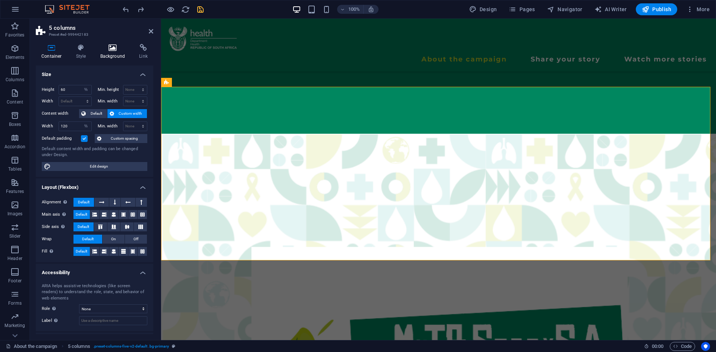
click at [125, 55] on h4 "Background" at bounding box center [114, 52] width 39 height 16
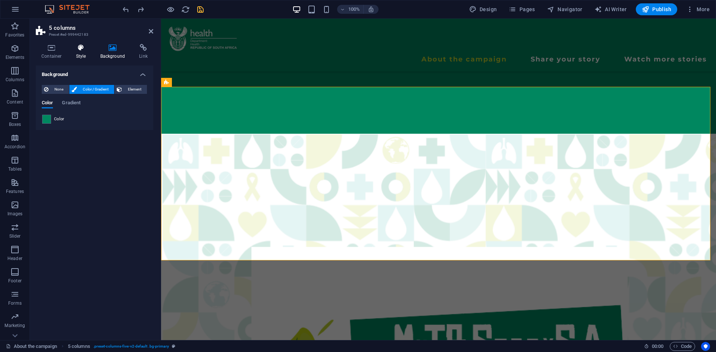
click at [81, 46] on icon at bounding box center [80, 47] width 21 height 7
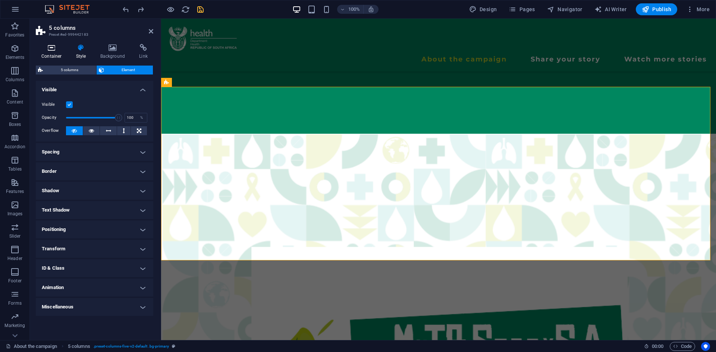
click at [48, 45] on icon at bounding box center [52, 47] width 32 height 7
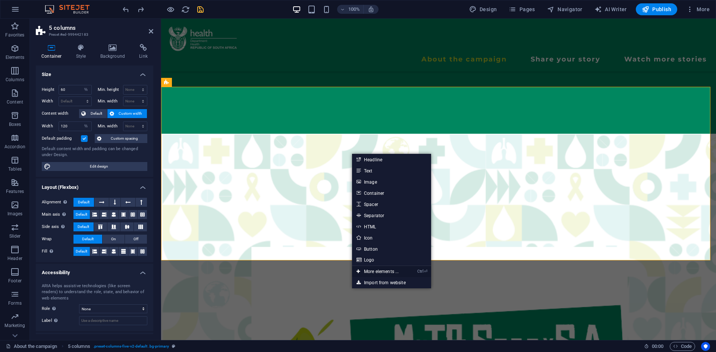
click at [377, 274] on link "Ctrl ⏎ More elements ..." at bounding box center [377, 271] width 51 height 11
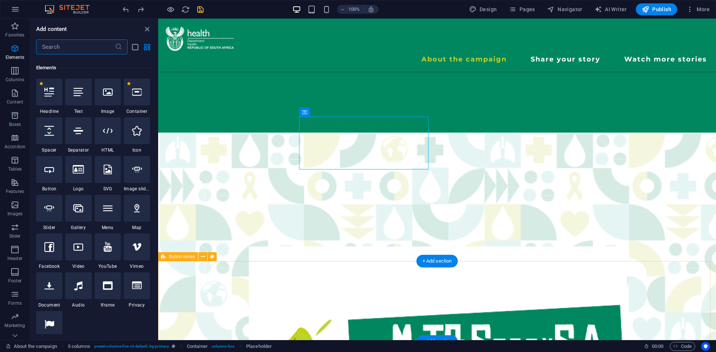
scroll to position [79, 0]
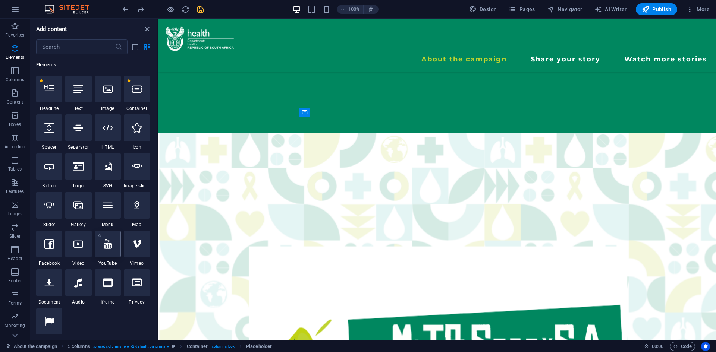
click at [106, 239] on icon at bounding box center [108, 244] width 8 height 10
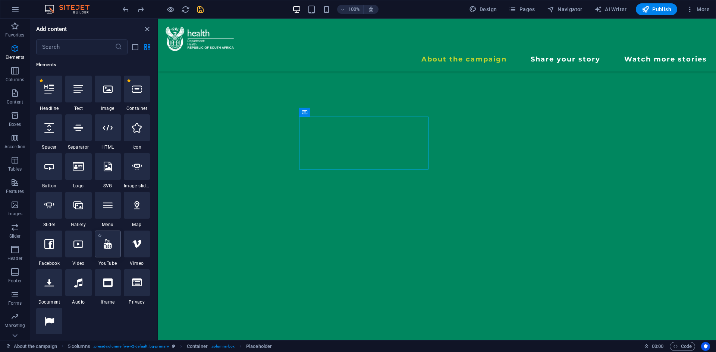
select select "ar16_9"
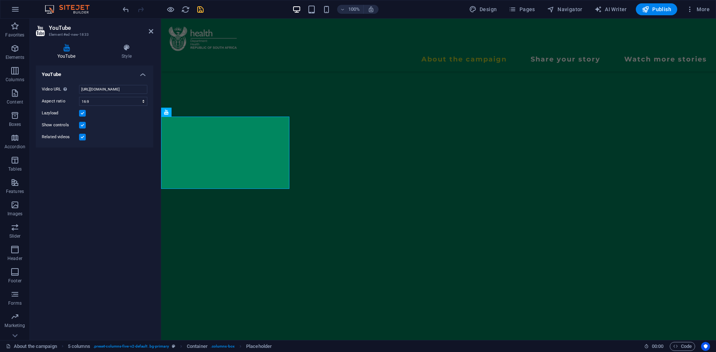
scroll to position [225, 0]
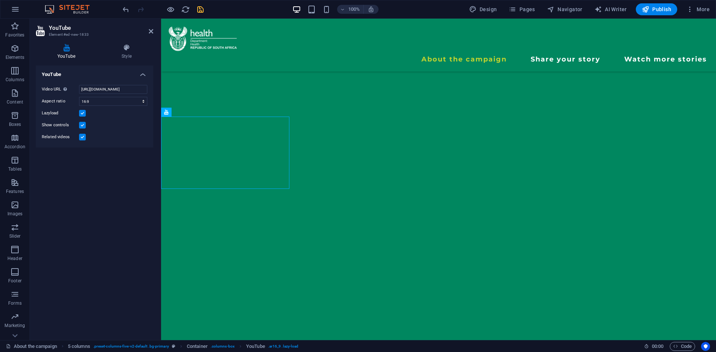
drag, startPoint x: 198, startPoint y: 128, endPoint x: 340, endPoint y: 141, distance: 142.6
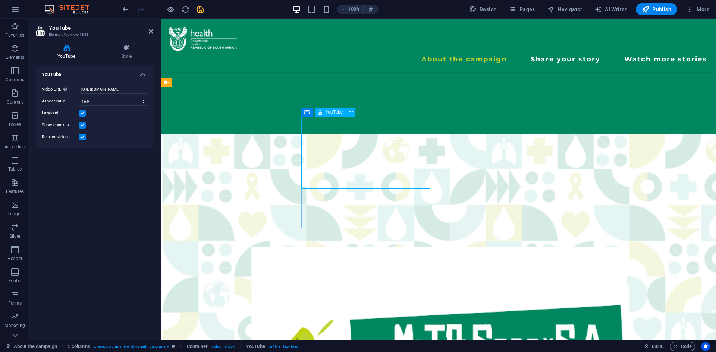
click at [132, 88] on input "https://www.youtube.com/watch?v=hnoviHgPHkY" at bounding box center [113, 89] width 68 height 9
click at [129, 53] on h4 "Style" at bounding box center [126, 52] width 53 height 16
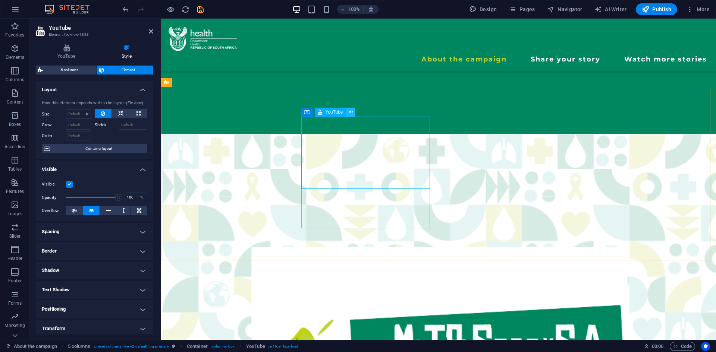
click at [353, 111] on button at bounding box center [350, 112] width 9 height 9
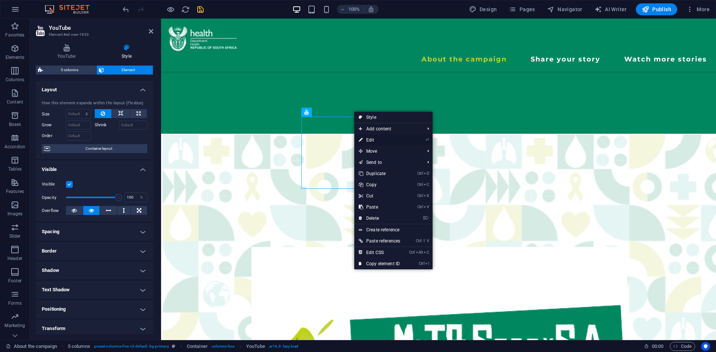
click at [365, 136] on link "⏎ Edit" at bounding box center [379, 140] width 50 height 11
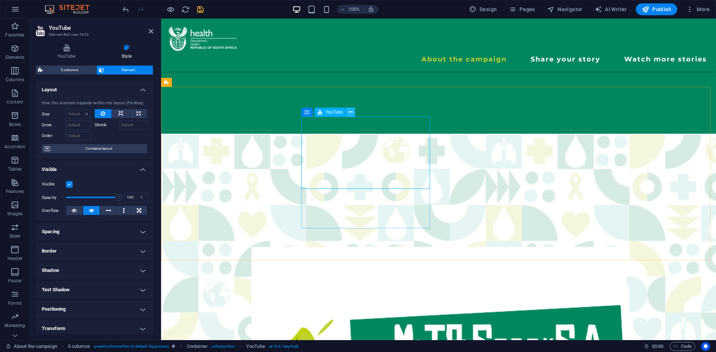
click at [349, 108] on icon at bounding box center [351, 112] width 4 height 8
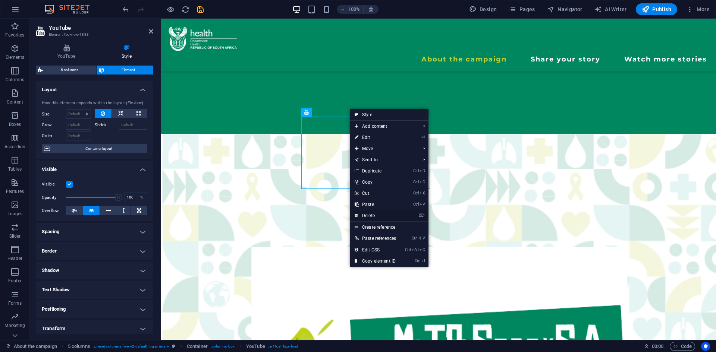
click at [369, 211] on link "⌦ Delete" at bounding box center [375, 215] width 50 height 11
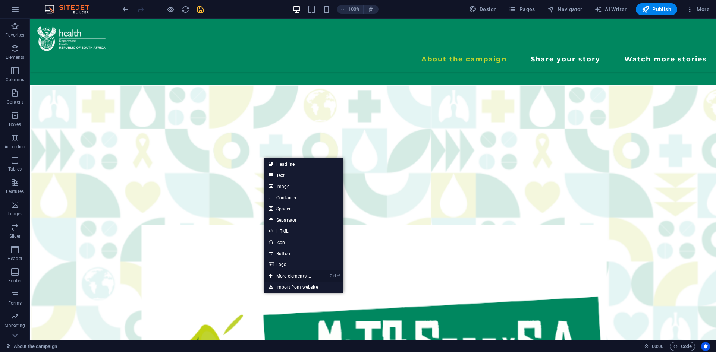
click at [296, 274] on link "Ctrl ⏎ More elements ..." at bounding box center [289, 276] width 51 height 11
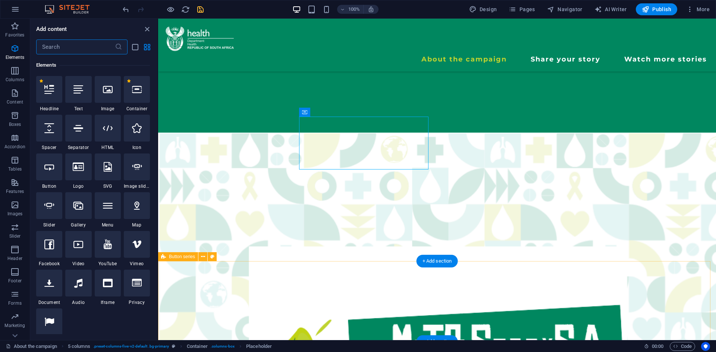
scroll to position [79, 0]
click at [80, 239] on icon at bounding box center [78, 244] width 10 height 10
select select "%"
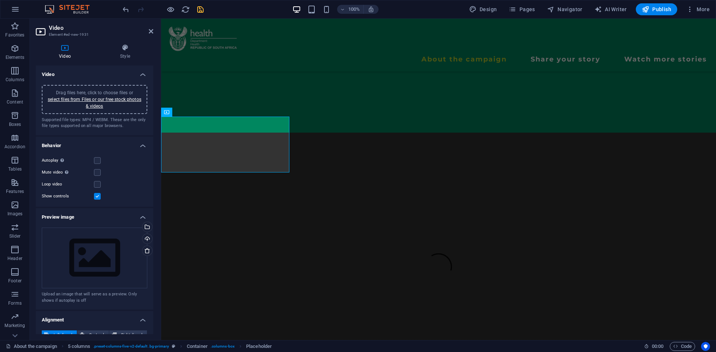
scroll to position [225, 0]
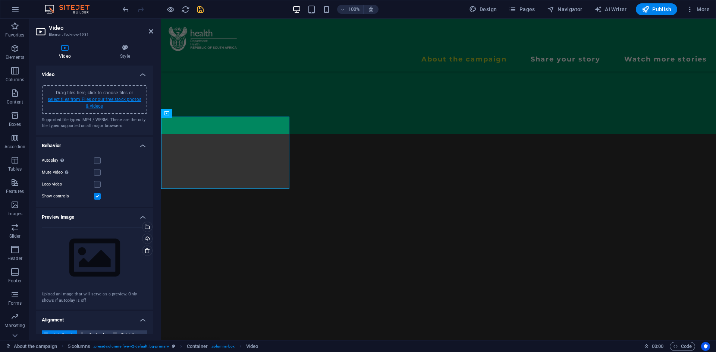
click at [113, 100] on link "select files from Files or our free stock photos & videos" at bounding box center [95, 103] width 94 height 12
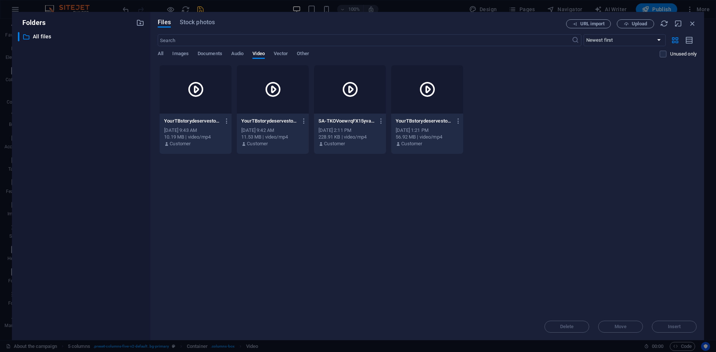
click at [260, 114] on div "YourTBstorydeservestobetold9-V9jt7t30VNBKn7w3_PJZ0g.mp4 YourTBstorydeservestobe…" at bounding box center [273, 133] width 72 height 38
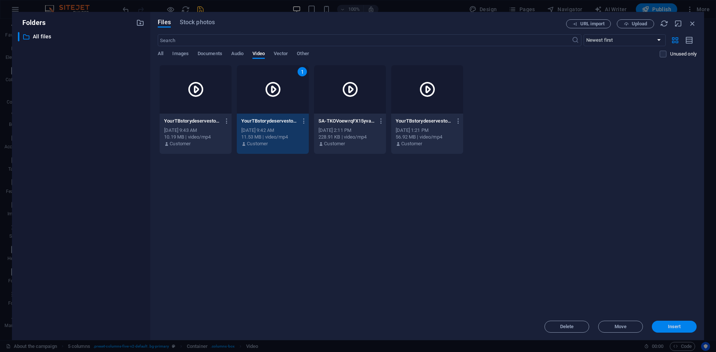
click at [662, 330] on button "Insert" at bounding box center [674, 327] width 45 height 12
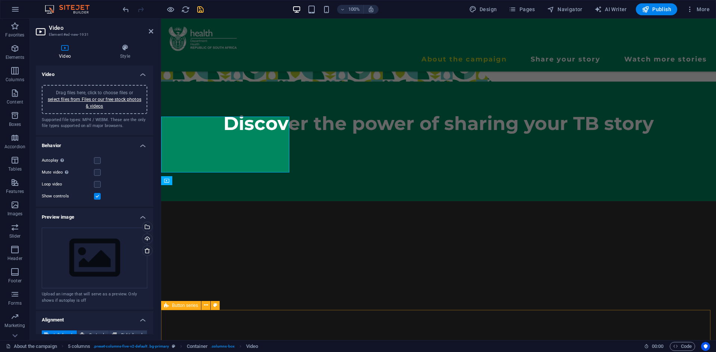
scroll to position [225, 0]
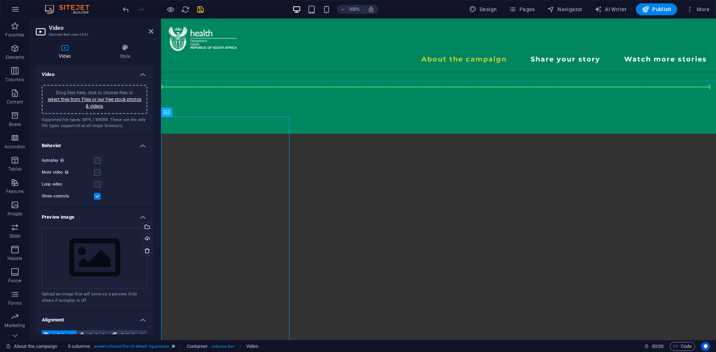
drag, startPoint x: 264, startPoint y: 206, endPoint x: 379, endPoint y: 196, distance: 116.0
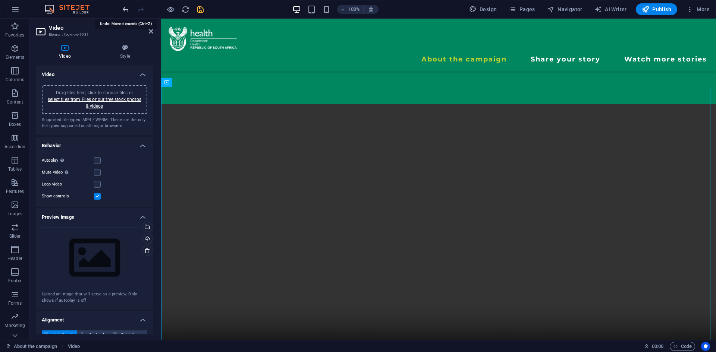
click at [127, 13] on icon "undo" at bounding box center [126, 9] width 9 height 9
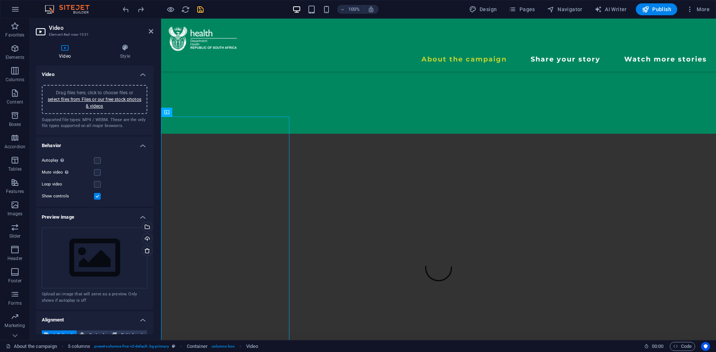
drag, startPoint x: 191, startPoint y: 120, endPoint x: 315, endPoint y: 123, distance: 124.2
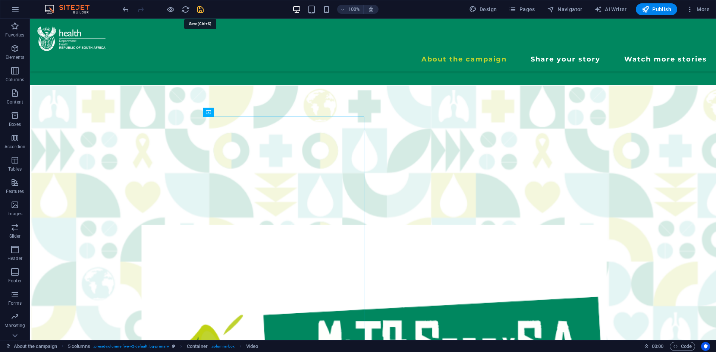
click at [197, 7] on icon "save" at bounding box center [200, 9] width 9 height 9
checkbox input "false"
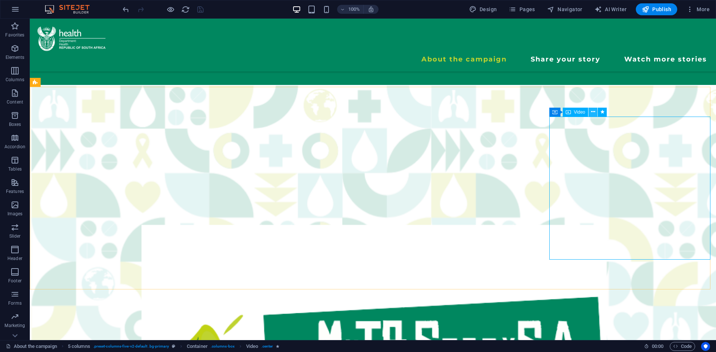
click at [591, 109] on icon at bounding box center [593, 112] width 4 height 8
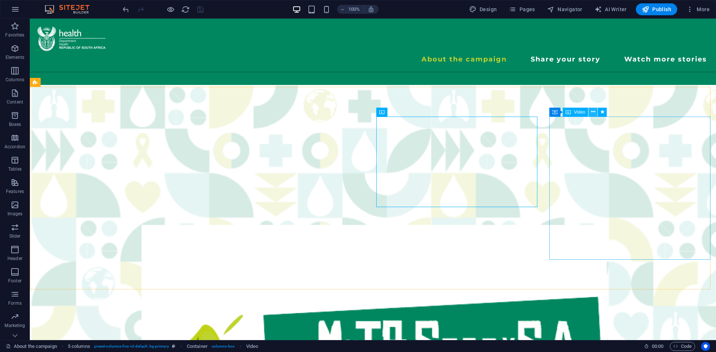
click at [591, 113] on icon at bounding box center [593, 112] width 4 height 8
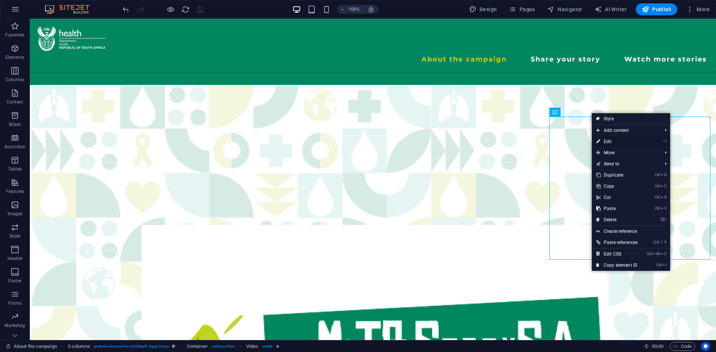
click at [614, 144] on link "⏎ Edit" at bounding box center [617, 141] width 50 height 11
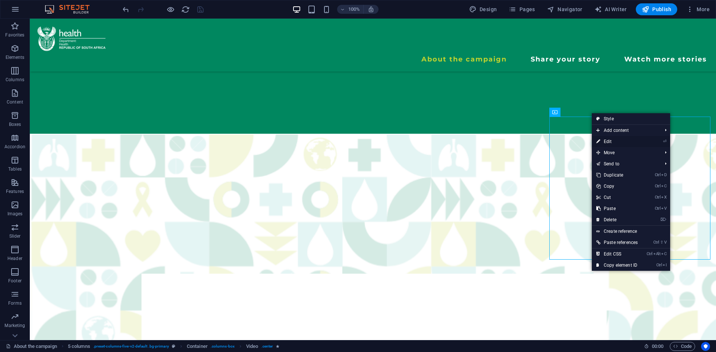
select select "overlay"
select select "scroll"
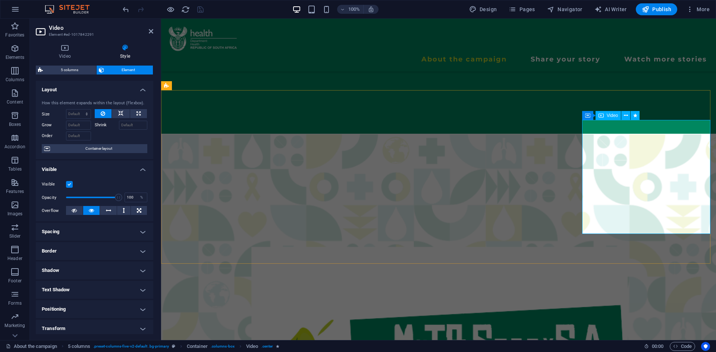
scroll to position [230, 0]
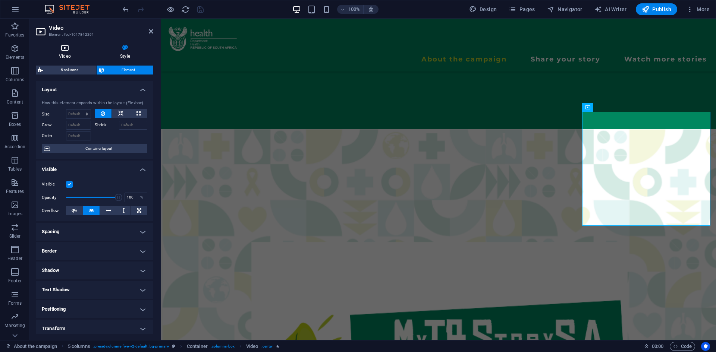
click at [66, 55] on h4 "Video" at bounding box center [66, 52] width 61 height 16
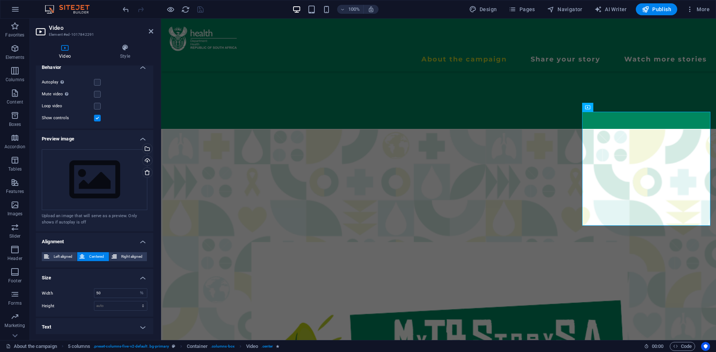
scroll to position [79, 0]
drag, startPoint x: 152, startPoint y: 85, endPoint x: 9, endPoint y: 165, distance: 163.9
click at [133, 53] on h4 "Style" at bounding box center [125, 52] width 56 height 16
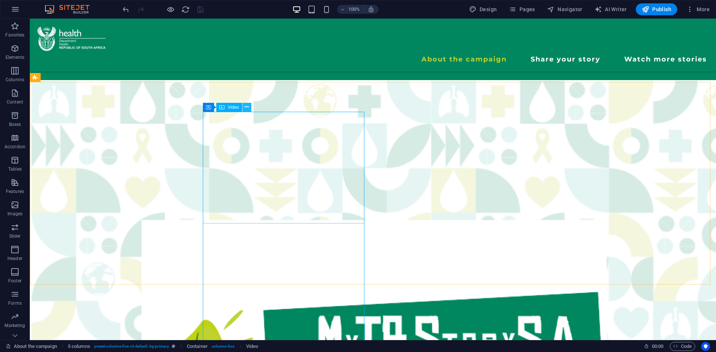
click at [246, 110] on icon at bounding box center [247, 107] width 4 height 8
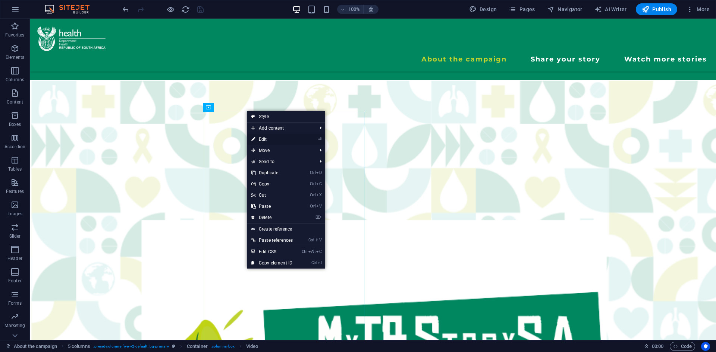
click at [257, 138] on link "⏎ Edit" at bounding box center [272, 139] width 50 height 11
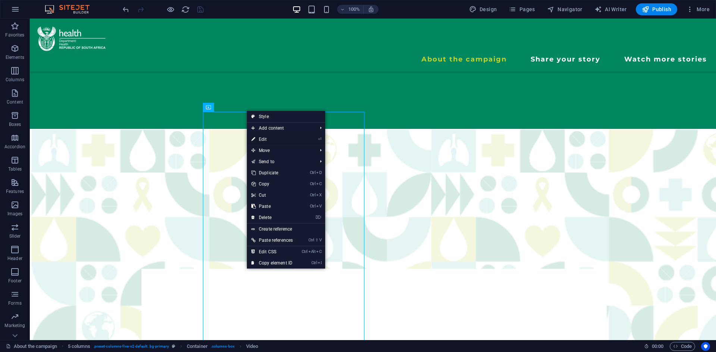
select select "%"
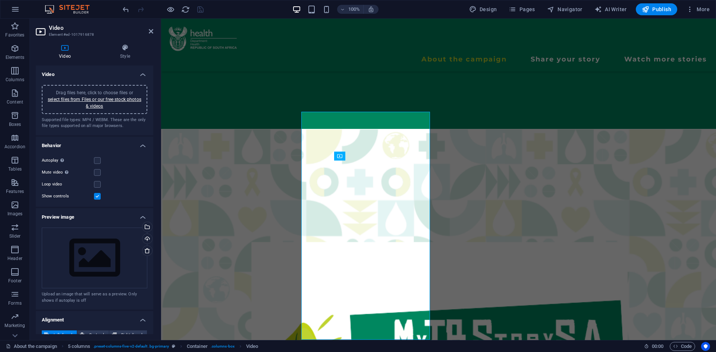
scroll to position [79, 0]
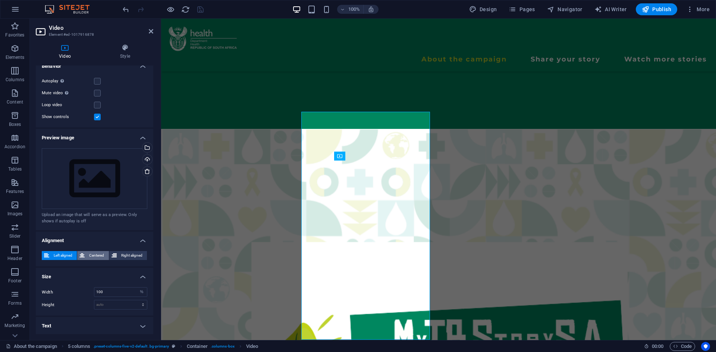
click at [95, 251] on span "Centered" at bounding box center [96, 255] width 19 height 9
click at [108, 292] on input "100" at bounding box center [120, 292] width 53 height 9
type input "1"
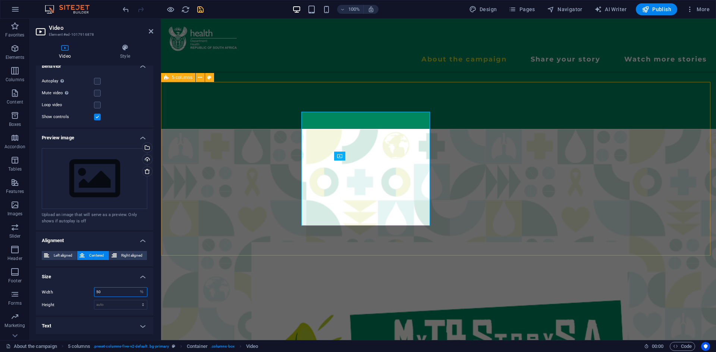
type input "50"
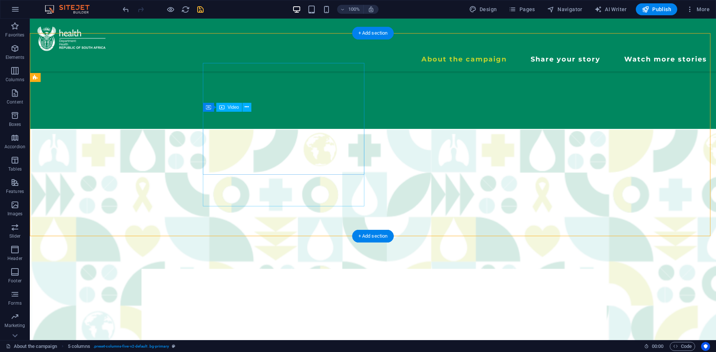
scroll to position [279, 0]
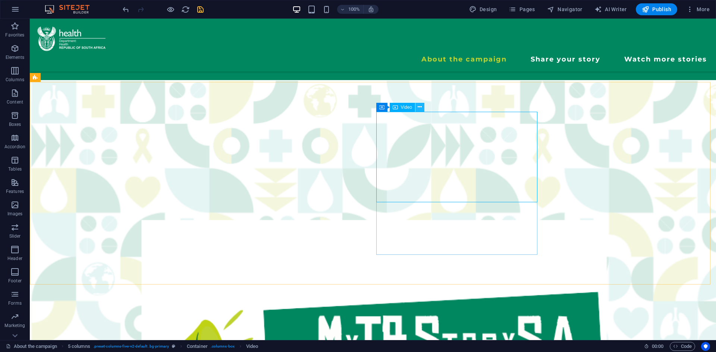
click at [422, 103] on button at bounding box center [419, 107] width 9 height 9
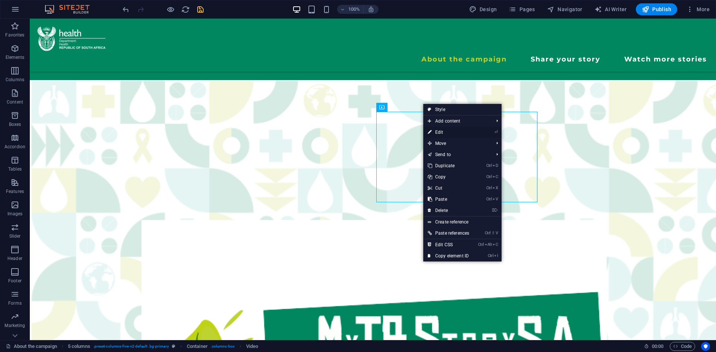
click at [446, 133] on link "⏎ Edit" at bounding box center [448, 132] width 50 height 11
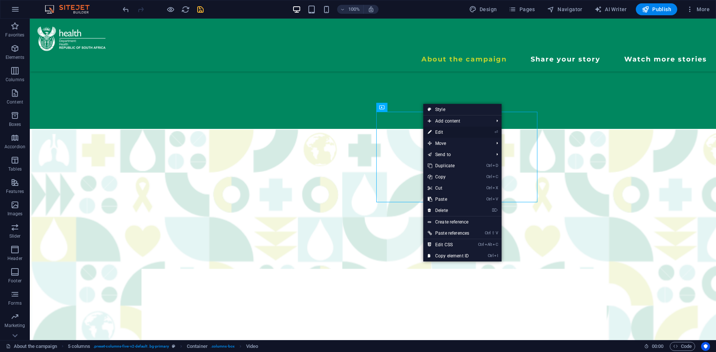
select select "%"
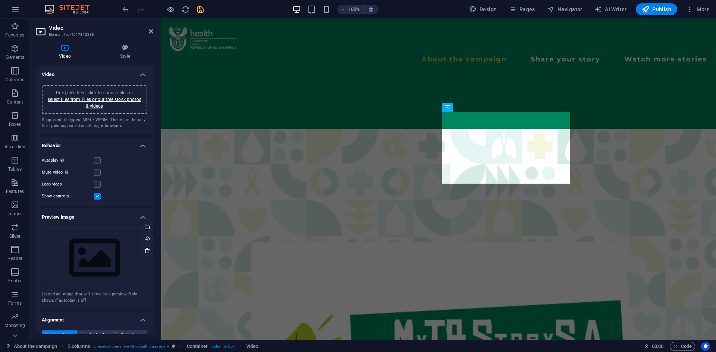
scroll to position [79, 0]
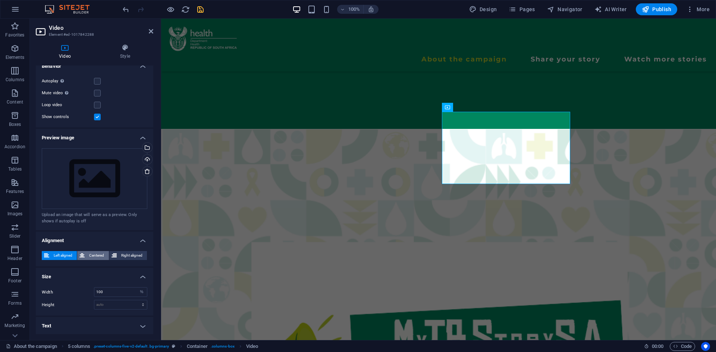
click at [92, 257] on span "Centered" at bounding box center [96, 255] width 19 height 9
click at [105, 292] on input "100" at bounding box center [120, 292] width 53 height 9
type input "1"
type input "50"
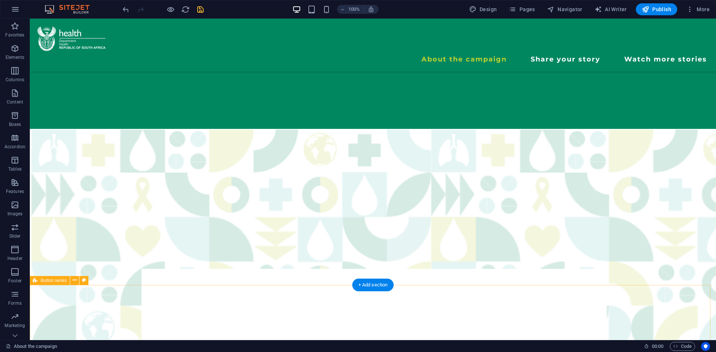
scroll to position [279, 0]
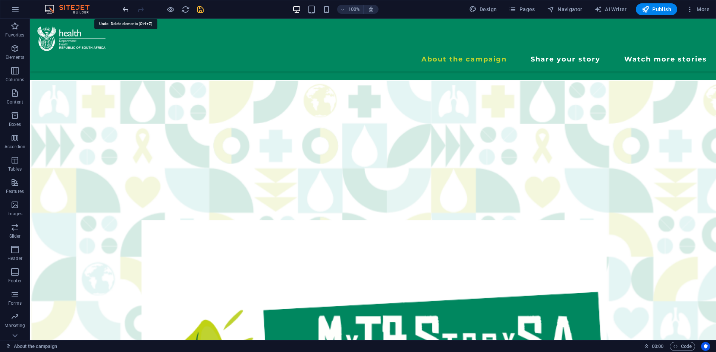
click at [129, 10] on icon "undo" at bounding box center [126, 9] width 9 height 9
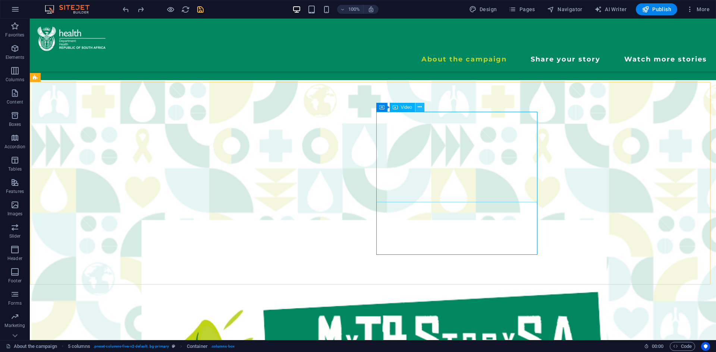
click at [421, 106] on icon at bounding box center [420, 107] width 4 height 8
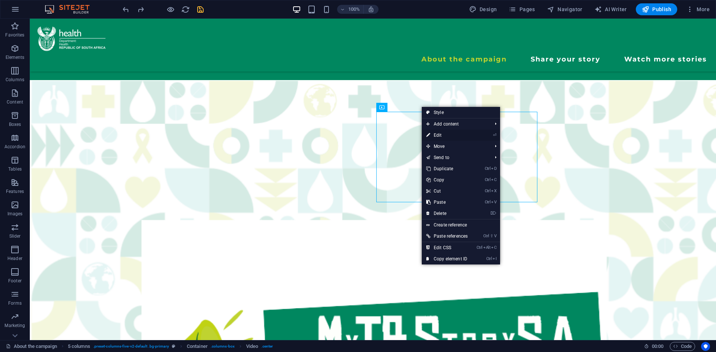
click at [434, 134] on link "⏎ Edit" at bounding box center [447, 135] width 50 height 11
select select "%"
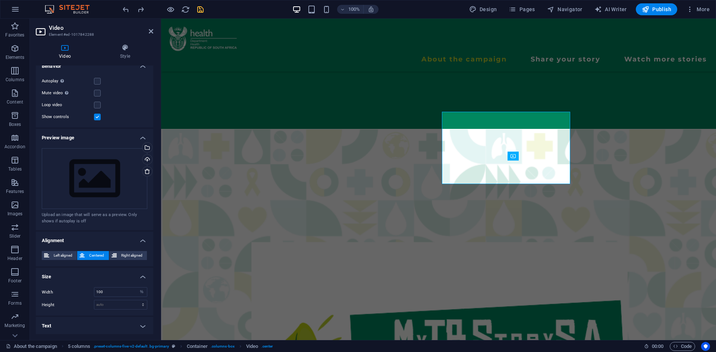
scroll to position [0, 0]
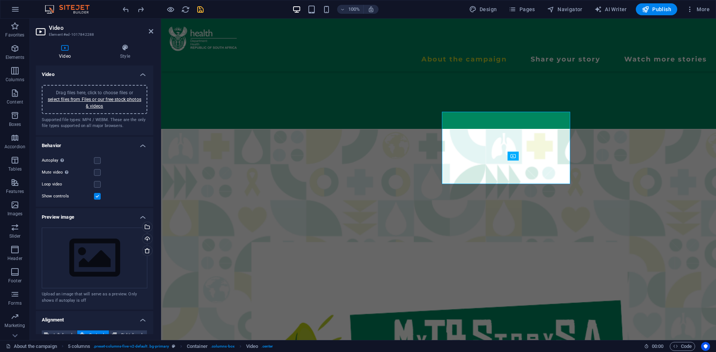
drag, startPoint x: 152, startPoint y: 274, endPoint x: 23, endPoint y: 113, distance: 205.9
click at [116, 59] on h4 "Style" at bounding box center [125, 52] width 56 height 16
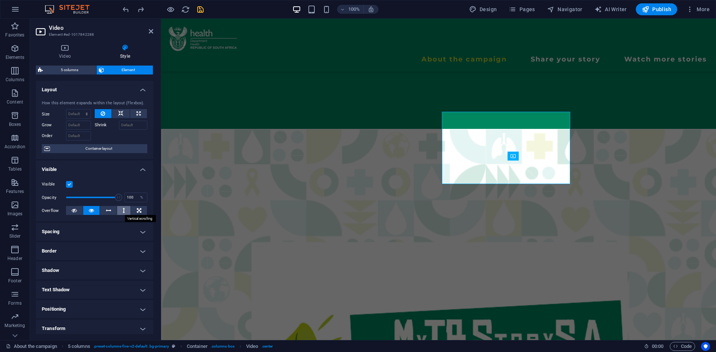
click at [119, 212] on button at bounding box center [124, 210] width 14 height 9
click at [100, 230] on h4 "Spacing" at bounding box center [94, 232] width 117 height 18
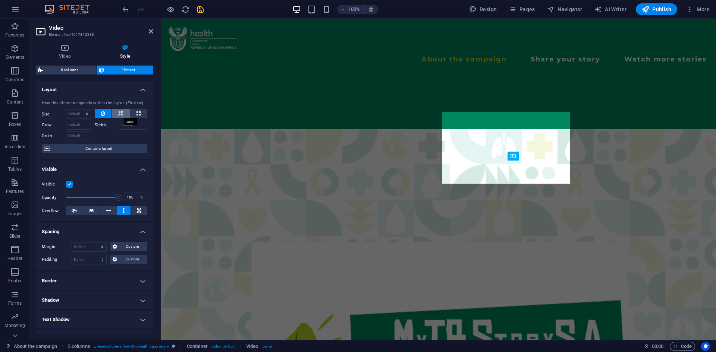
click at [113, 112] on button at bounding box center [121, 113] width 18 height 9
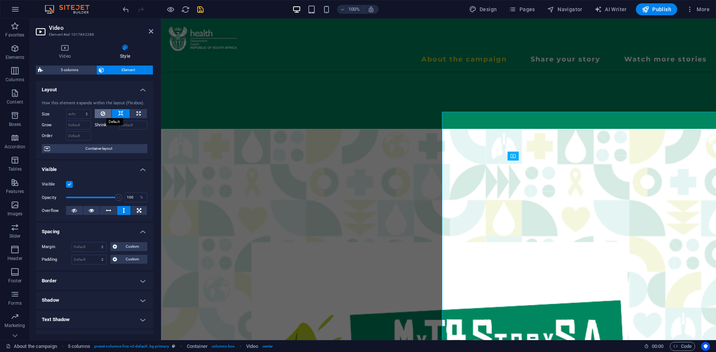
click at [100, 114] on button at bounding box center [103, 113] width 17 height 9
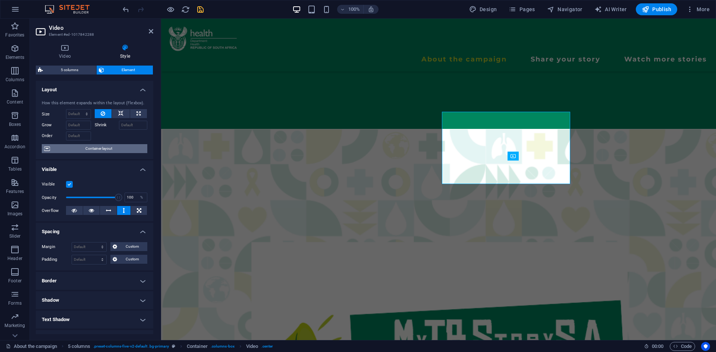
click at [106, 150] on span "Container layout" at bounding box center [98, 148] width 93 height 9
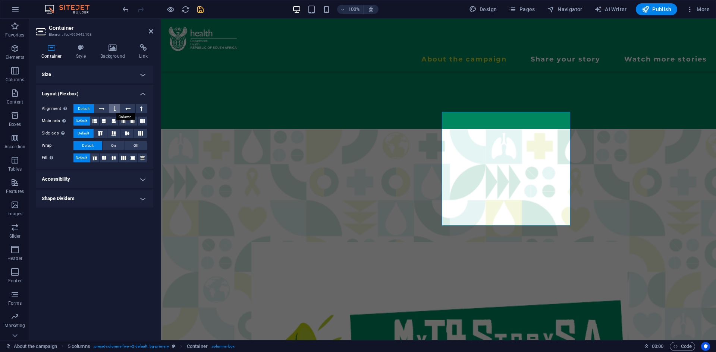
click at [117, 107] on button at bounding box center [114, 108] width 11 height 9
click at [129, 109] on icon at bounding box center [127, 108] width 5 height 9
click at [141, 110] on icon at bounding box center [141, 108] width 2 height 9
click at [80, 107] on span "Default" at bounding box center [84, 108] width 12 height 9
click at [113, 132] on icon at bounding box center [113, 133] width 9 height 4
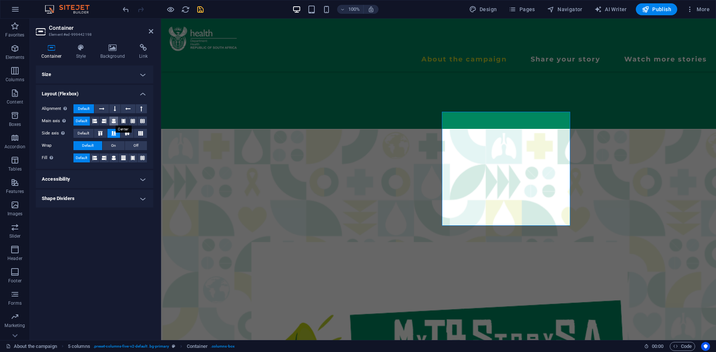
click at [116, 120] on icon at bounding box center [113, 121] width 4 height 9
drag, startPoint x: 82, startPoint y: 121, endPoint x: 84, endPoint y: 132, distance: 10.7
click at [84, 132] on div "Alignment Determines the flex direction. Default Main axis Determine how elemen…" at bounding box center [94, 133] width 117 height 70
click at [84, 132] on span "Default" at bounding box center [84, 133] width 12 height 9
click at [116, 109] on icon at bounding box center [115, 108] width 2 height 9
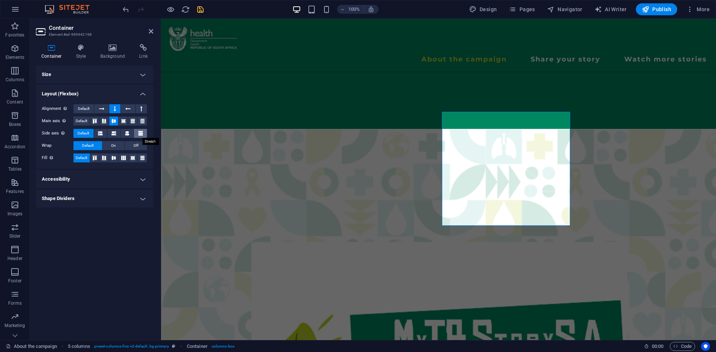
click at [144, 132] on button at bounding box center [140, 133] width 13 height 9
click at [135, 121] on icon at bounding box center [132, 121] width 9 height 4
click at [143, 121] on icon at bounding box center [142, 121] width 9 height 4
click at [142, 156] on icon at bounding box center [142, 158] width 9 height 4
click at [94, 155] on button at bounding box center [94, 158] width 9 height 9
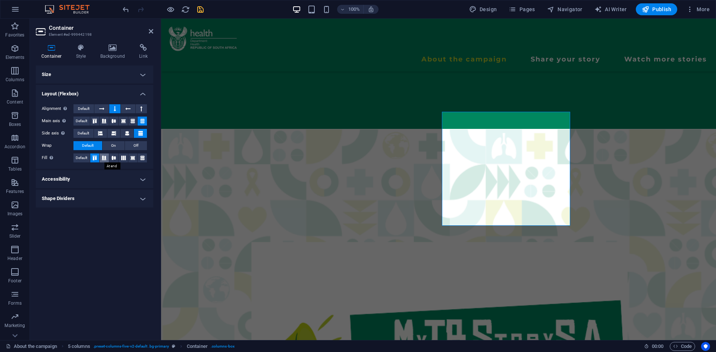
click at [106, 159] on icon at bounding box center [104, 158] width 9 height 4
click at [116, 159] on icon at bounding box center [113, 158] width 9 height 4
click at [90, 195] on h4 "Shape Dividers" at bounding box center [94, 199] width 117 height 18
click at [94, 178] on h4 "Accessibility" at bounding box center [94, 179] width 117 height 18
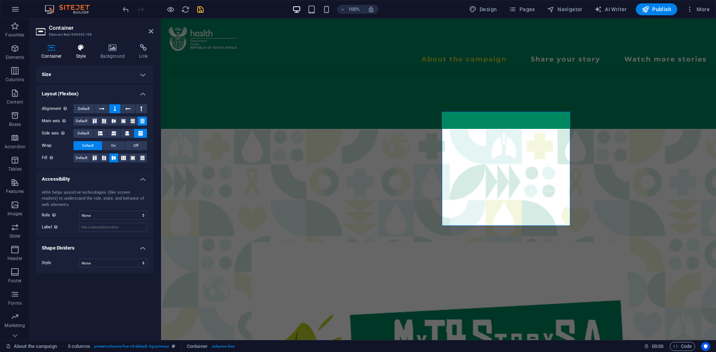
click at [83, 51] on icon at bounding box center [80, 47] width 21 height 7
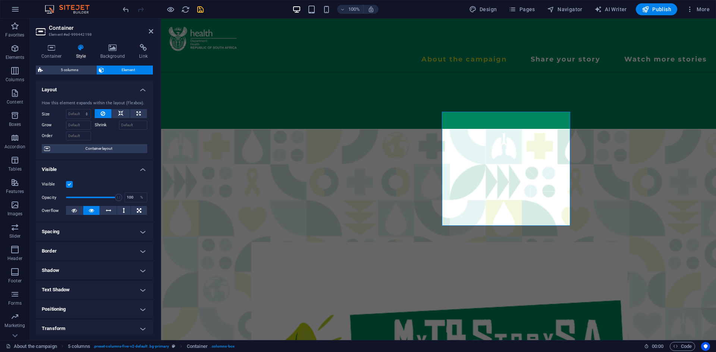
click at [103, 233] on h4 "Spacing" at bounding box center [94, 232] width 117 height 18
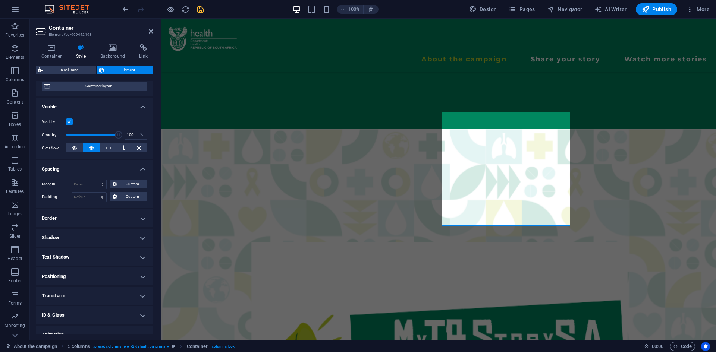
scroll to position [61, 0]
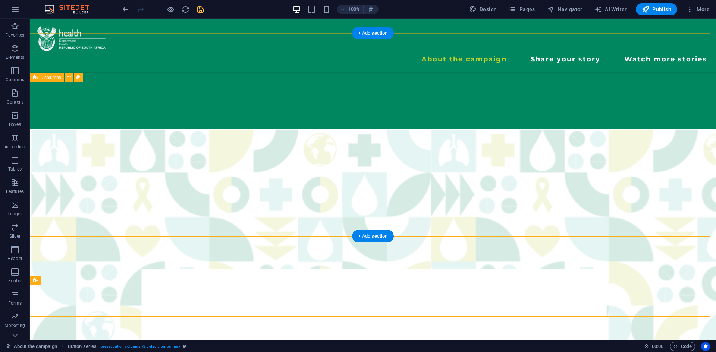
scroll to position [279, 0]
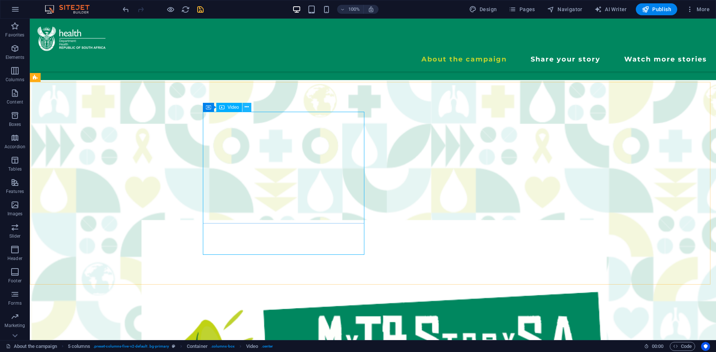
click at [245, 107] on icon at bounding box center [247, 107] width 4 height 8
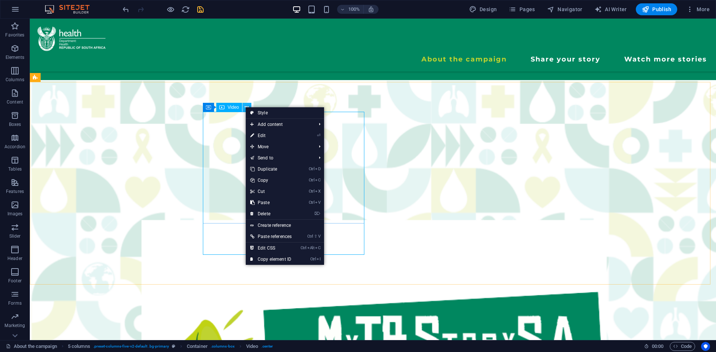
click at [245, 107] on icon at bounding box center [247, 107] width 4 height 8
click at [266, 114] on link "Style" at bounding box center [285, 112] width 78 height 11
select select "rem"
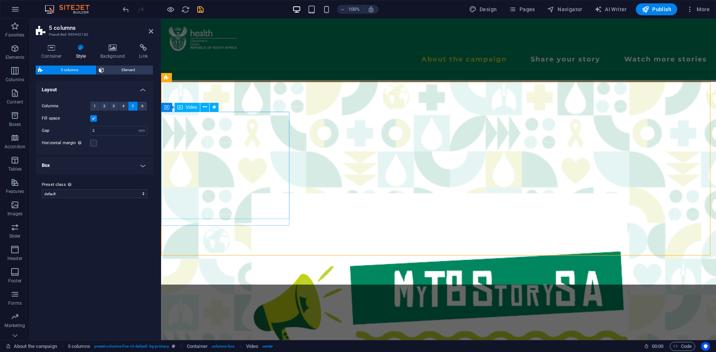
scroll to position [230, 0]
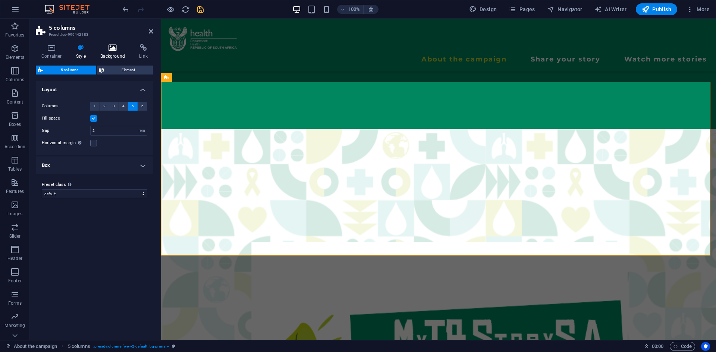
click at [126, 58] on h4 "Background" at bounding box center [114, 52] width 39 height 16
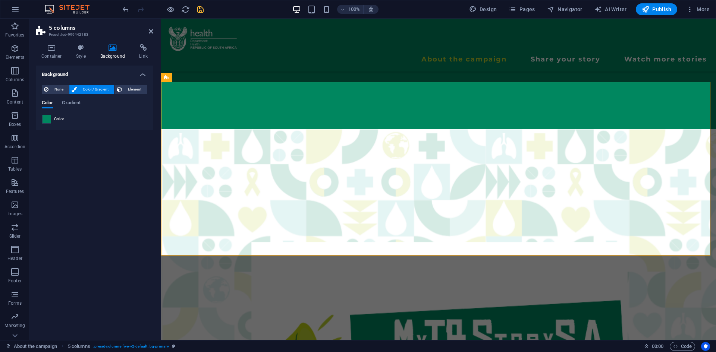
click at [47, 119] on span at bounding box center [47, 119] width 8 height 8
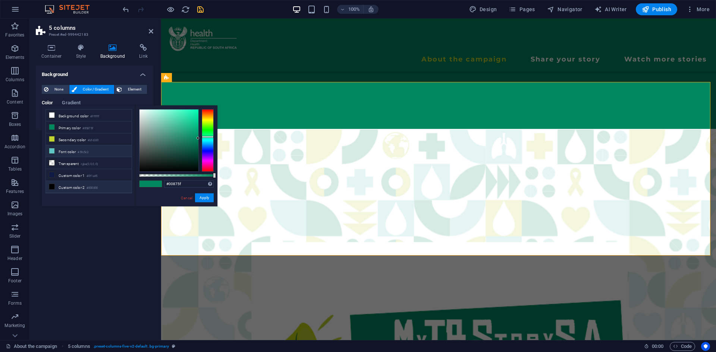
click at [57, 151] on li "Font color #5fc5c2" at bounding box center [89, 151] width 86 height 12
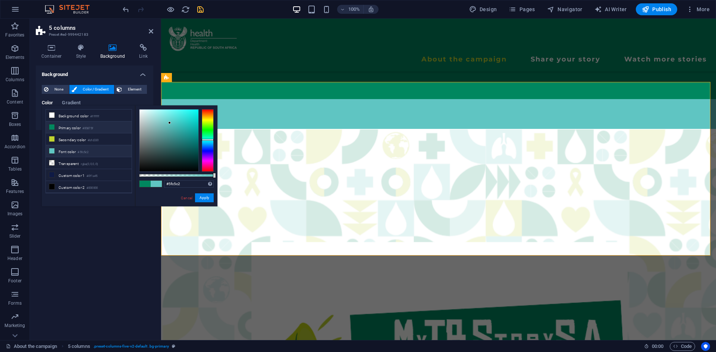
click at [92, 128] on small "#00875f" at bounding box center [87, 128] width 11 height 5
type input "#00875f"
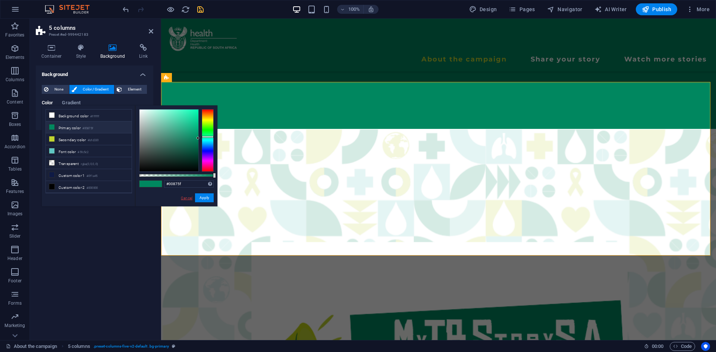
click at [185, 199] on link "Cancel" at bounding box center [186, 198] width 13 height 6
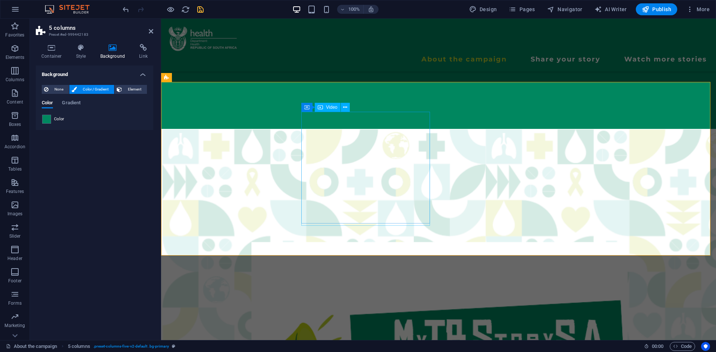
click at [347, 105] on icon at bounding box center [345, 108] width 4 height 8
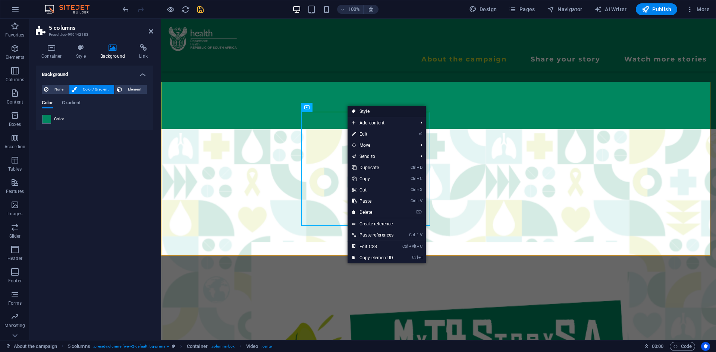
click at [357, 109] on link "Style" at bounding box center [386, 111] width 78 height 11
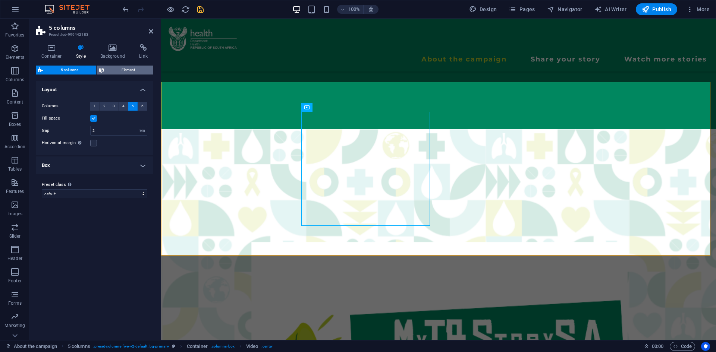
click at [128, 67] on span "Element" at bounding box center [128, 70] width 45 height 9
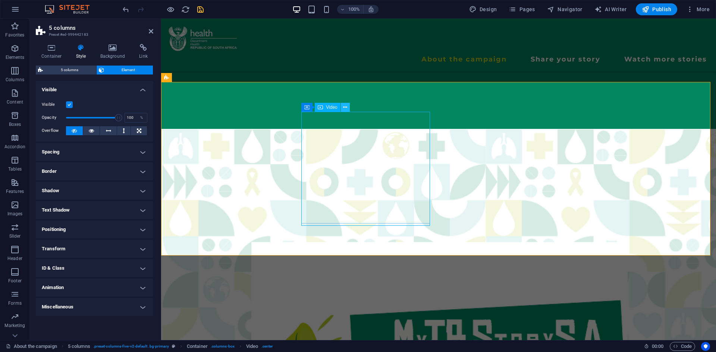
click at [346, 108] on icon at bounding box center [345, 108] width 4 height 8
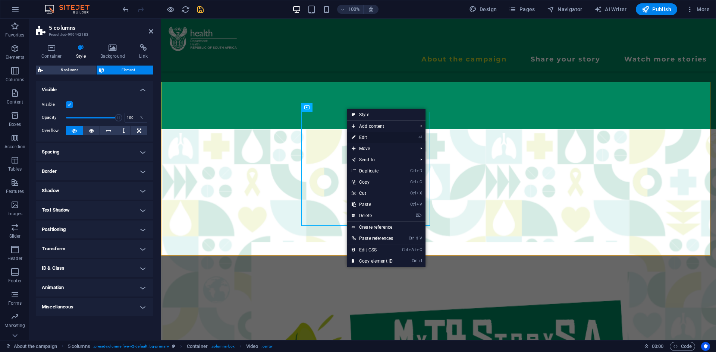
click at [362, 133] on link "⏎ Edit" at bounding box center [372, 137] width 50 height 11
select select "%"
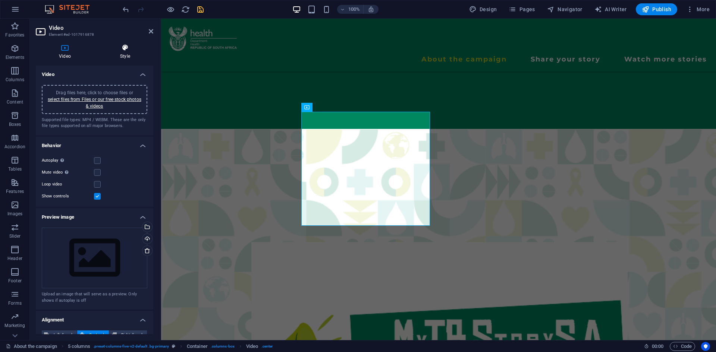
drag, startPoint x: 130, startPoint y: 43, endPoint x: 124, endPoint y: 52, distance: 10.4
click at [124, 52] on div "Video Style Video Drag files here, click to choose files or select files from F…" at bounding box center [94, 189] width 129 height 302
click at [124, 52] on h4 "Style" at bounding box center [125, 52] width 56 height 16
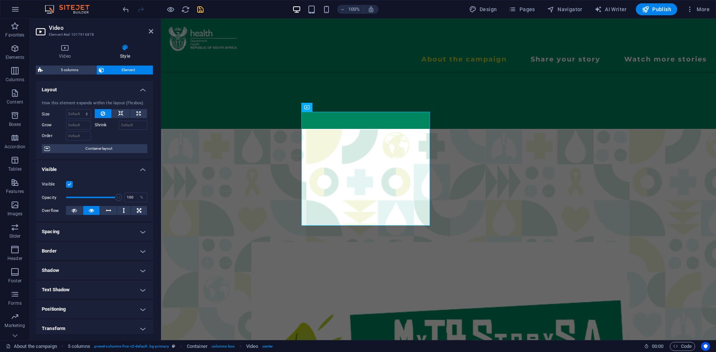
scroll to position [34, 0]
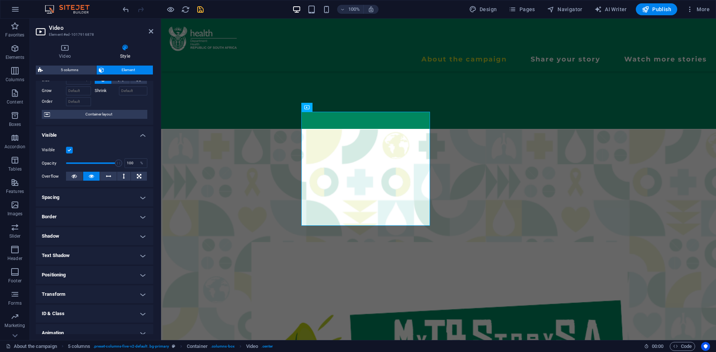
click at [128, 218] on h4 "Border" at bounding box center [94, 217] width 117 height 18
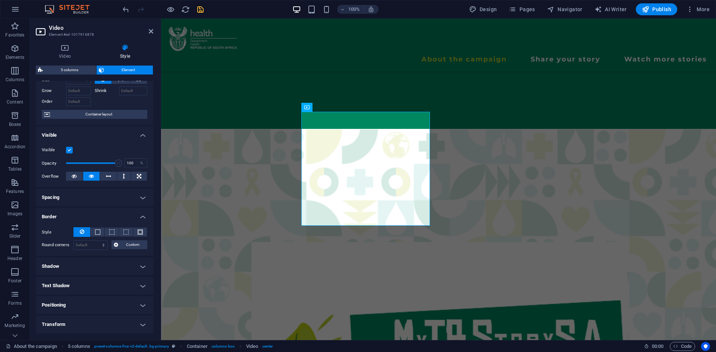
click at [128, 218] on h4 "Border" at bounding box center [94, 214] width 117 height 13
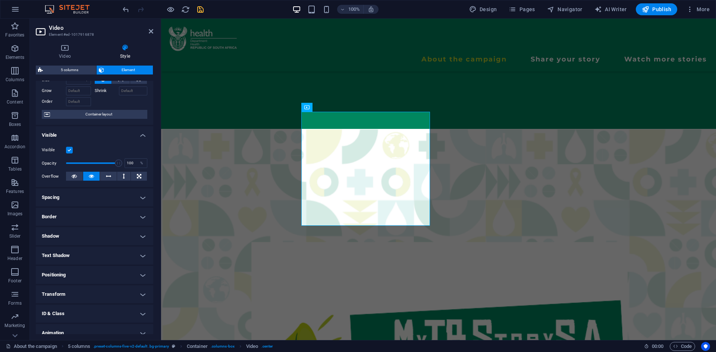
click at [136, 205] on h4 "Spacing" at bounding box center [94, 198] width 117 height 18
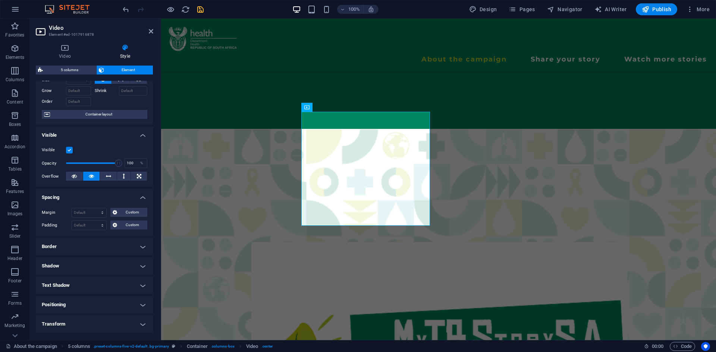
click at [136, 205] on div "Margin Default auto px % rem vw vh Custom Custom auto px % rem vw vh auto px % …" at bounding box center [94, 219] width 117 height 34
click at [121, 287] on h4 "Text Shadow" at bounding box center [94, 286] width 117 height 18
click at [117, 316] on h4 "Positioning" at bounding box center [94, 322] width 117 height 18
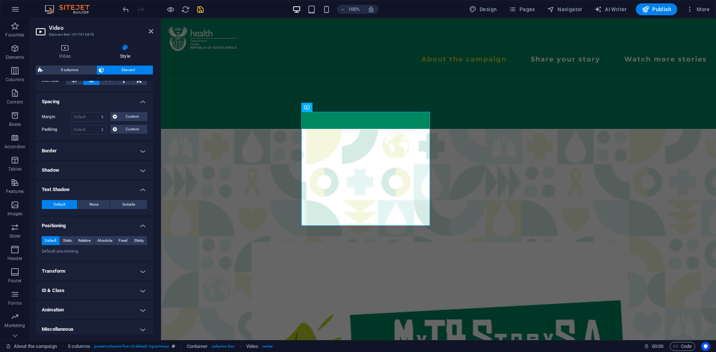
scroll to position [134, 0]
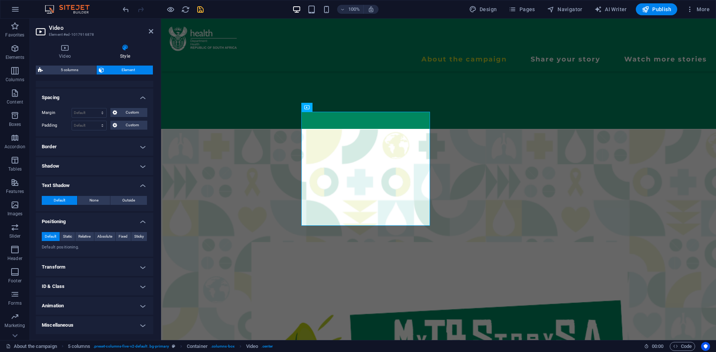
click at [133, 301] on h4 "Animation" at bounding box center [94, 306] width 117 height 18
click at [133, 301] on h4 "Animation" at bounding box center [94, 303] width 117 height 13
click at [139, 283] on h4 "ID & Class" at bounding box center [94, 287] width 117 height 18
click at [139, 283] on h4 "ID & Class" at bounding box center [94, 284] width 117 height 13
click at [144, 306] on h4 "Animation" at bounding box center [94, 306] width 117 height 18
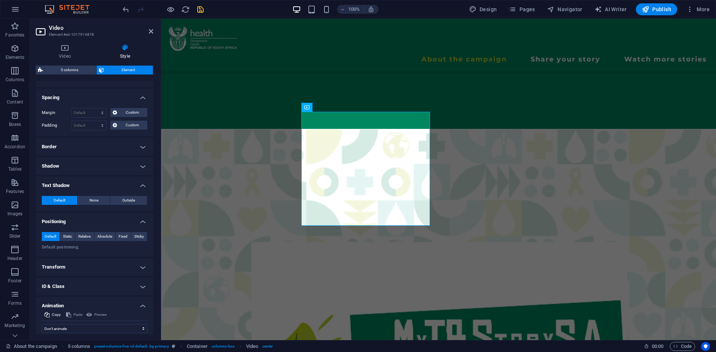
scroll to position [158, 0]
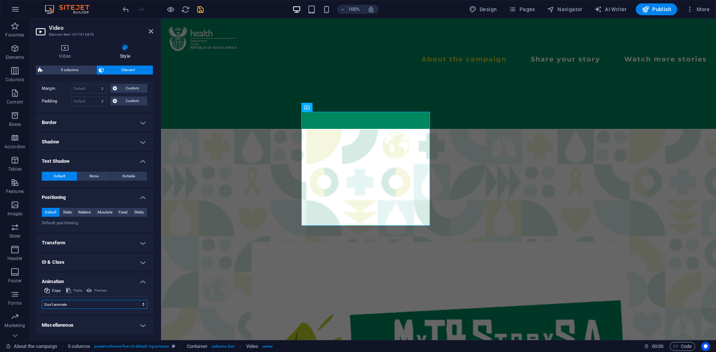
click at [72, 306] on select "Don't animate Show / Hide Slide up/down Zoom in/out Slide left to right Slide r…" at bounding box center [95, 304] width 106 height 9
select select "overlay"
click at [42, 300] on select "Don't animate Show / Hide Slide up/down Zoom in/out Slide left to right Slide r…" at bounding box center [95, 304] width 106 height 9
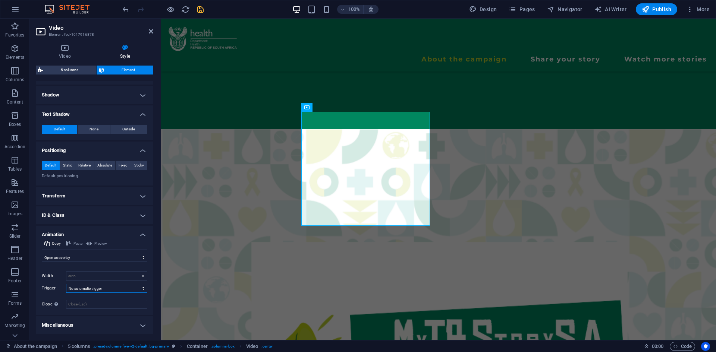
click at [122, 286] on select "No automatic trigger On page load Element scrolled into view" at bounding box center [106, 288] width 81 height 9
select select "scroll"
click at [66, 284] on select "No automatic trigger On page load Element scrolled into view" at bounding box center [106, 288] width 81 height 9
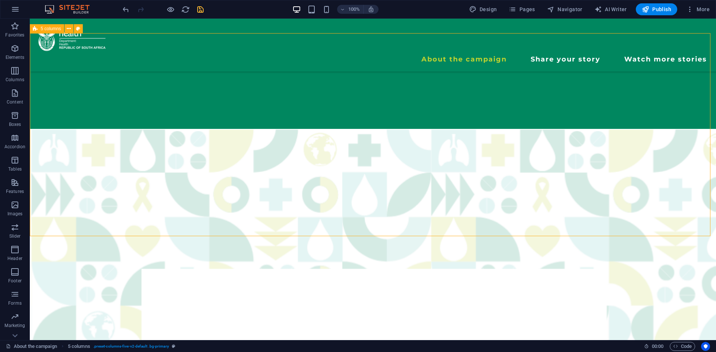
scroll to position [279, 0]
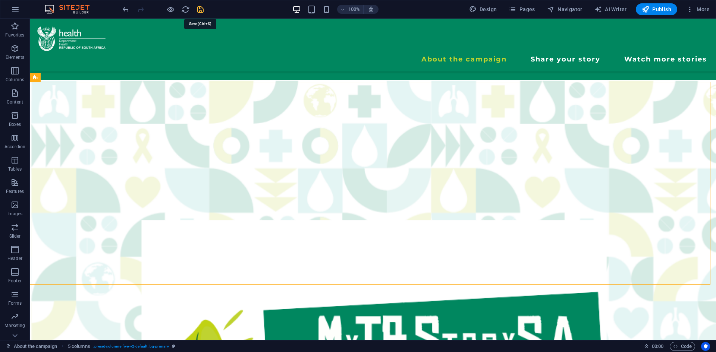
click at [197, 9] on icon "save" at bounding box center [200, 9] width 9 height 9
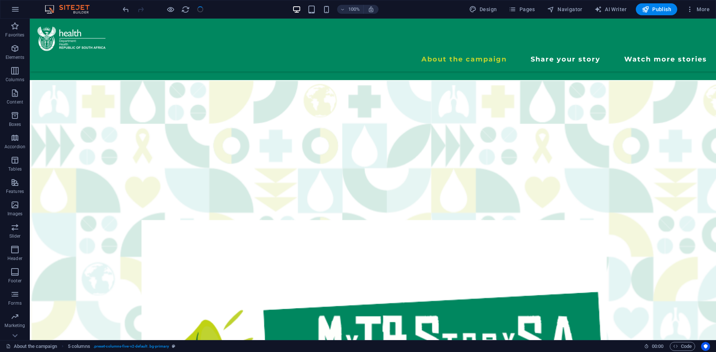
checkbox input "false"
click at [175, 9] on div at bounding box center [163, 9] width 84 height 12
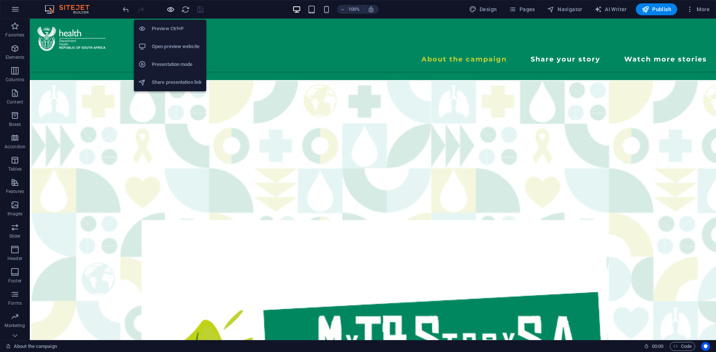
click at [171, 7] on icon "button" at bounding box center [170, 9] width 9 height 9
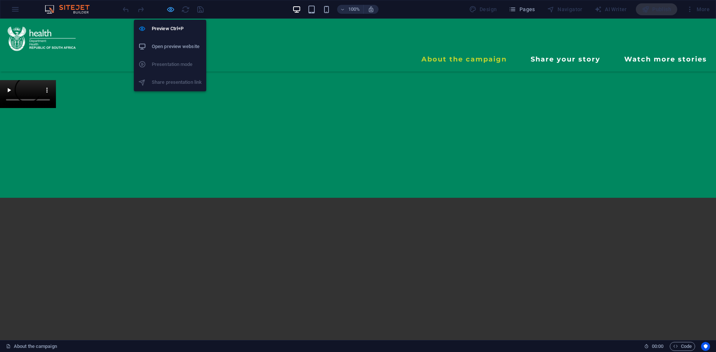
scroll to position [289, 0]
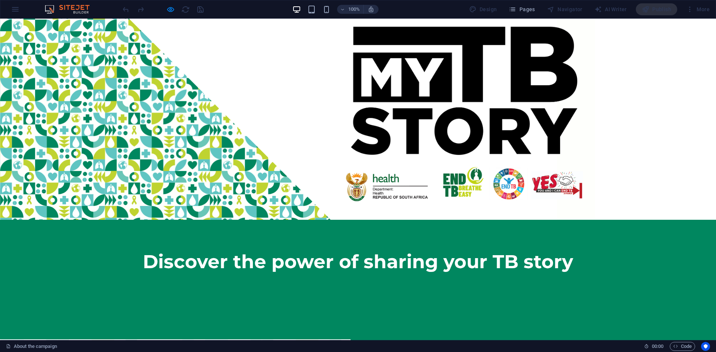
scroll to position [0, 0]
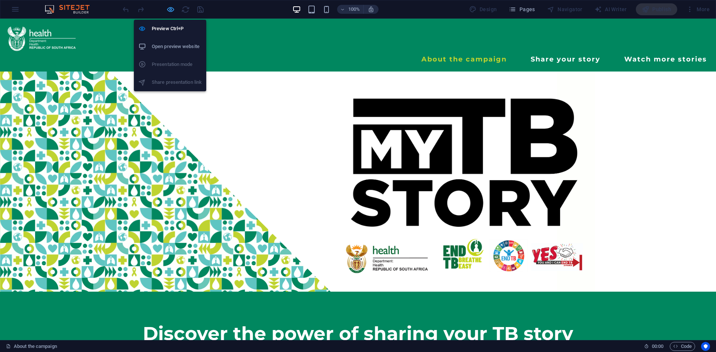
click at [173, 8] on icon "button" at bounding box center [170, 9] width 9 height 9
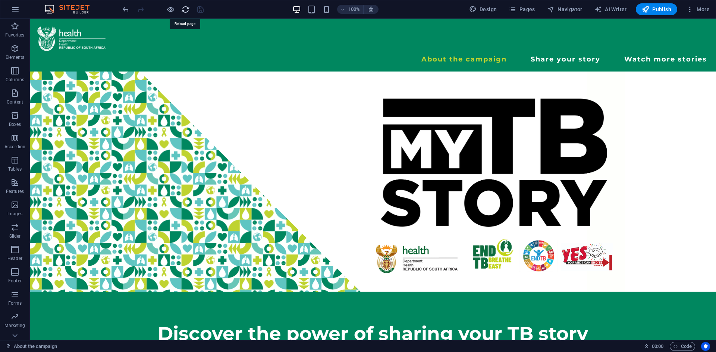
click at [182, 9] on icon "reload" at bounding box center [185, 9] width 9 height 9
click at [188, 10] on icon "reload" at bounding box center [185, 9] width 9 height 9
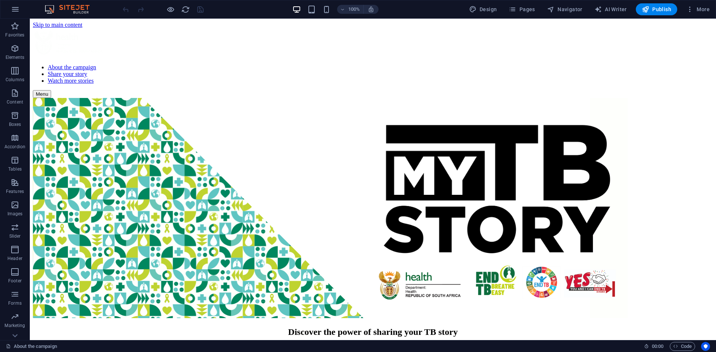
scroll to position [304, 0]
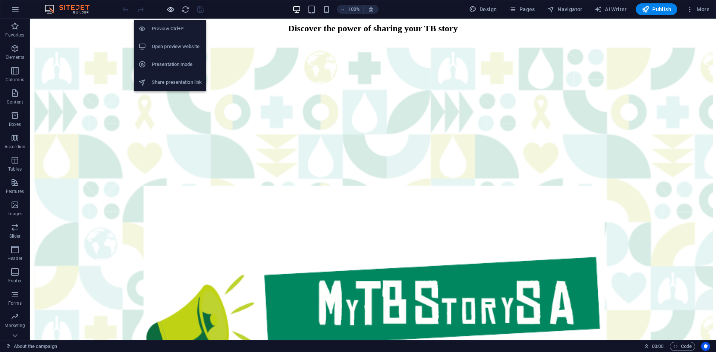
click at [169, 9] on icon "button" at bounding box center [170, 9] width 9 height 9
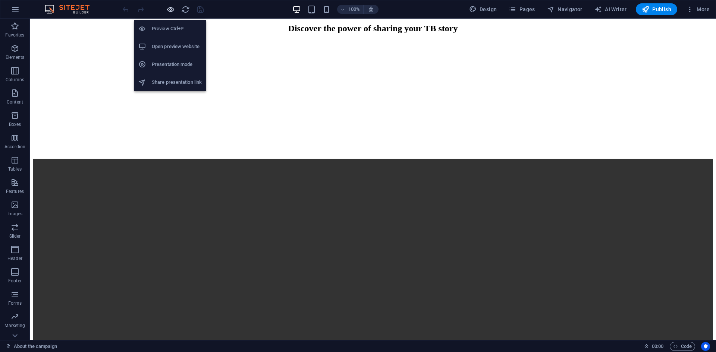
scroll to position [315, 0]
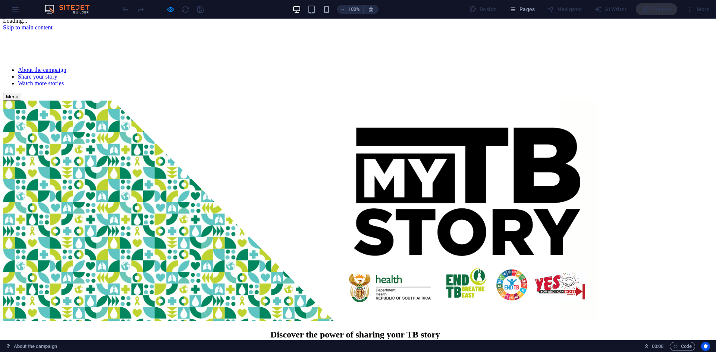
click at [185, 18] on button "×" at bounding box center [180, 14] width 9 height 8
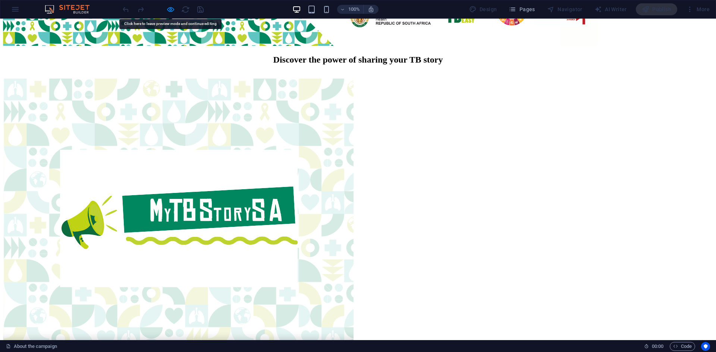
scroll to position [243, 0]
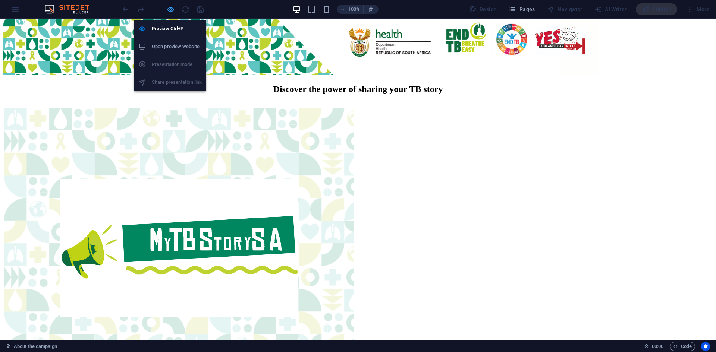
click at [168, 12] on icon "button" at bounding box center [170, 9] width 9 height 9
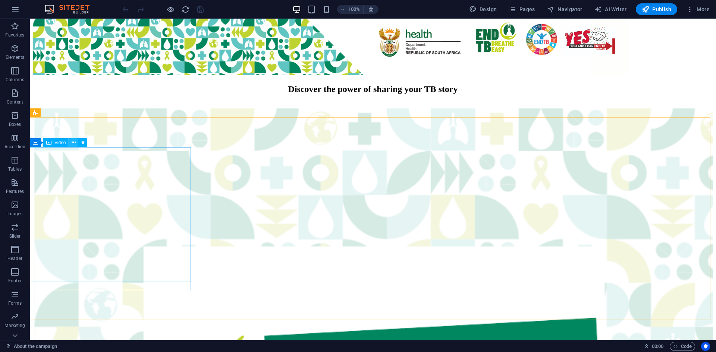
click at [75, 144] on icon at bounding box center [74, 143] width 4 height 8
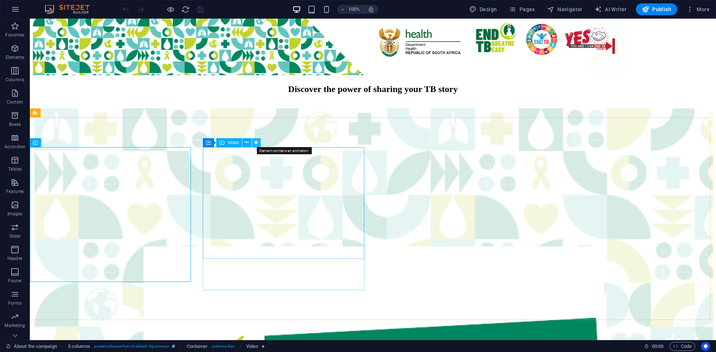
click at [258, 144] on icon at bounding box center [256, 143] width 4 height 8
select select "overlay"
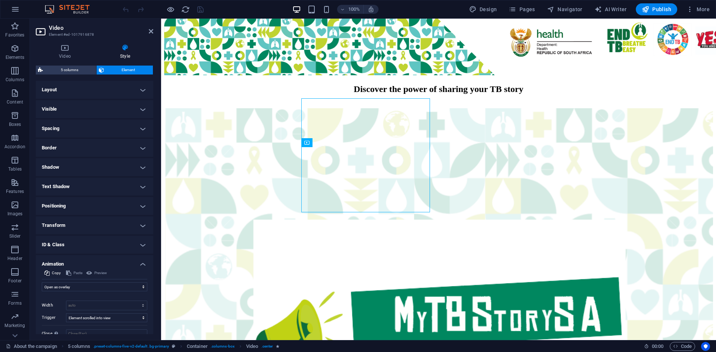
drag, startPoint x: 153, startPoint y: 296, endPoint x: 154, endPoint y: 336, distance: 39.9
click at [154, 336] on div "Video Style Video Drag files here, click to choose files or select files from F…" at bounding box center [94, 189] width 129 height 302
drag, startPoint x: 151, startPoint y: 302, endPoint x: 154, endPoint y: 330, distance: 28.1
click at [154, 330] on div "Video Style Video Drag files here, click to choose files or select files from F…" at bounding box center [94, 189] width 129 height 302
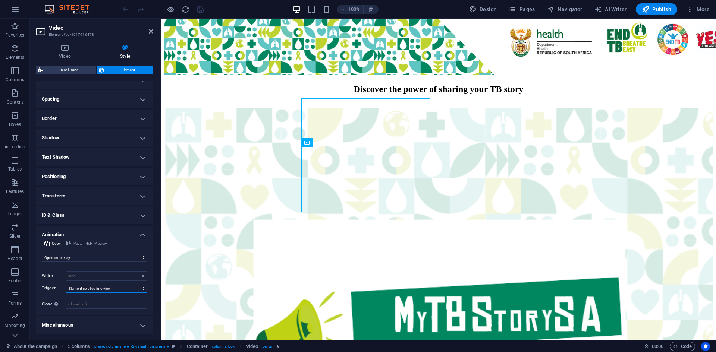
click at [98, 289] on select "No automatic trigger On page load Element scrolled into view" at bounding box center [106, 288] width 81 height 9
select select "onload"
click at [66, 284] on select "No automatic trigger On page load Element scrolled into view" at bounding box center [106, 288] width 81 height 9
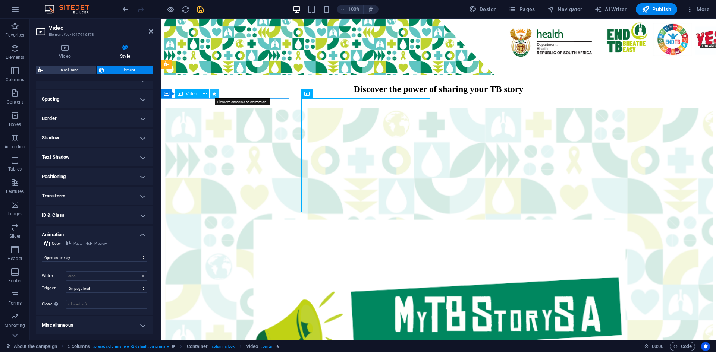
click at [213, 96] on icon at bounding box center [214, 94] width 4 height 8
select select "overlay"
select select "onload"
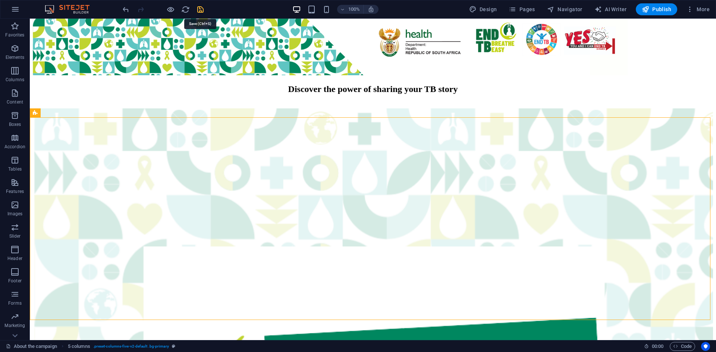
click at [204, 10] on icon "save" at bounding box center [200, 9] width 9 height 9
checkbox input "false"
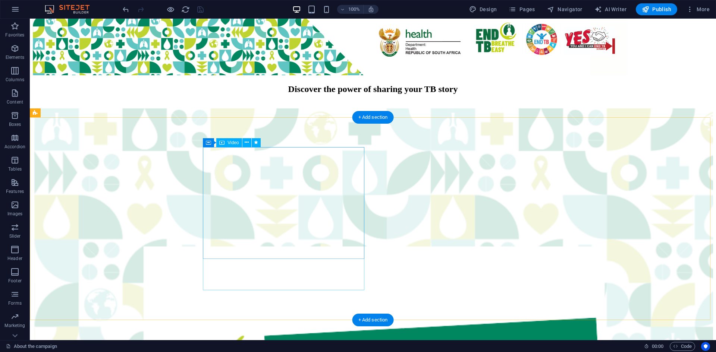
click at [248, 143] on icon at bounding box center [247, 143] width 4 height 8
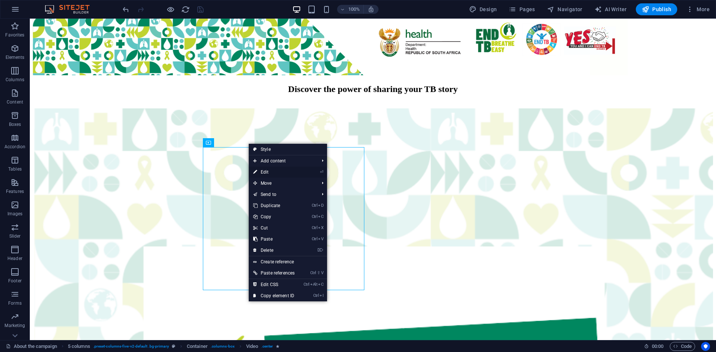
click at [259, 174] on link "⏎ Edit" at bounding box center [274, 172] width 50 height 11
select select "%"
select select "overlay"
select select "onload"
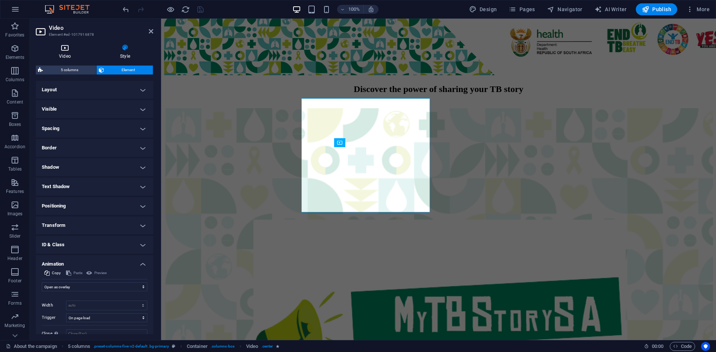
click at [61, 54] on h4 "Video" at bounding box center [66, 52] width 61 height 16
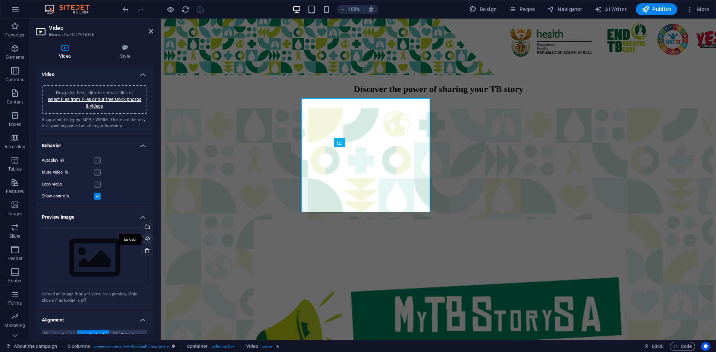
click at [145, 239] on div "Upload" at bounding box center [146, 239] width 11 height 11
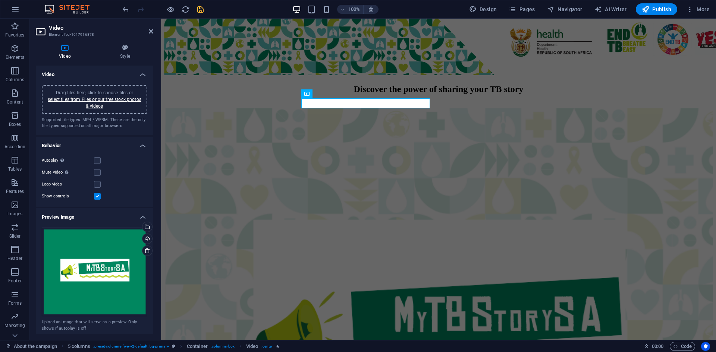
scroll to position [107, 0]
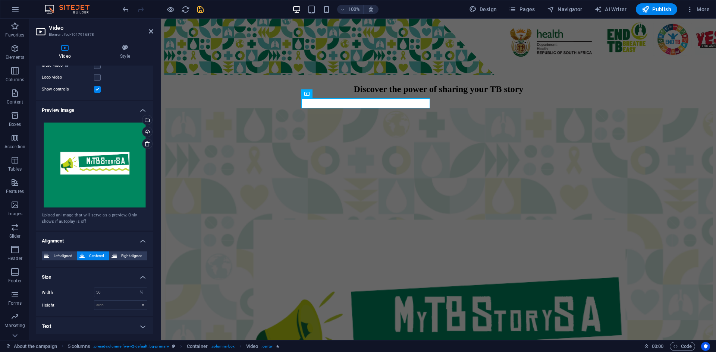
drag, startPoint x: 152, startPoint y: 152, endPoint x: 9, endPoint y: 251, distance: 174.6
click at [117, 290] on input "50" at bounding box center [120, 292] width 53 height 9
type input "5"
type input "0"
drag, startPoint x: 117, startPoint y: 290, endPoint x: 115, endPoint y: 295, distance: 5.9
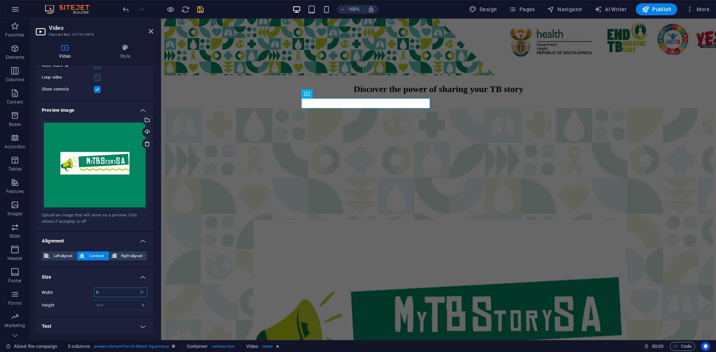
click at [115, 295] on input "0" at bounding box center [120, 292] width 53 height 9
type input "100"
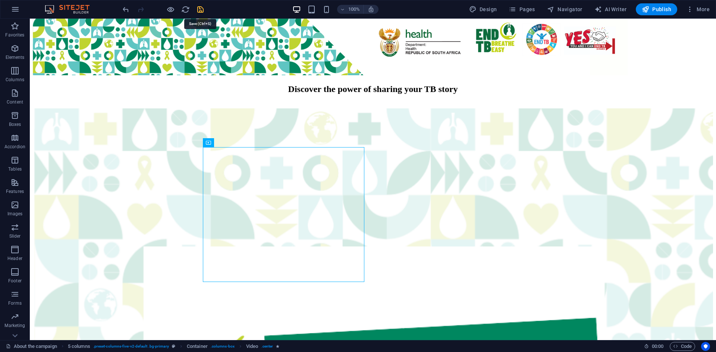
click at [202, 8] on icon "save" at bounding box center [200, 9] width 9 height 9
checkbox input "false"
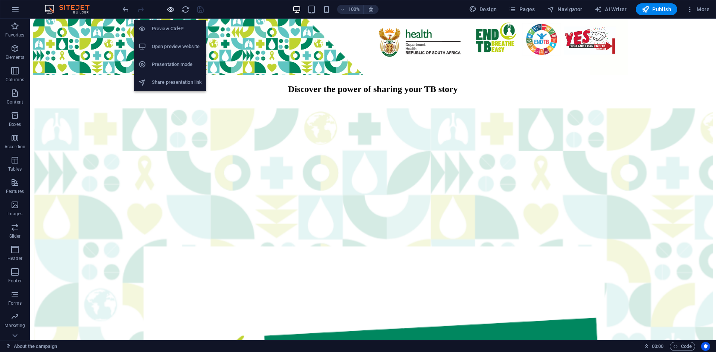
click at [173, 11] on icon "button" at bounding box center [170, 9] width 9 height 9
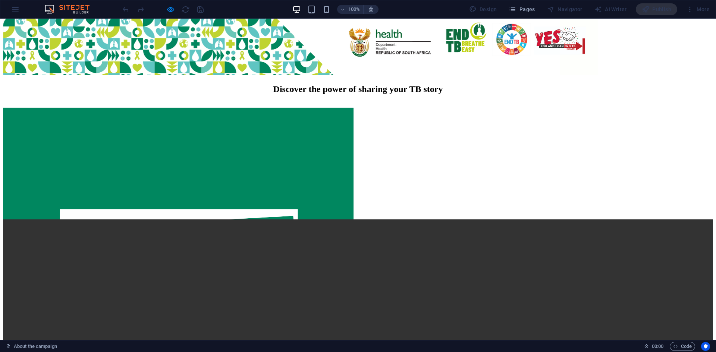
click at [235, 213] on div at bounding box center [358, 164] width 710 height 112
click at [291, 211] on div at bounding box center [358, 164] width 710 height 112
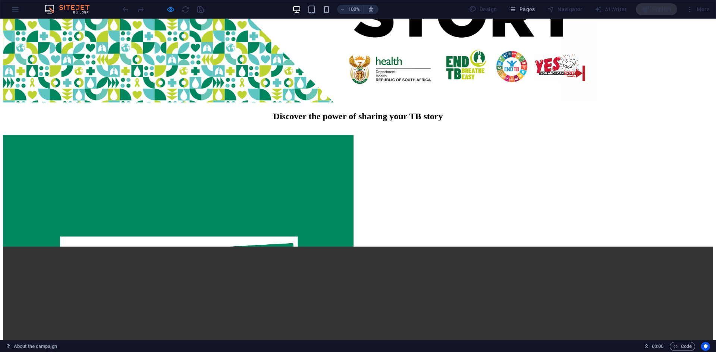
scroll to position [171, 0]
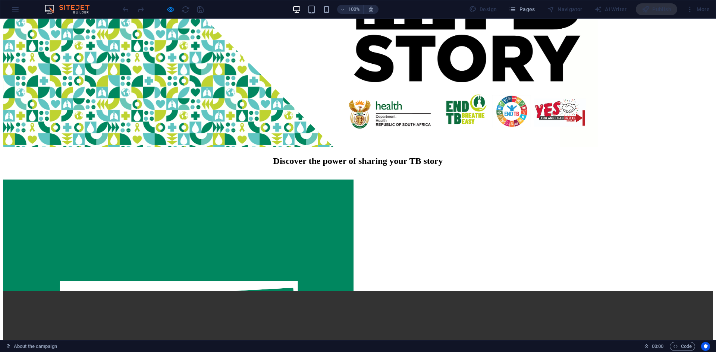
click at [186, 11] on div at bounding box center [163, 9] width 84 height 12
click at [285, 276] on div at bounding box center [358, 236] width 710 height 112
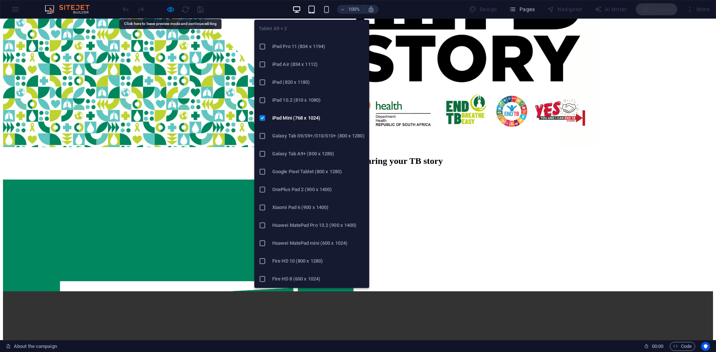
click at [312, 10] on icon "button" at bounding box center [311, 9] width 9 height 9
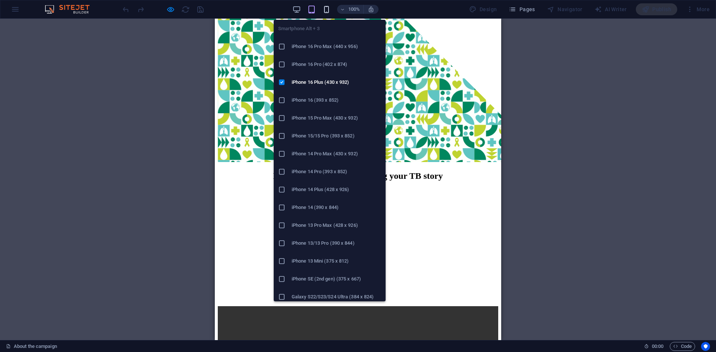
click at [325, 10] on icon "button" at bounding box center [326, 9] width 9 height 9
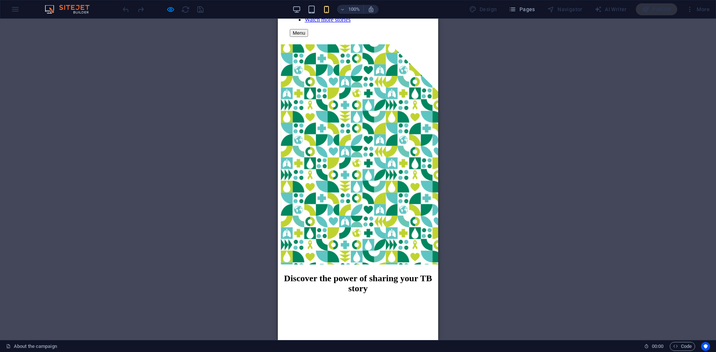
scroll to position [52, 0]
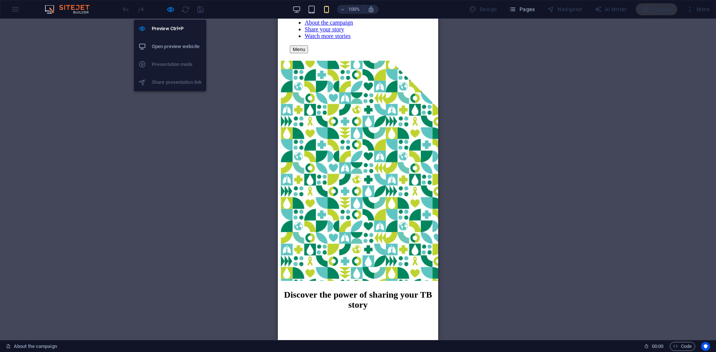
click at [170, 50] on h6 "Open preview website" at bounding box center [177, 46] width 50 height 9
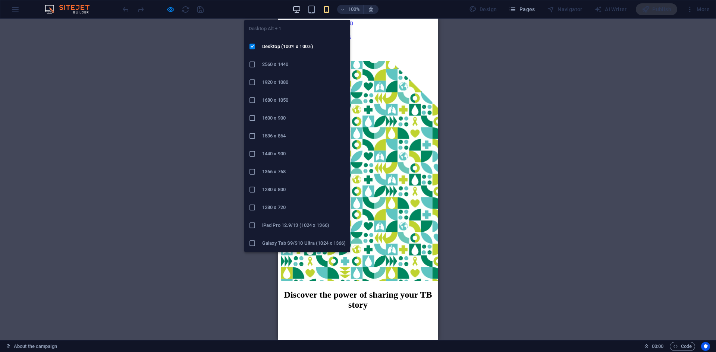
click at [299, 10] on icon "button" at bounding box center [296, 9] width 9 height 9
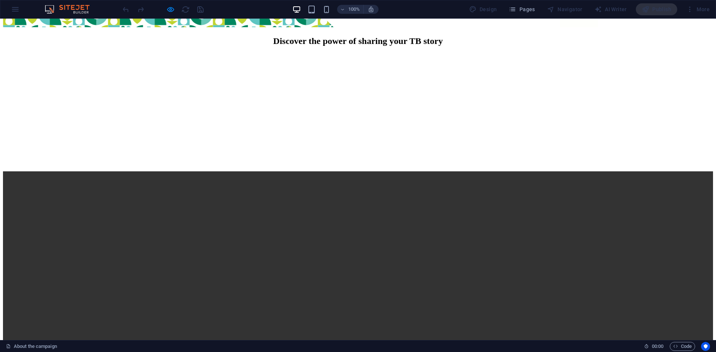
scroll to position [226, 0]
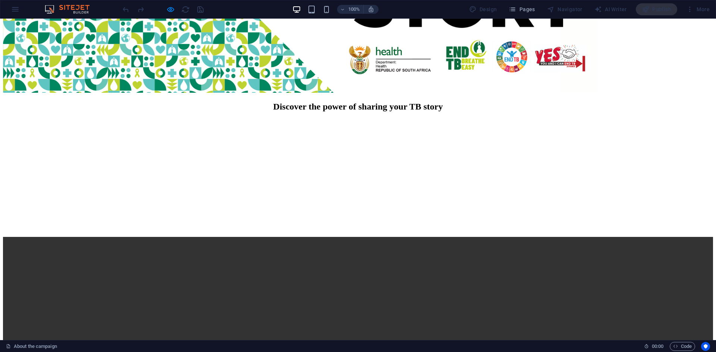
click at [298, 185] on div at bounding box center [358, 181] width 710 height 112
drag, startPoint x: 298, startPoint y: 185, endPoint x: 467, endPoint y: 217, distance: 172.0
